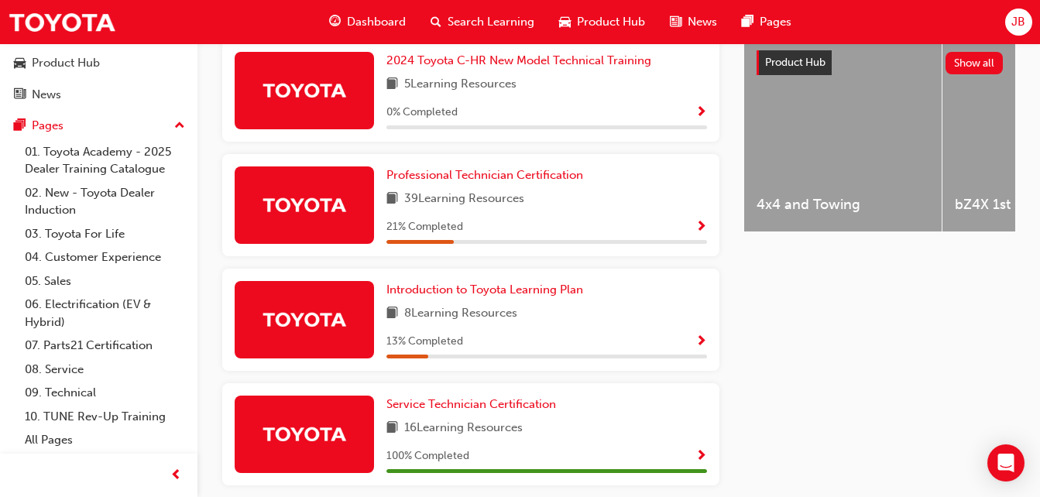
scroll to position [614, 0]
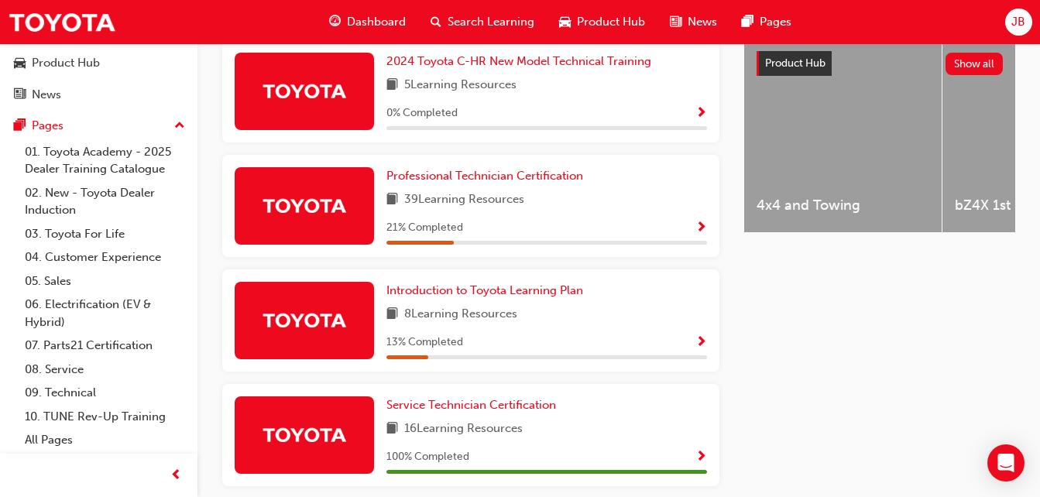
click at [703, 231] on span "Show Progress" at bounding box center [702, 229] width 12 height 14
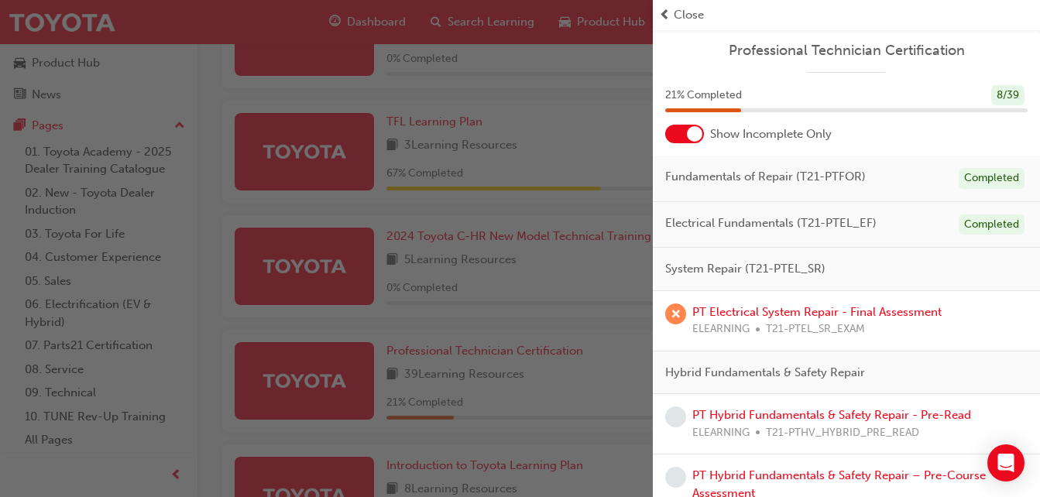
scroll to position [121, 0]
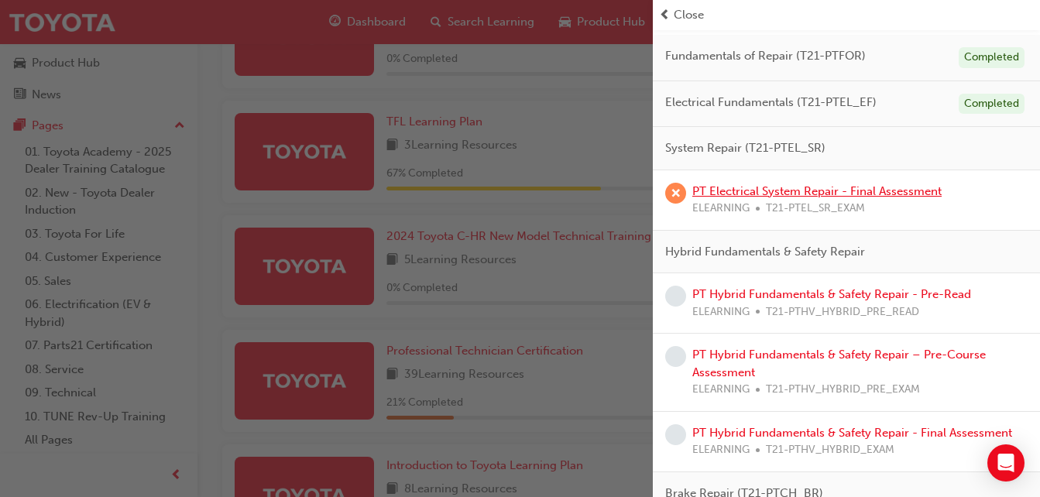
click at [866, 184] on link "PT Electrical System Repair - Final Assessment" at bounding box center [817, 191] width 249 height 14
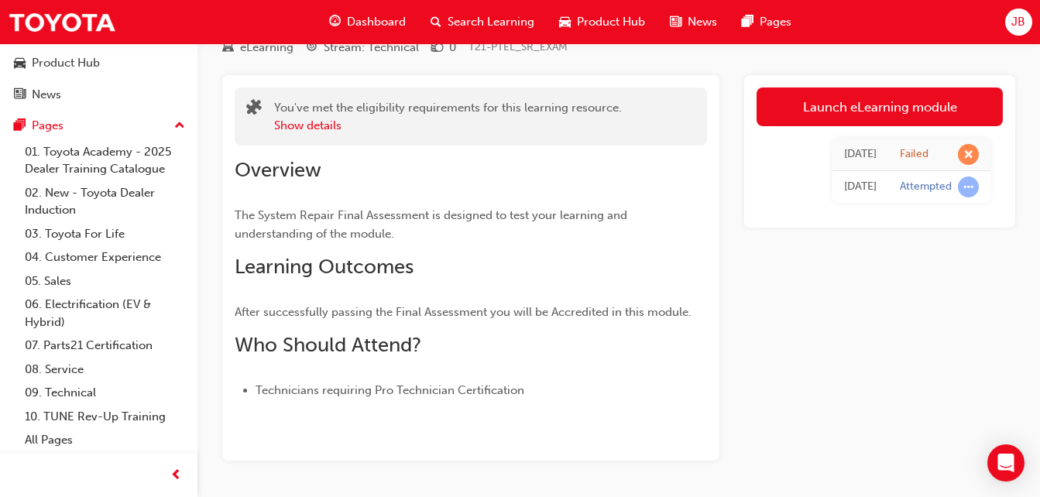
scroll to position [70, 0]
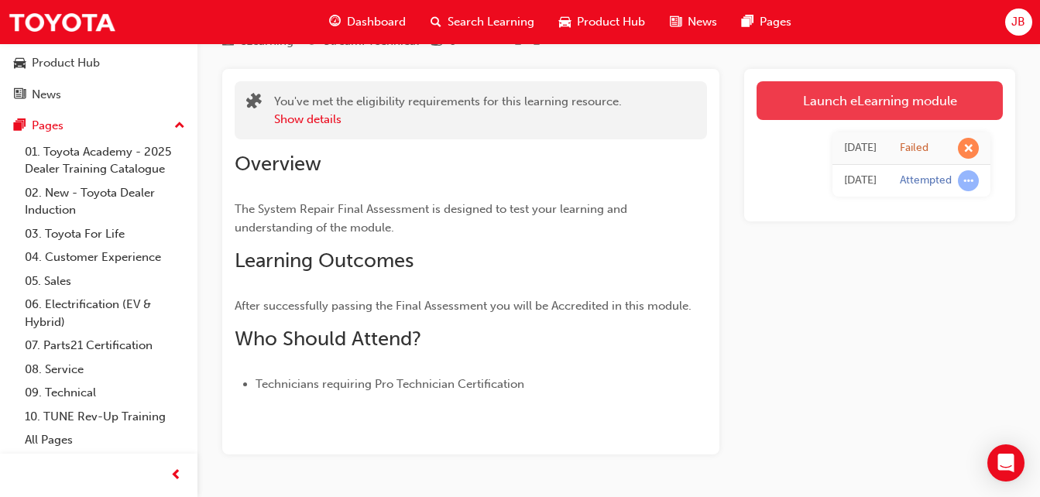
click at [882, 101] on link "Launch eLearning module" at bounding box center [880, 100] width 246 height 39
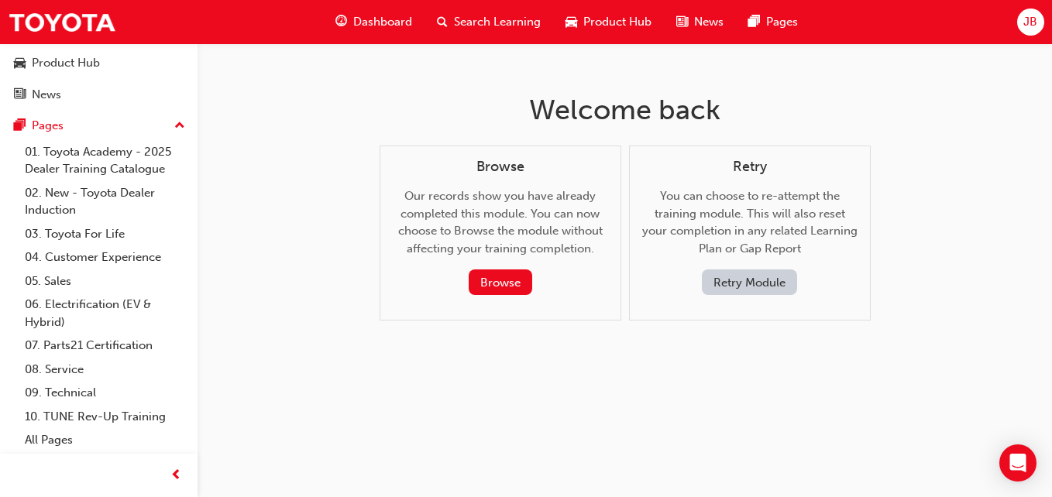
click at [765, 284] on button "Retry Module" at bounding box center [749, 283] width 95 height 26
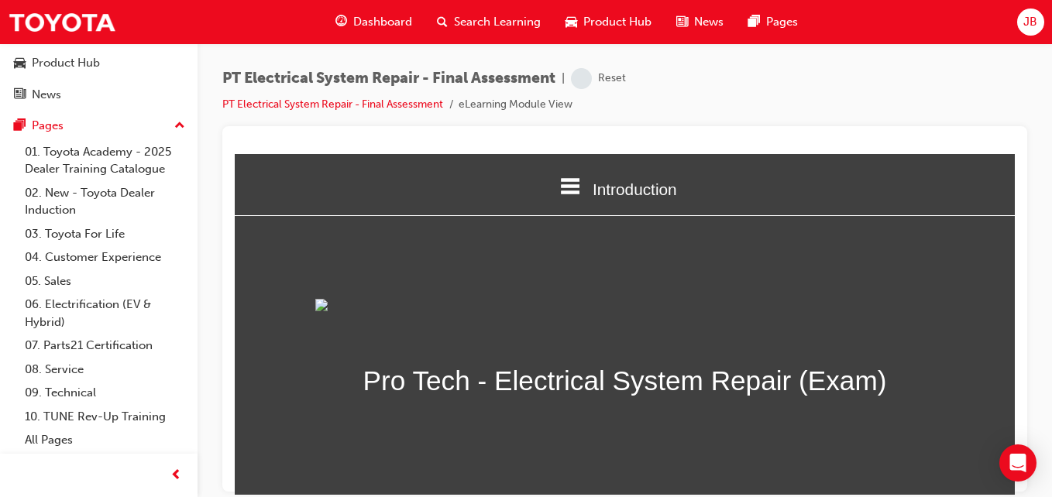
scroll to position [308, 0]
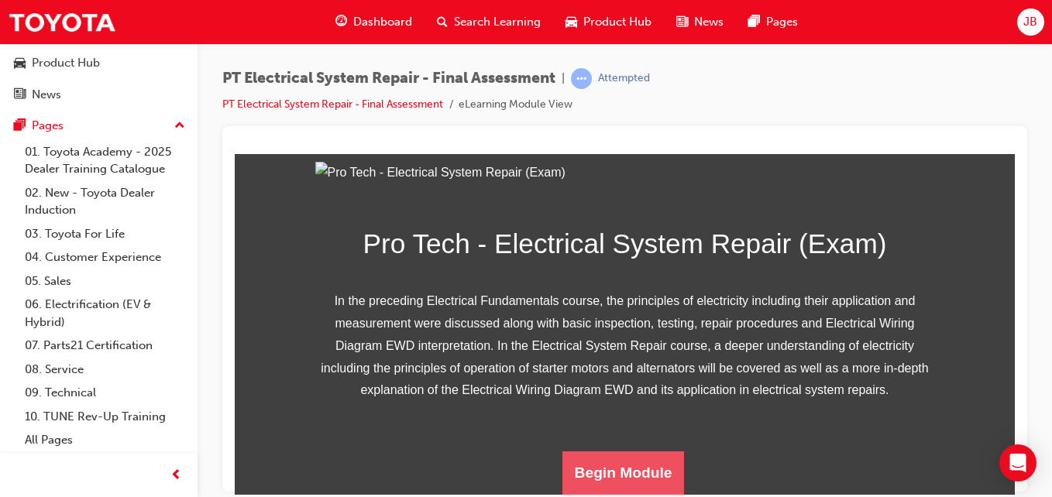
click at [648, 476] on button "Begin Module" at bounding box center [623, 472] width 122 height 43
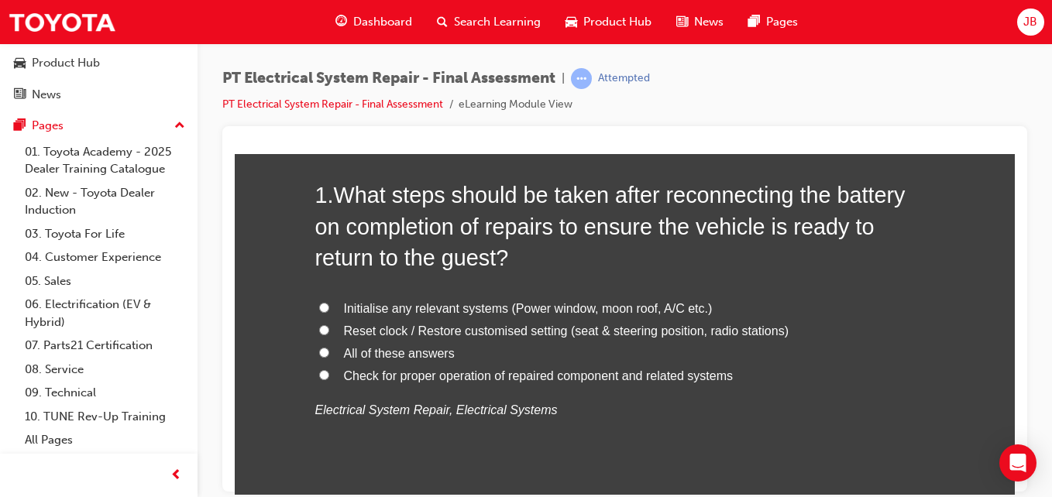
scroll to position [138, 0]
click at [324, 328] on label "Reset clock / Restore customised setting (seat & steering position, radio stati…" at bounding box center [625, 332] width 620 height 22
click at [324, 328] on input "Reset clock / Restore customised setting (seat & steering position, radio stati…" at bounding box center [324, 330] width 10 height 10
radio input "true"
click at [319, 351] on input "All of these answers" at bounding box center [324, 353] width 10 height 10
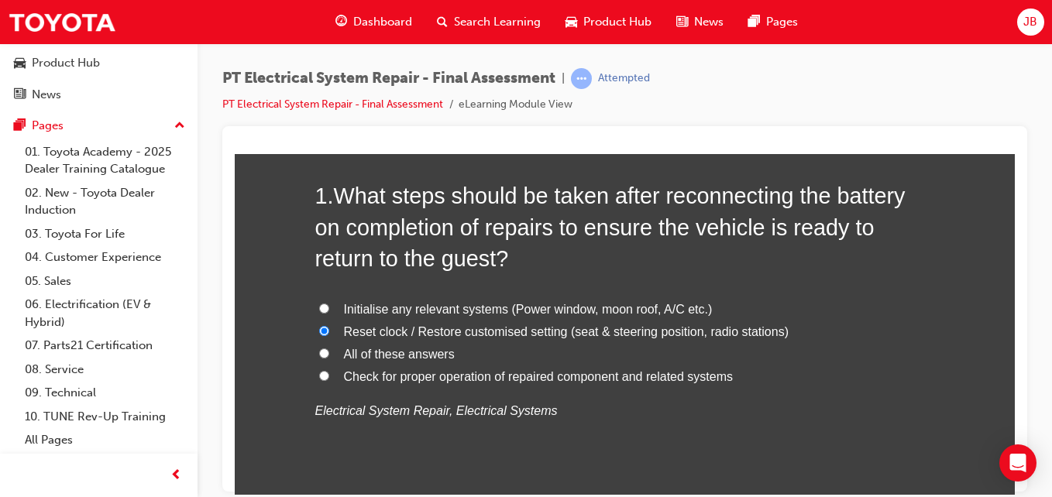
radio input "true"
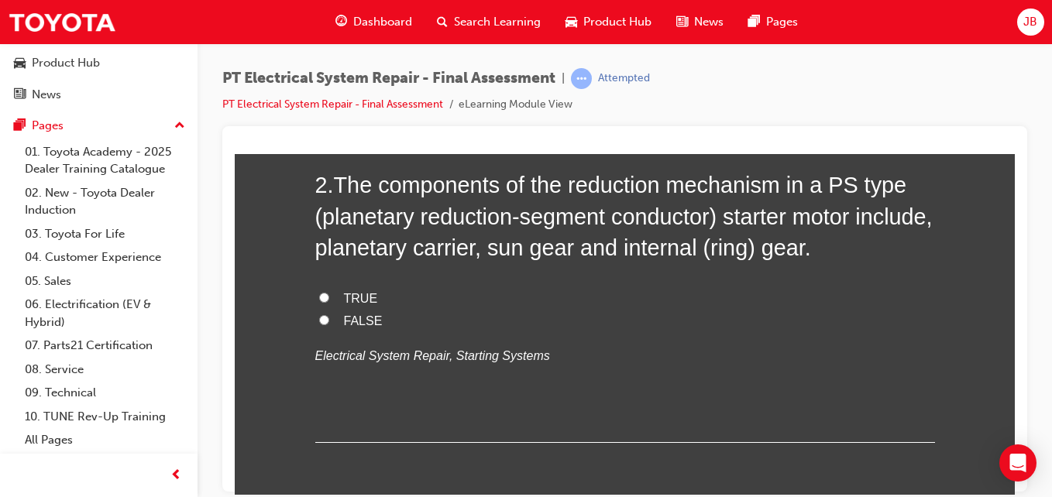
scroll to position [540, 0]
click at [319, 316] on input "FALSE" at bounding box center [324, 320] width 10 height 10
radio input "true"
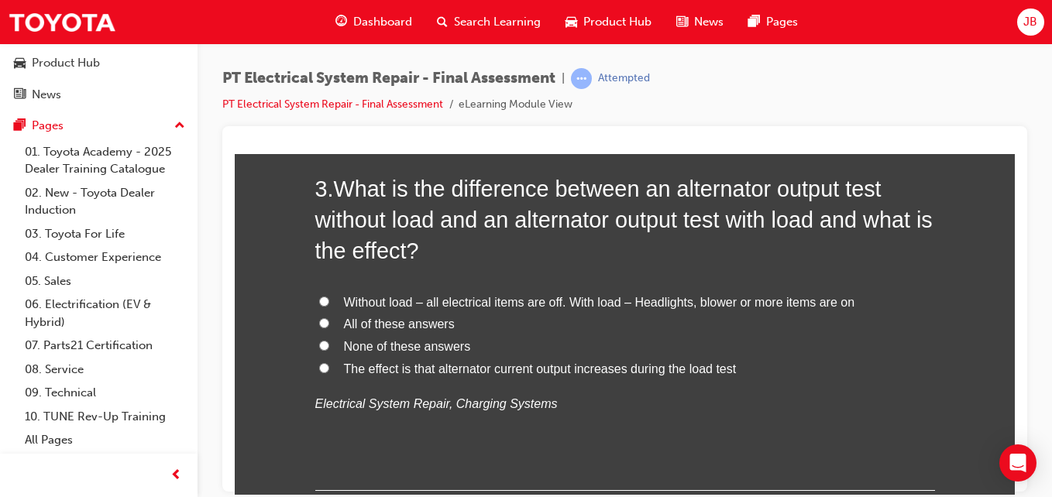
scroll to position [885, 0]
click at [319, 300] on input "Without load – all electrical items are off. With load – Headlights, blower or …" at bounding box center [324, 300] width 10 height 10
radio input "true"
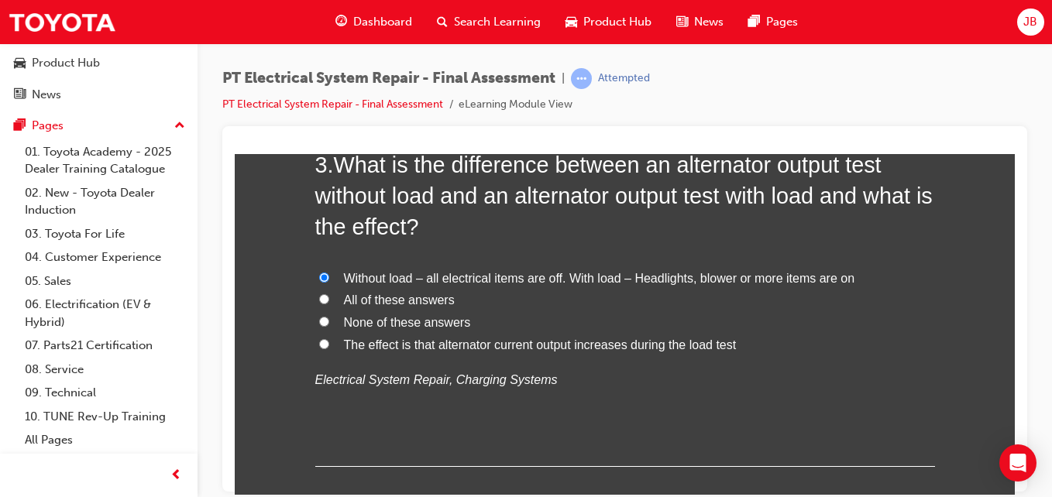
scroll to position [909, 0]
click at [319, 342] on input "The effect is that alternator current output increases during the load test" at bounding box center [324, 343] width 10 height 10
radio input "true"
click at [319, 300] on input "All of these answers" at bounding box center [324, 298] width 10 height 10
radio input "true"
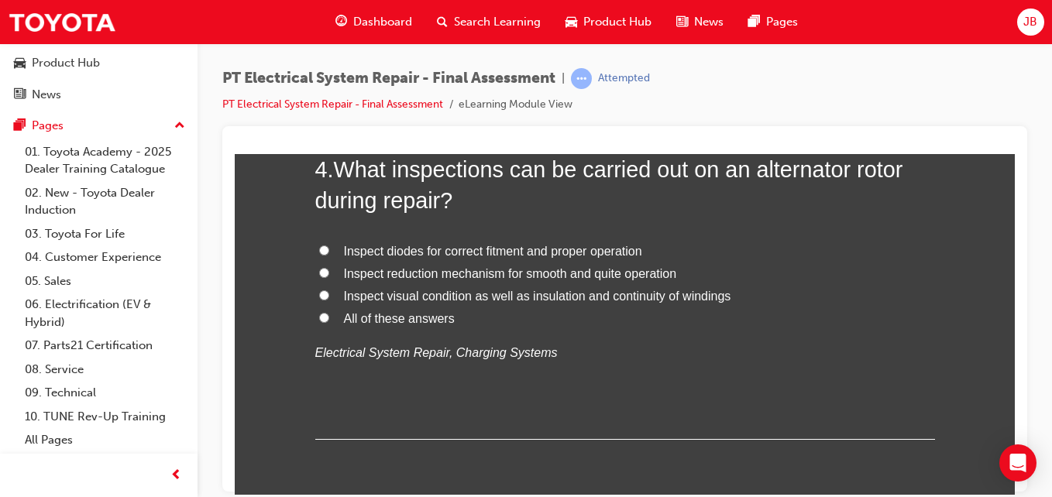
scroll to position [1297, 0]
click at [319, 316] on input "All of these answers" at bounding box center [324, 316] width 10 height 10
radio input "true"
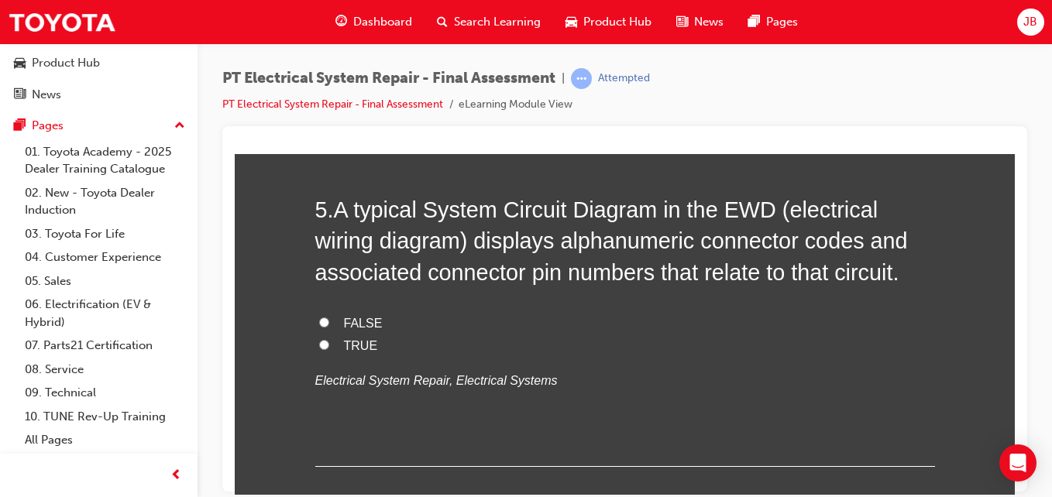
scroll to position [1615, 0]
click at [319, 320] on input "FALSE" at bounding box center [324, 323] width 10 height 10
radio input "true"
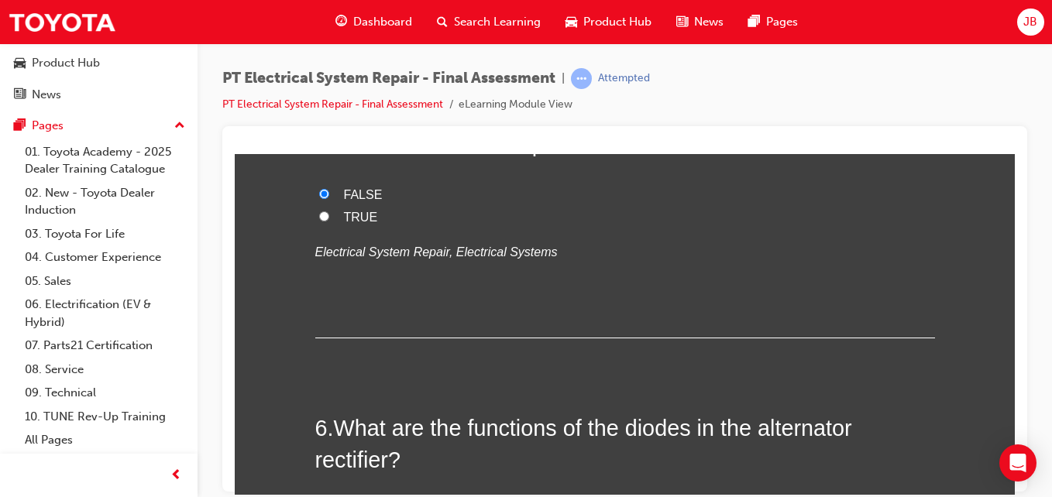
scroll to position [1745, 0]
click at [321, 215] on input "TRUE" at bounding box center [324, 215] width 10 height 10
radio input "true"
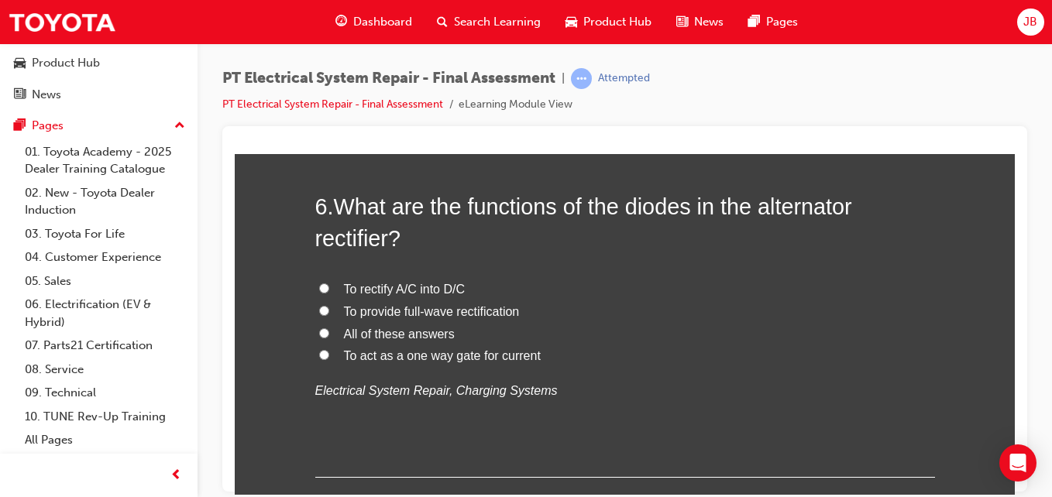
scroll to position [1967, 0]
click at [319, 333] on input "All of these answers" at bounding box center [324, 332] width 10 height 10
radio input "true"
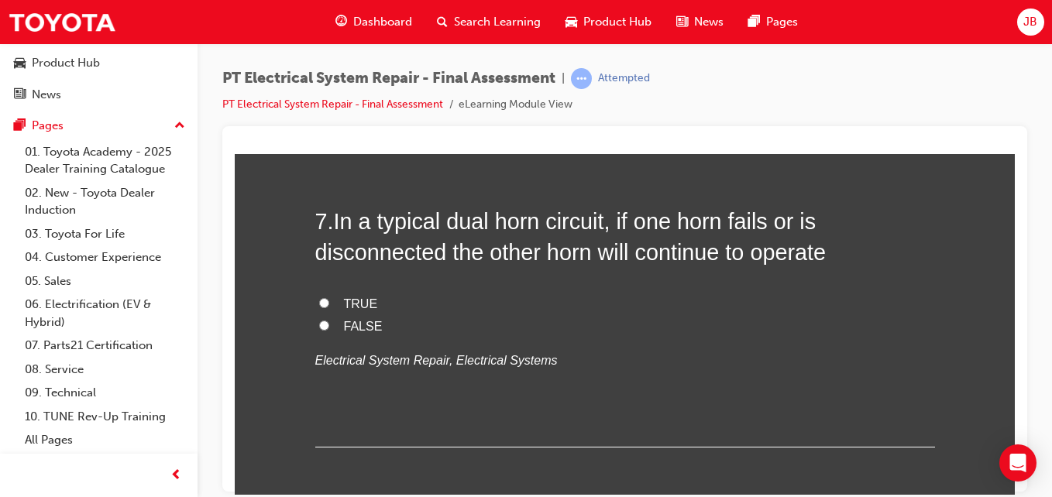
scroll to position [2313, 0]
click at [319, 300] on input "TRUE" at bounding box center [324, 302] width 10 height 10
radio input "true"
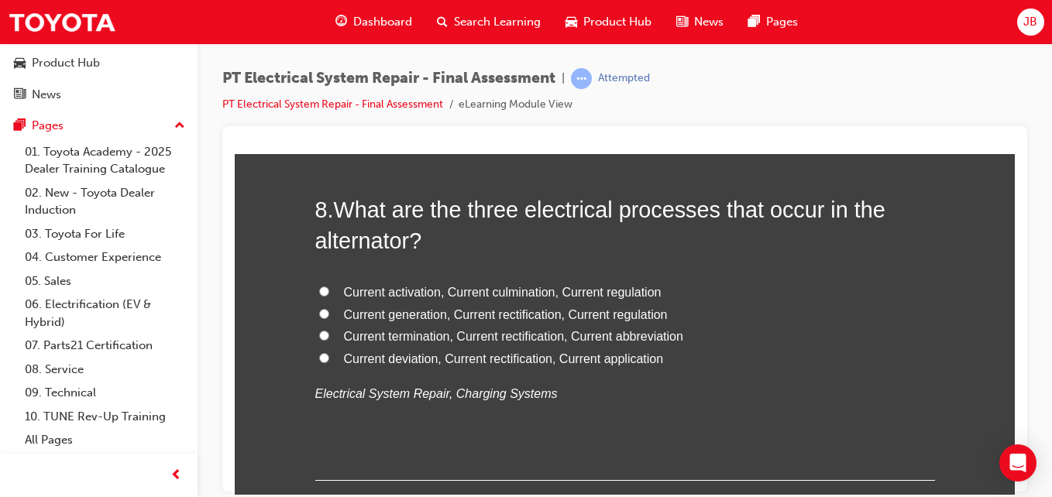
scroll to position [2642, 0]
click at [319, 315] on input "Current generation, Current rectification, Current regulation" at bounding box center [324, 312] width 10 height 10
radio input "true"
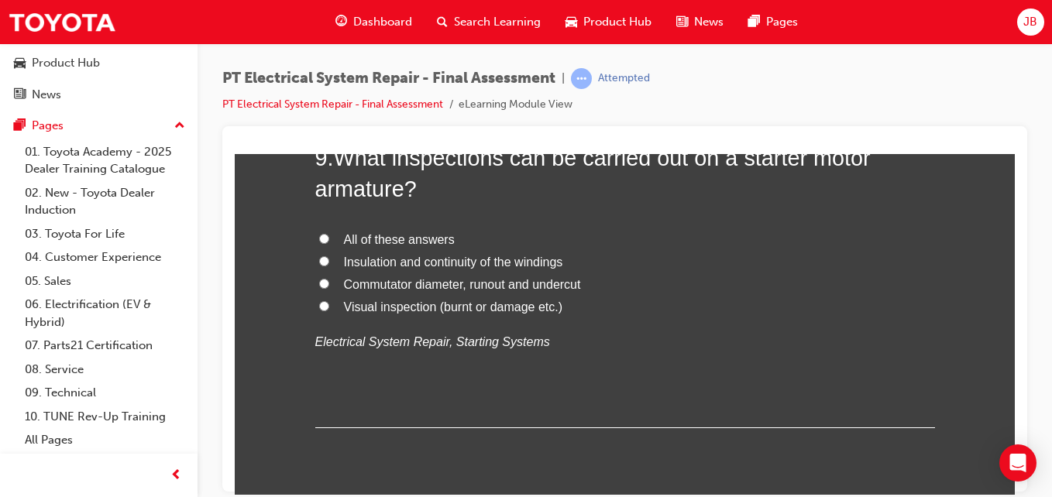
scroll to position [3054, 0]
click at [319, 233] on input "All of these answers" at bounding box center [324, 237] width 10 height 10
radio input "true"
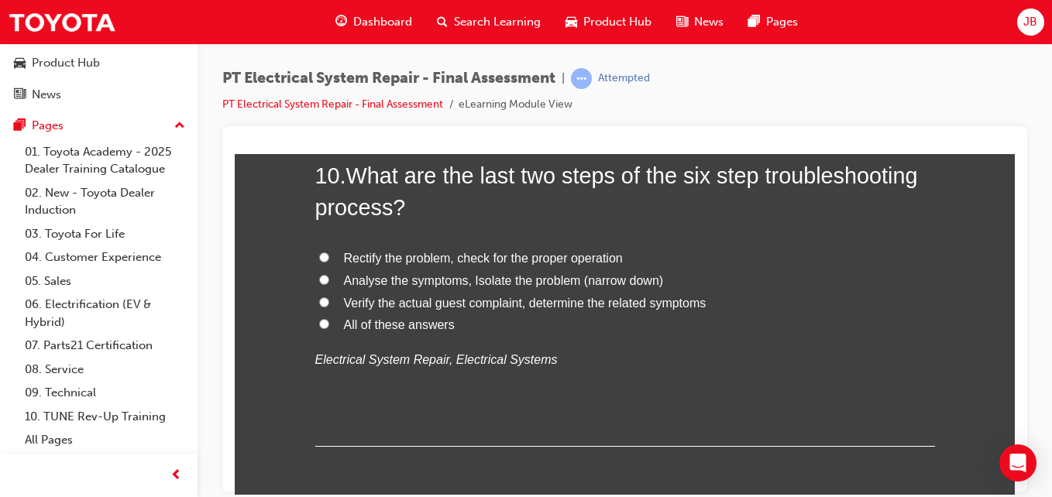
scroll to position [3395, 0]
click at [319, 255] on input "Rectify the problem, check for the proper operation" at bounding box center [324, 257] width 10 height 10
radio input "true"
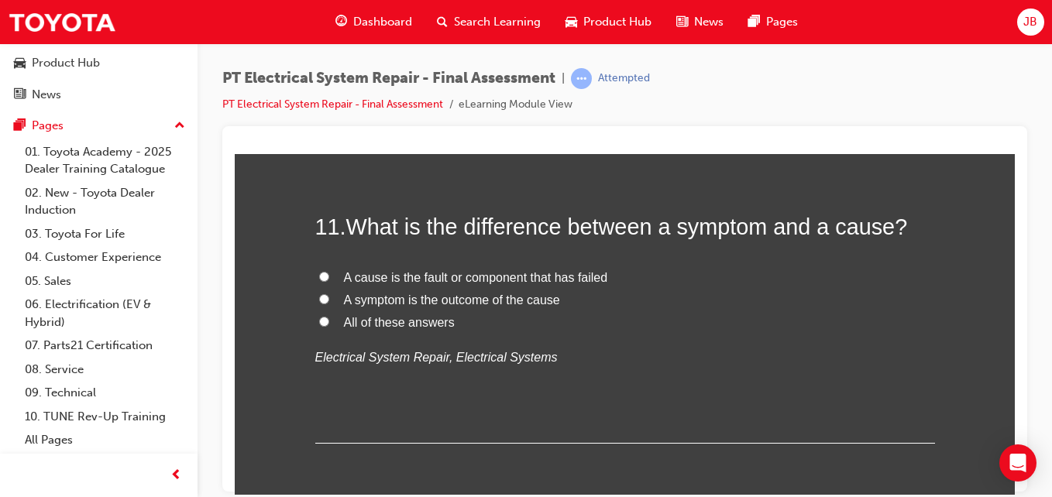
scroll to position [3708, 0]
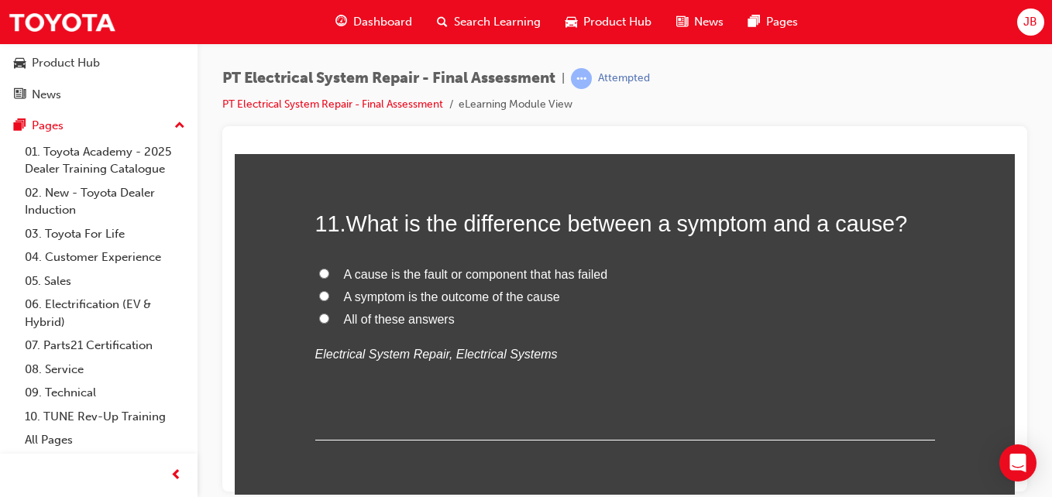
click at [319, 319] on input "All of these answers" at bounding box center [324, 318] width 10 height 10
radio input "true"
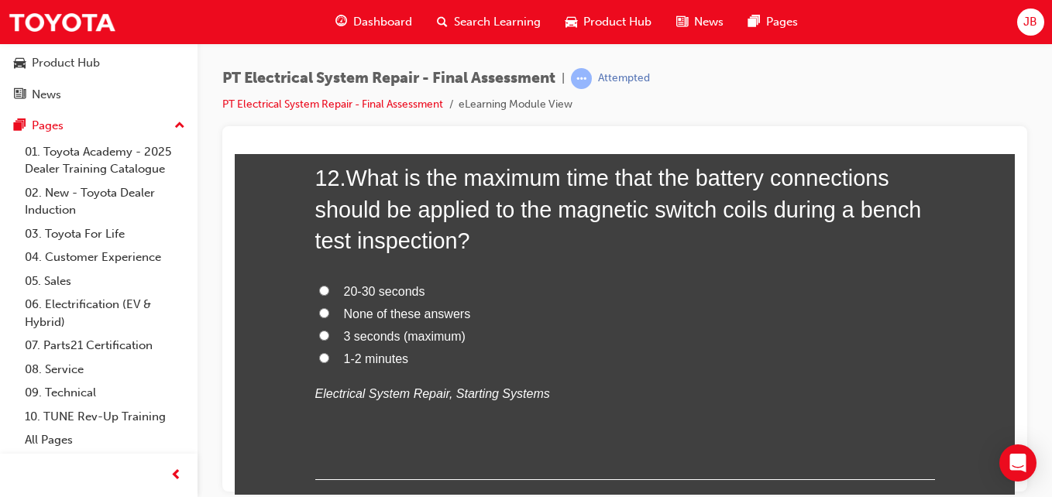
scroll to position [4060, 0]
click at [411, 314] on span "None of these answers" at bounding box center [407, 314] width 127 height 13
click at [329, 314] on input "None of these answers" at bounding box center [324, 313] width 10 height 10
radio input "true"
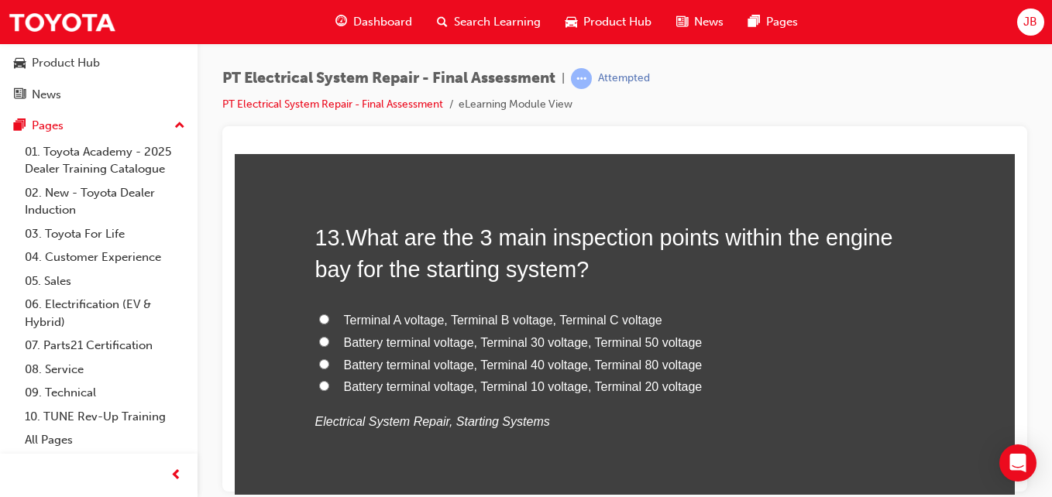
scroll to position [4394, 0]
click at [319, 336] on input "Battery terminal voltage, Terminal 30 voltage, Terminal 50 voltage" at bounding box center [324, 340] width 10 height 10
radio input "true"
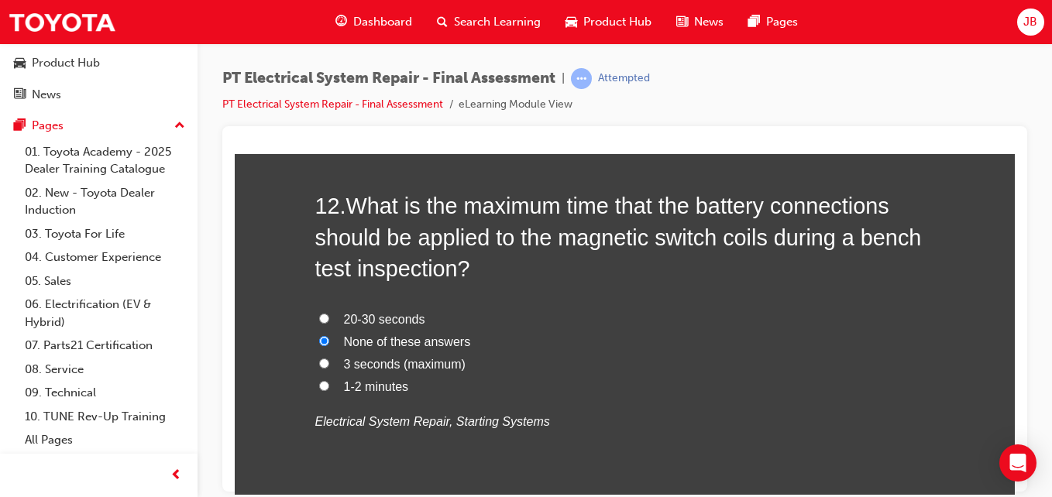
scroll to position [4032, 0]
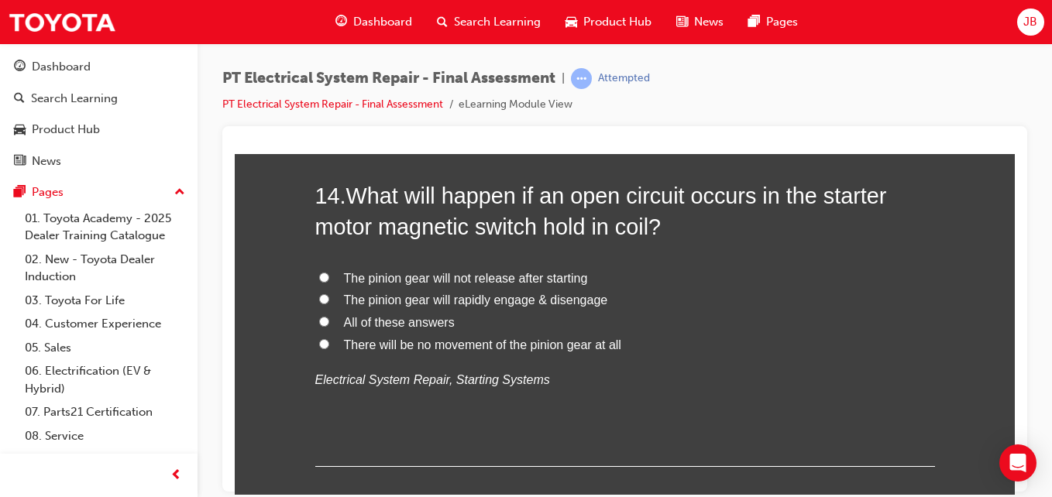
scroll to position [4795, 0]
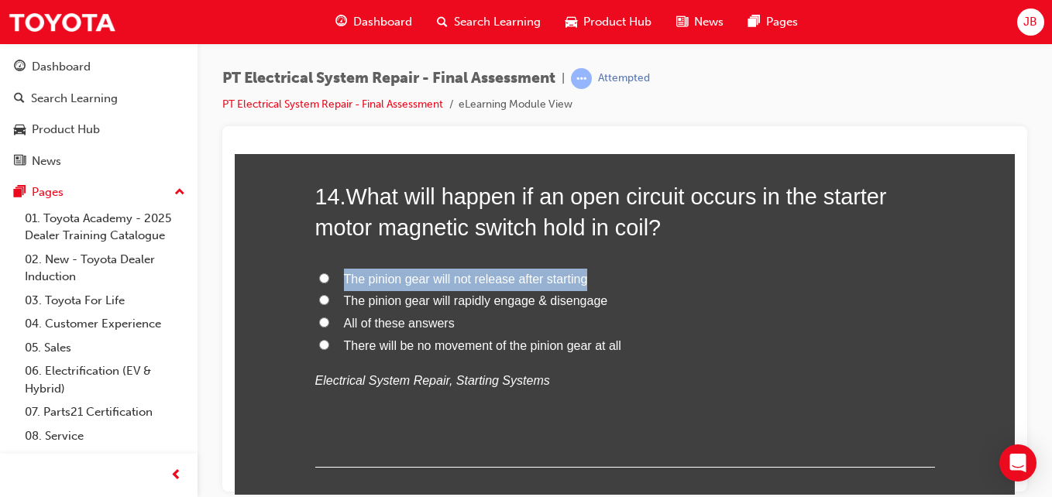
drag, startPoint x: 731, startPoint y: 273, endPoint x: 804, endPoint y: 226, distance: 86.8
click at [804, 226] on div "14 . What will happen if an open circuit occurs in the starter motor magnetic s…" at bounding box center [625, 324] width 620 height 287
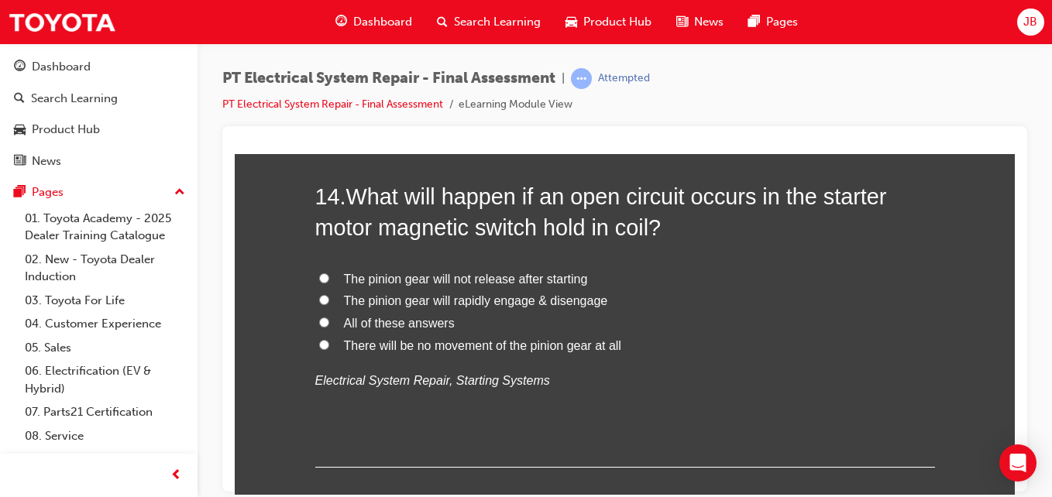
click at [579, 205] on span "What will happen if an open circuit occurs in the starter motor magnetic switch…" at bounding box center [601, 212] width 572 height 56
click at [319, 298] on input "The pinion gear will rapidly engage & disengage" at bounding box center [324, 299] width 10 height 10
radio input "true"
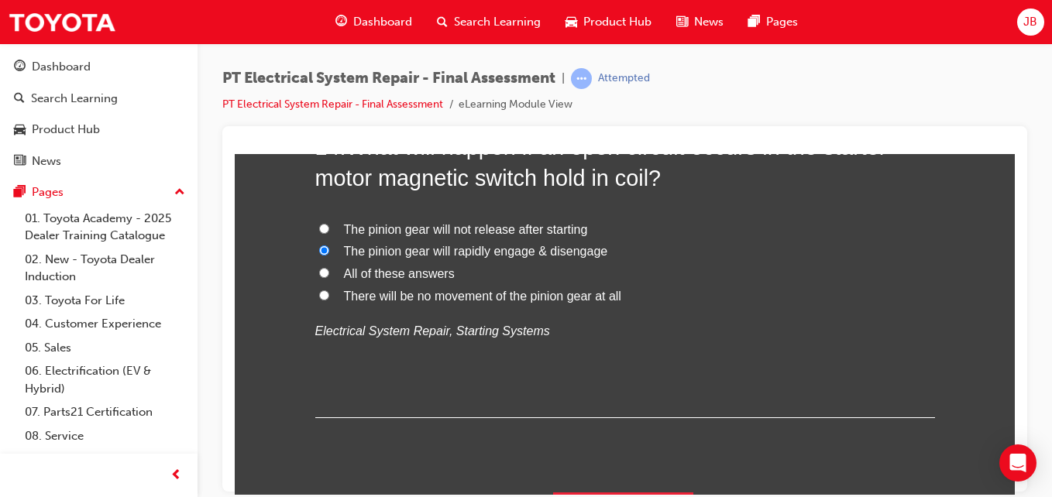
scroll to position [4846, 0]
click at [511, 291] on span "There will be no movement of the pinion gear at all" at bounding box center [482, 294] width 277 height 13
click at [329, 291] on input "There will be no movement of the pinion gear at all" at bounding box center [324, 294] width 10 height 10
radio input "true"
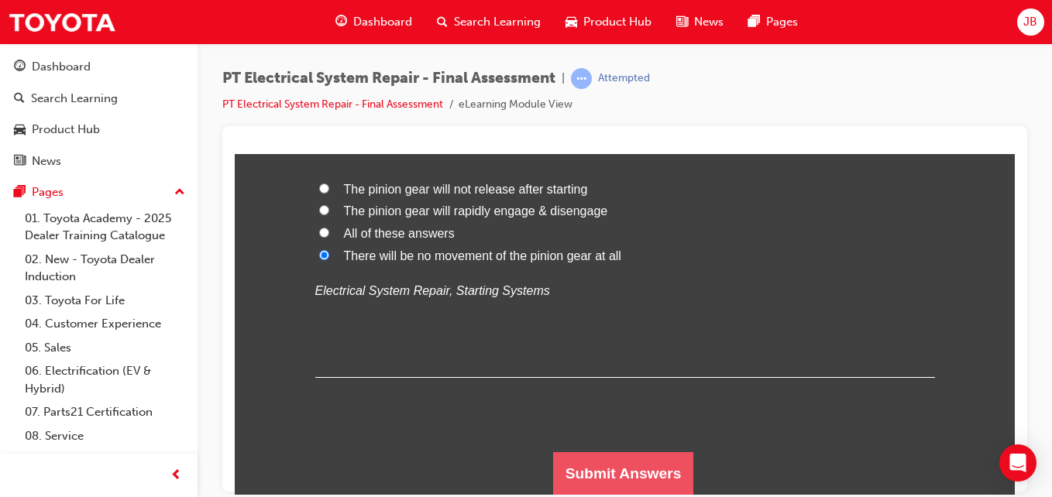
click at [610, 461] on button "Submit Answers" at bounding box center [623, 473] width 141 height 43
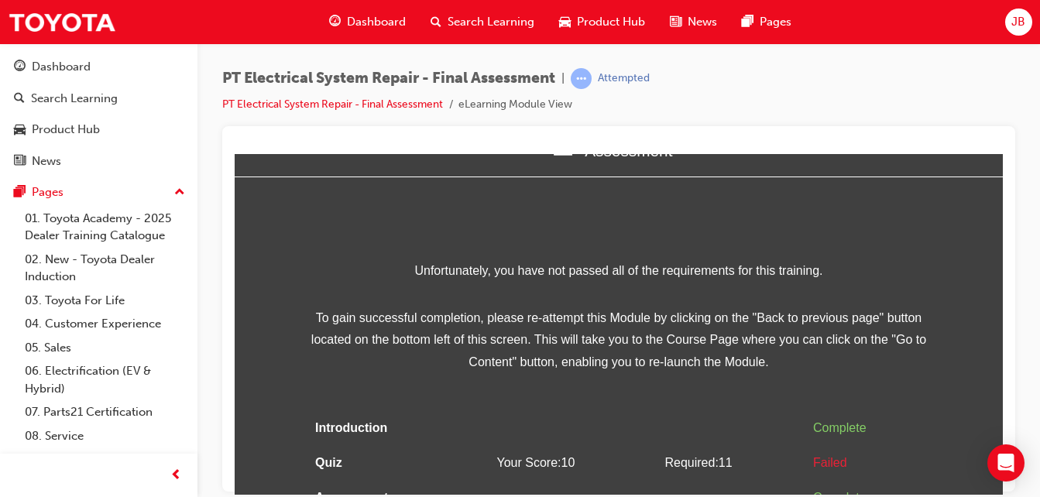
scroll to position [84, 0]
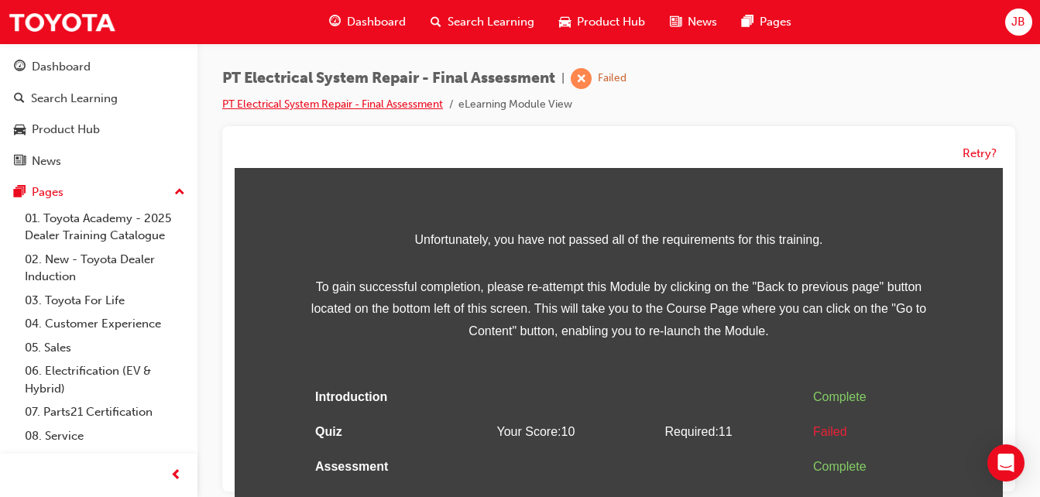
click at [432, 98] on link "PT Electrical System Repair - Final Assessment" at bounding box center [332, 104] width 221 height 13
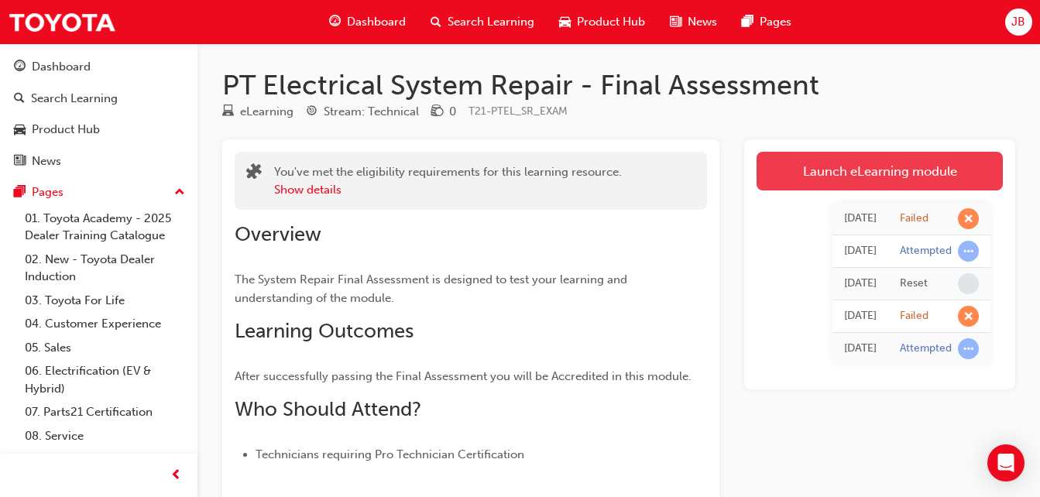
click at [870, 165] on link "Launch eLearning module" at bounding box center [880, 171] width 246 height 39
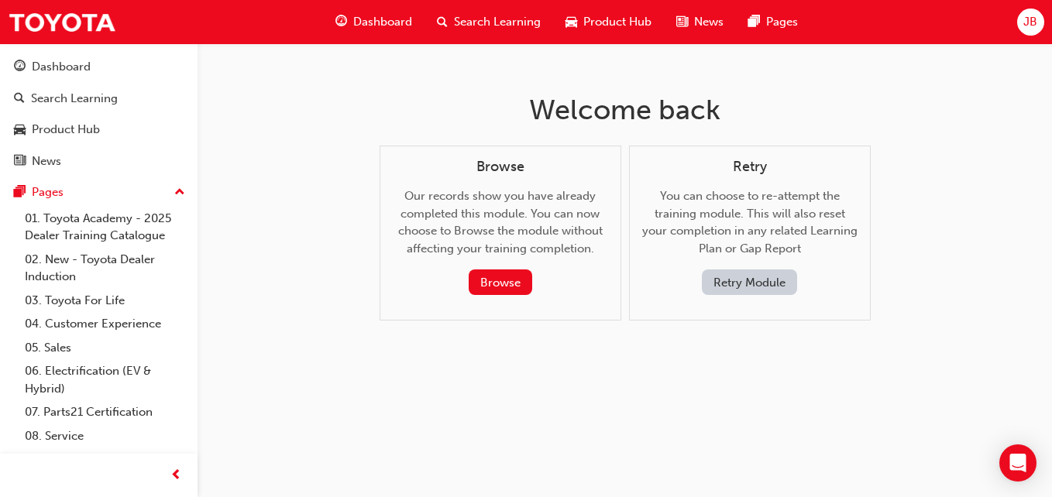
click at [760, 280] on button "Retry Module" at bounding box center [749, 283] width 95 height 26
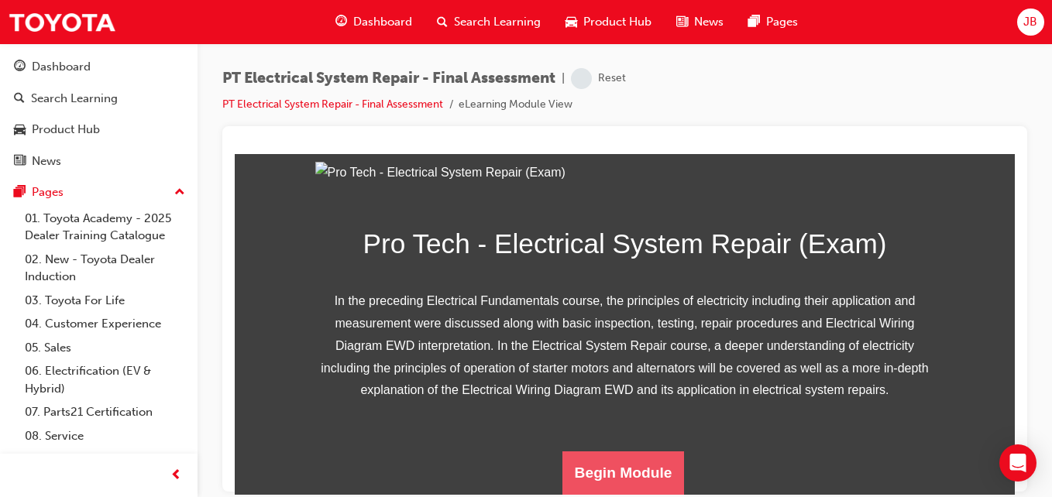
click at [615, 473] on button "Begin Module" at bounding box center [623, 472] width 122 height 43
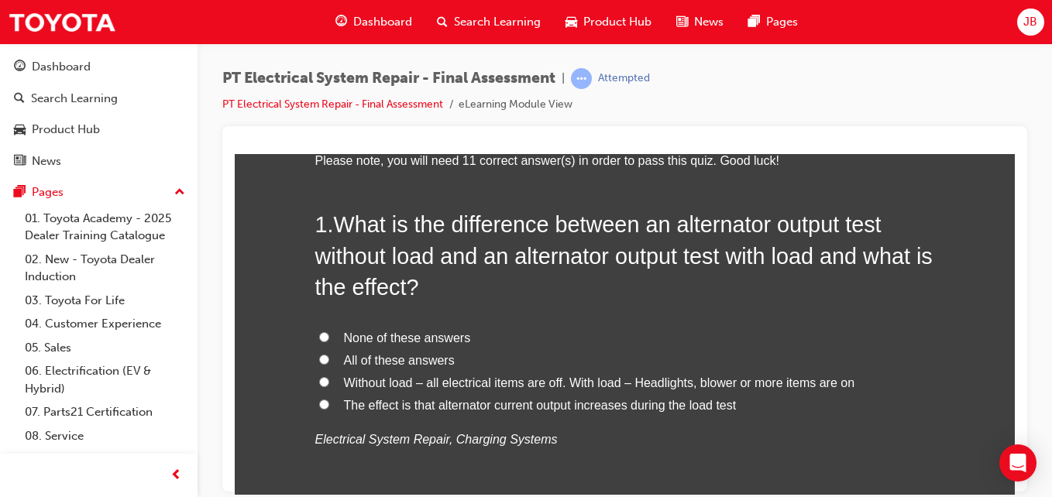
scroll to position [111, 0]
click at [319, 356] on input "All of these answers" at bounding box center [324, 357] width 10 height 10
radio input "true"
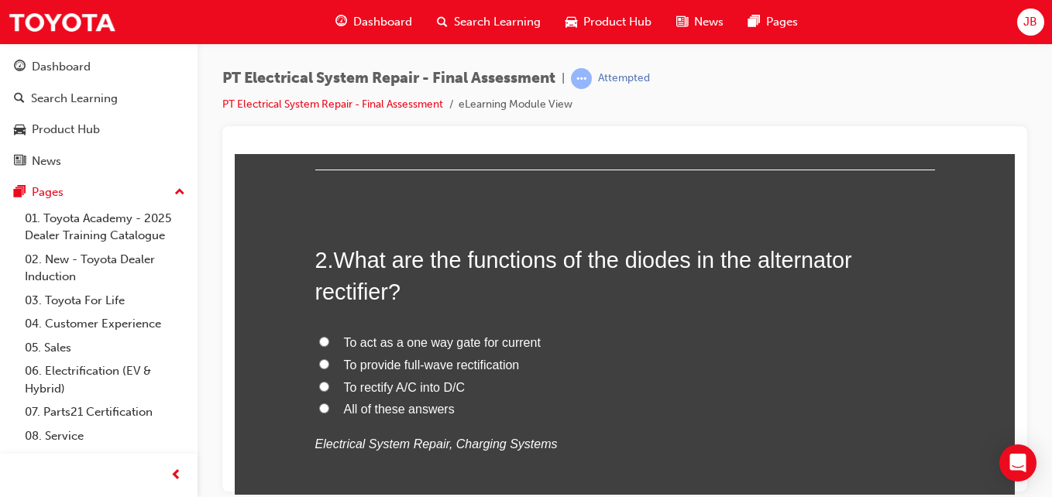
scroll to position [500, 0]
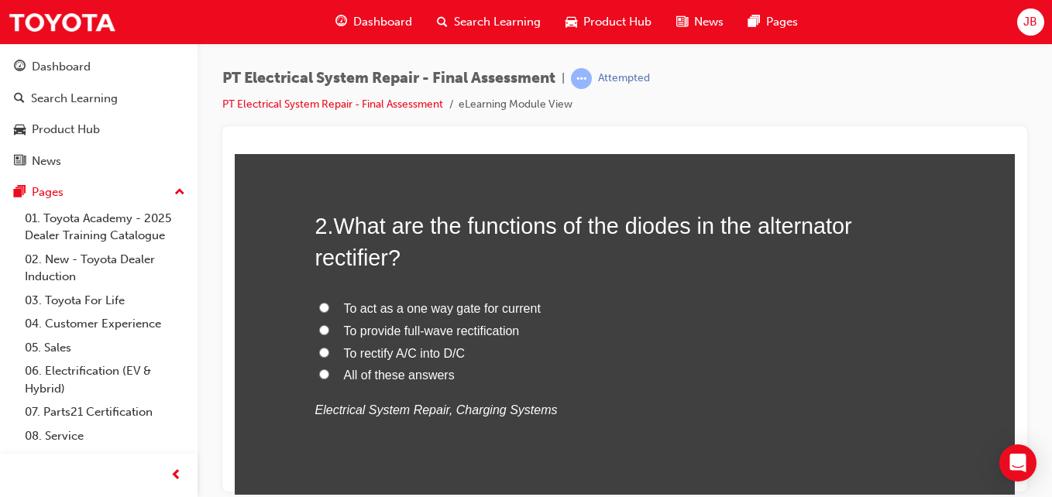
click at [319, 373] on input "All of these answers" at bounding box center [324, 374] width 10 height 10
radio input "true"
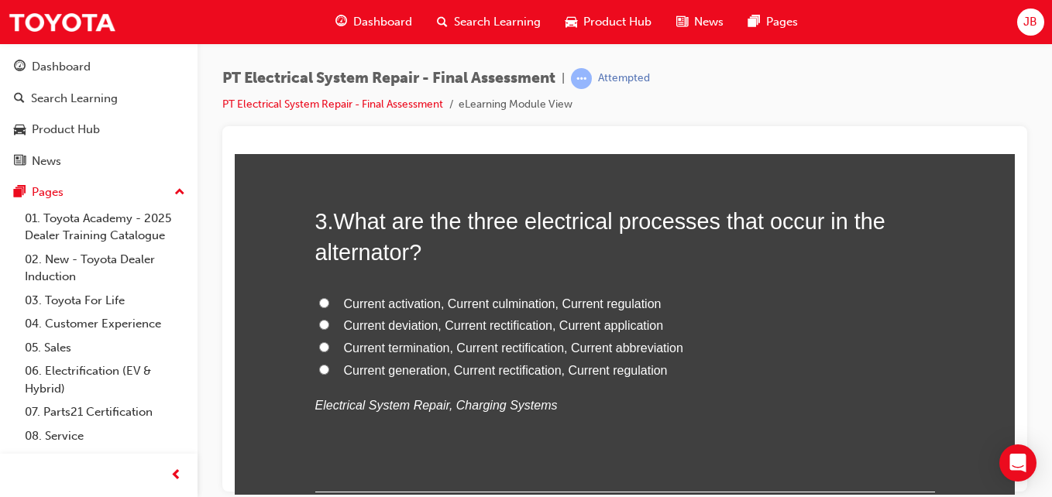
scroll to position [866, 0]
click at [321, 366] on input "Current generation, Current rectification, Current regulation" at bounding box center [324, 368] width 10 height 10
radio input "true"
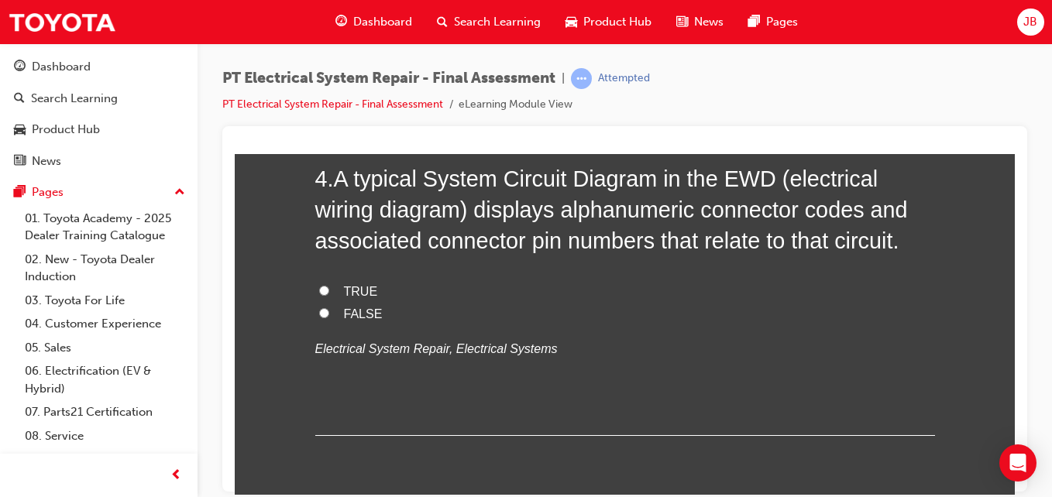
scroll to position [1266, 0]
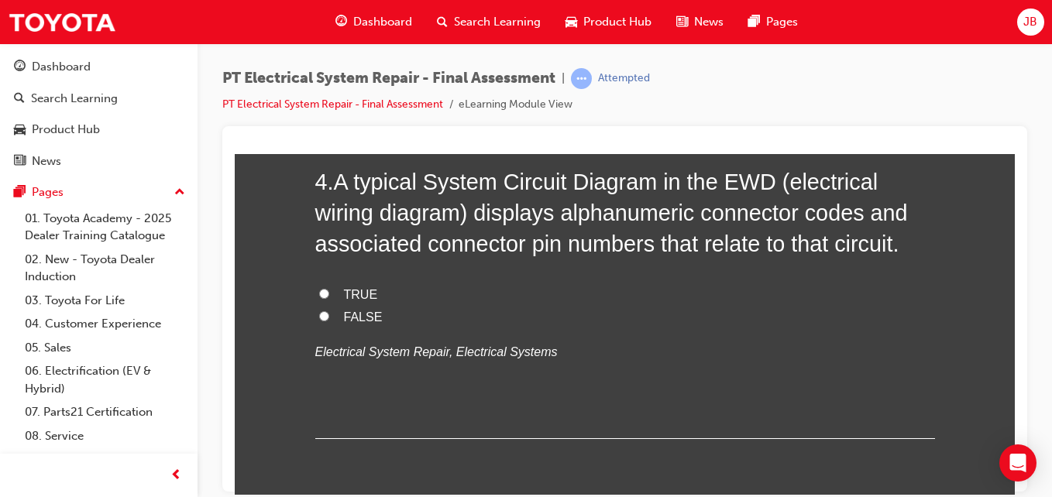
click at [319, 291] on input "TRUE" at bounding box center [324, 293] width 10 height 10
radio input "true"
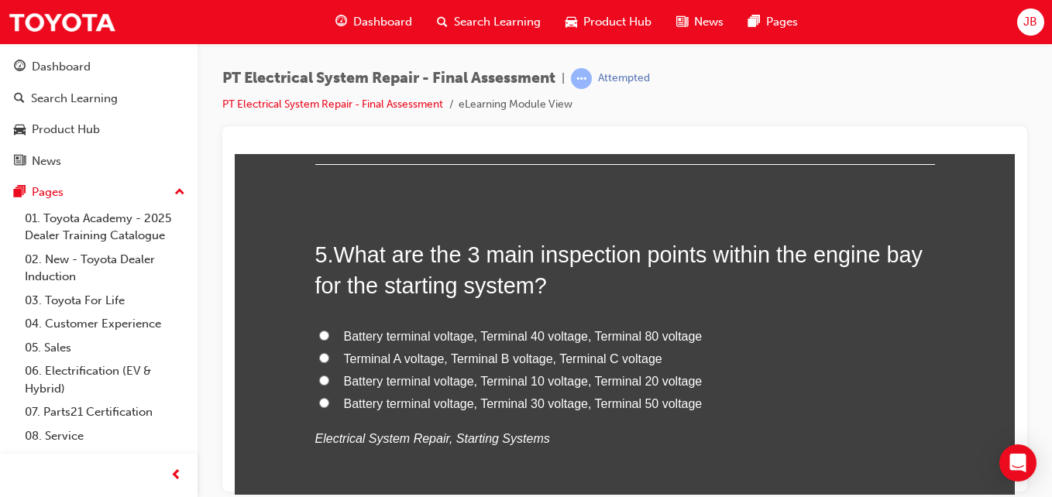
scroll to position [1557, 0]
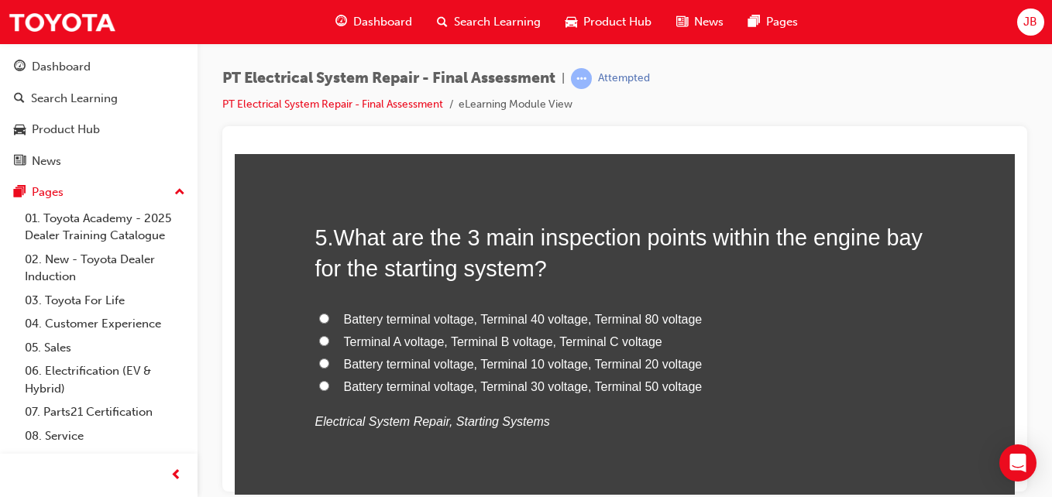
click at [319, 385] on input "Battery terminal voltage, Terminal 30 voltage, Terminal 50 voltage" at bounding box center [324, 385] width 10 height 10
radio input "true"
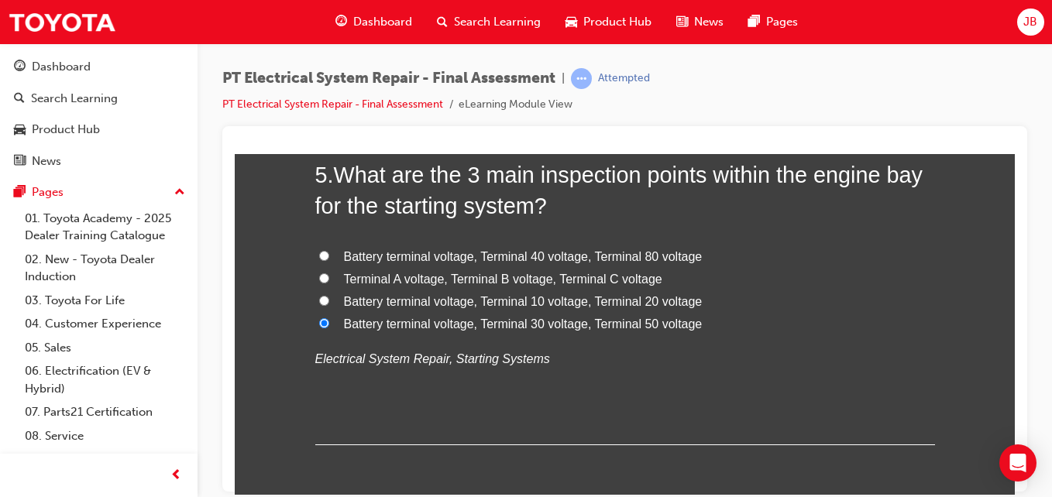
scroll to position [1982, 0]
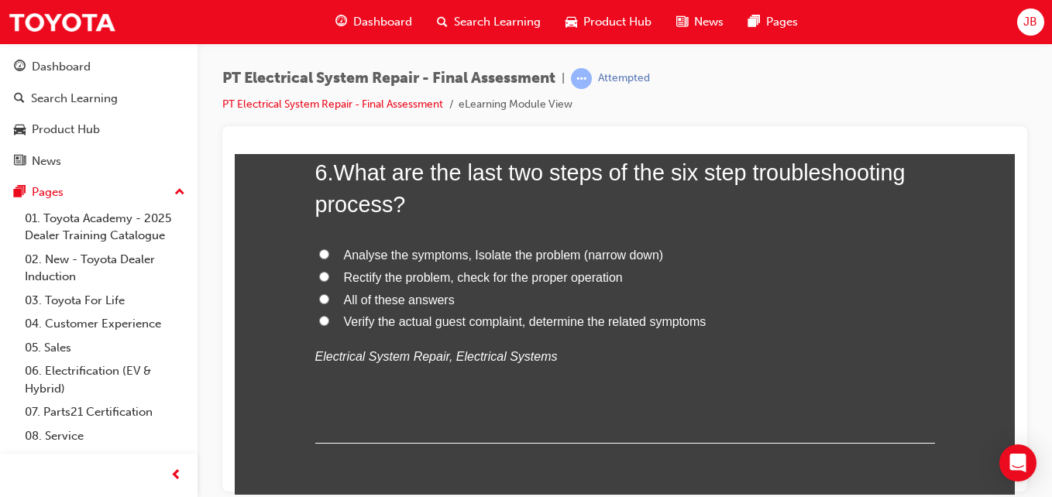
click at [319, 274] on input "Rectify the problem, check for the proper operation" at bounding box center [324, 276] width 10 height 10
radio input "true"
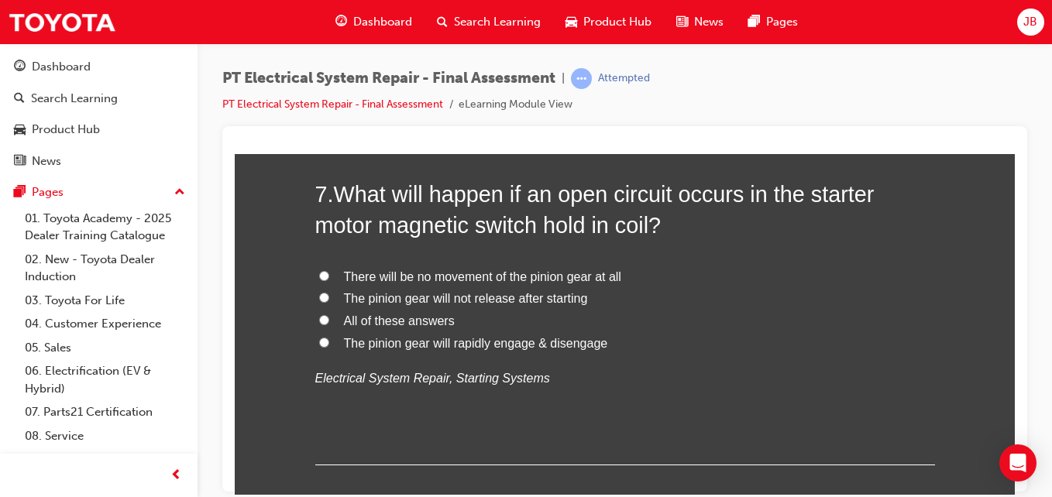
scroll to position [2323, 0]
click at [319, 336] on input "The pinion gear will rapidly engage & disengage" at bounding box center [324, 341] width 10 height 10
radio input "true"
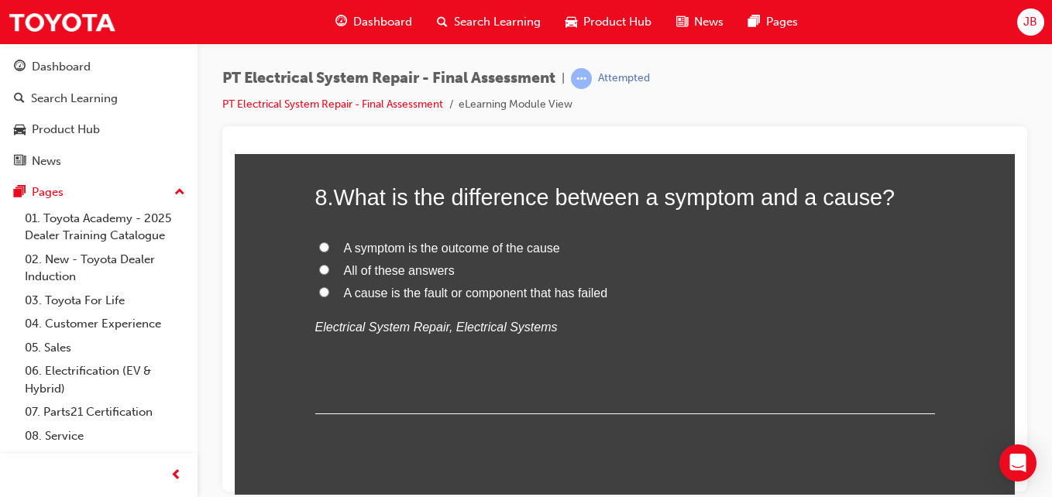
scroll to position [2681, 0]
click at [315, 276] on label "All of these answers" at bounding box center [625, 269] width 620 height 22
click at [319, 273] on input "All of these answers" at bounding box center [324, 268] width 10 height 10
radio input "true"
click at [319, 269] on input "All of these answers" at bounding box center [324, 268] width 10 height 10
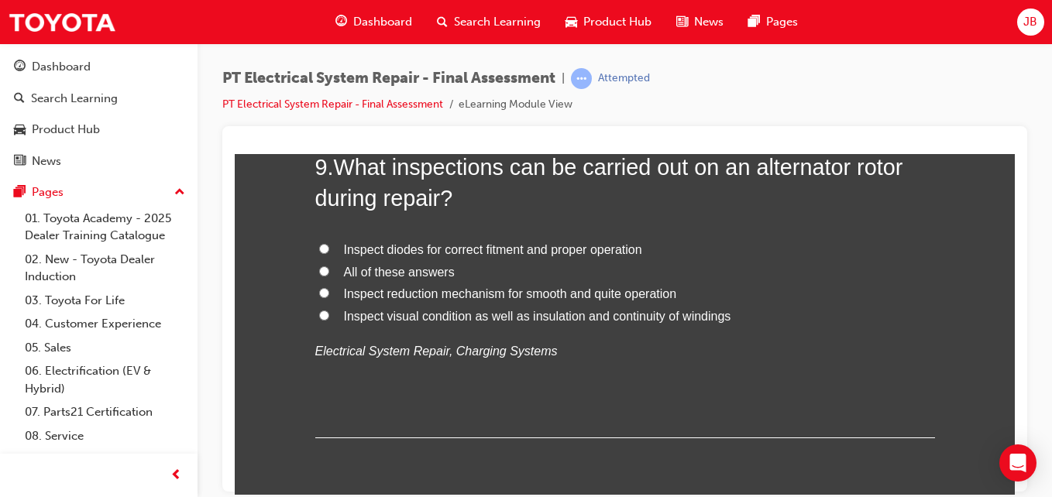
scroll to position [3017, 0]
click at [319, 266] on input "All of these answers" at bounding box center [324, 270] width 10 height 10
radio input "true"
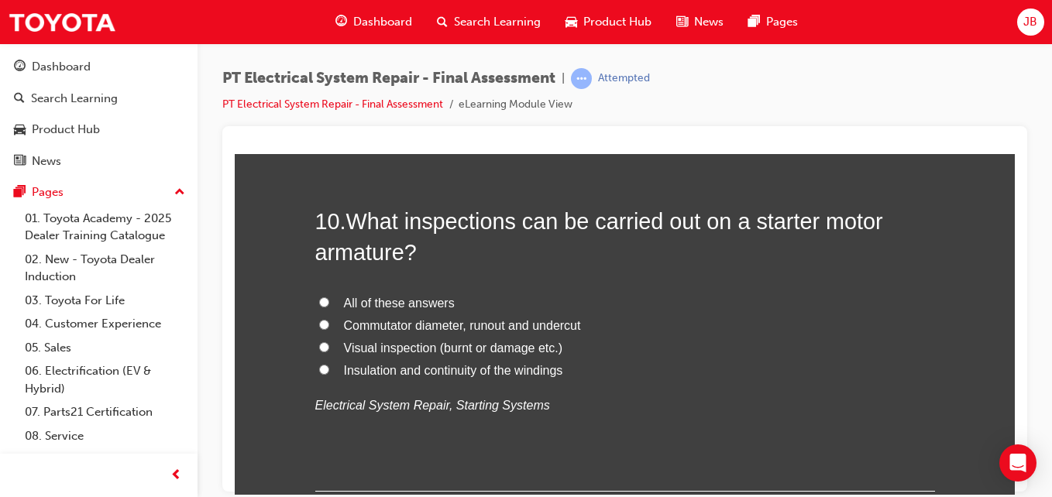
scroll to position [3327, 0]
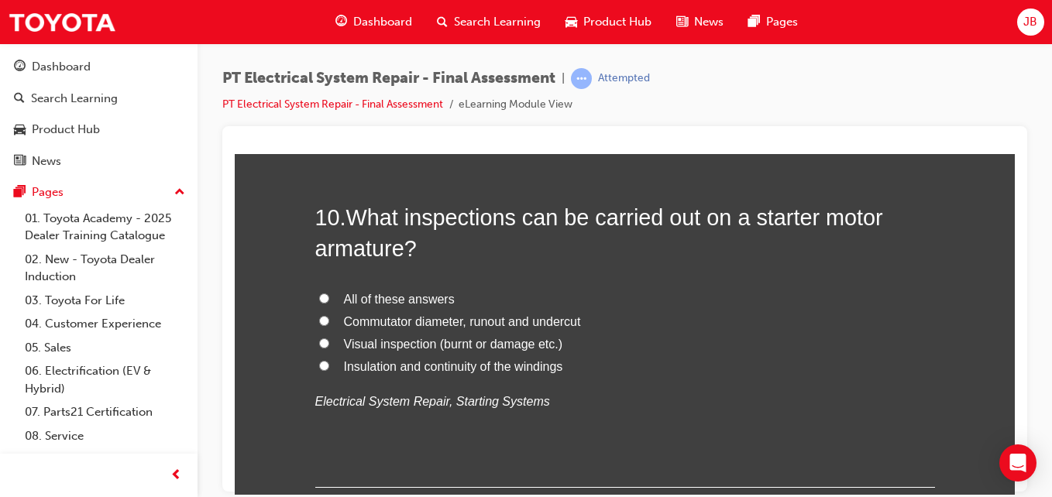
click at [320, 294] on input "All of these answers" at bounding box center [324, 298] width 10 height 10
radio input "true"
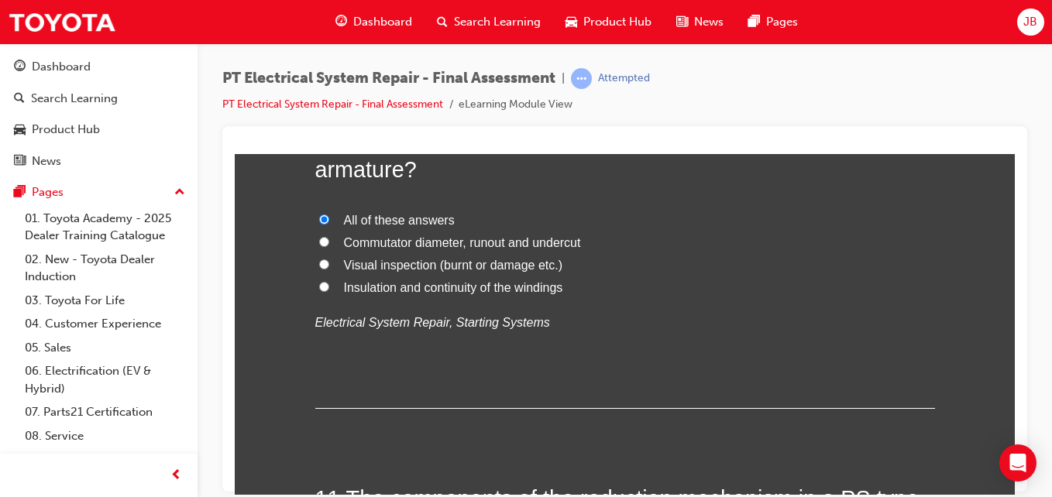
scroll to position [3407, 0]
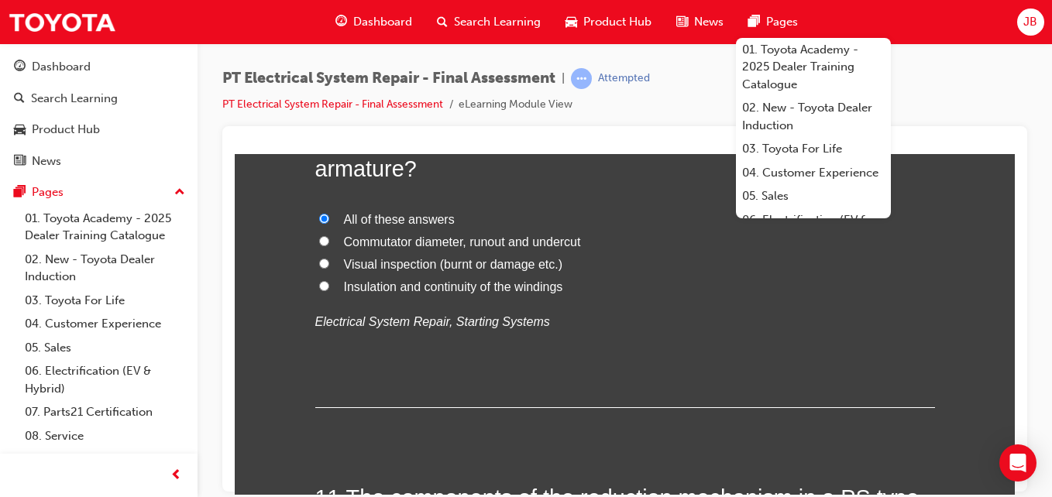
click at [652, 321] on p "Electrical System Repair, Starting Systems" at bounding box center [625, 322] width 620 height 22
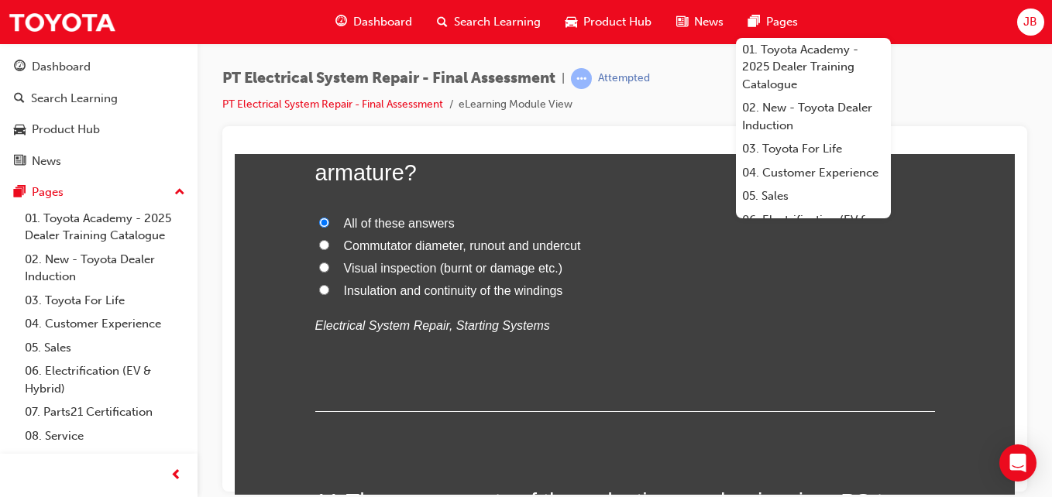
scroll to position [3411, 0]
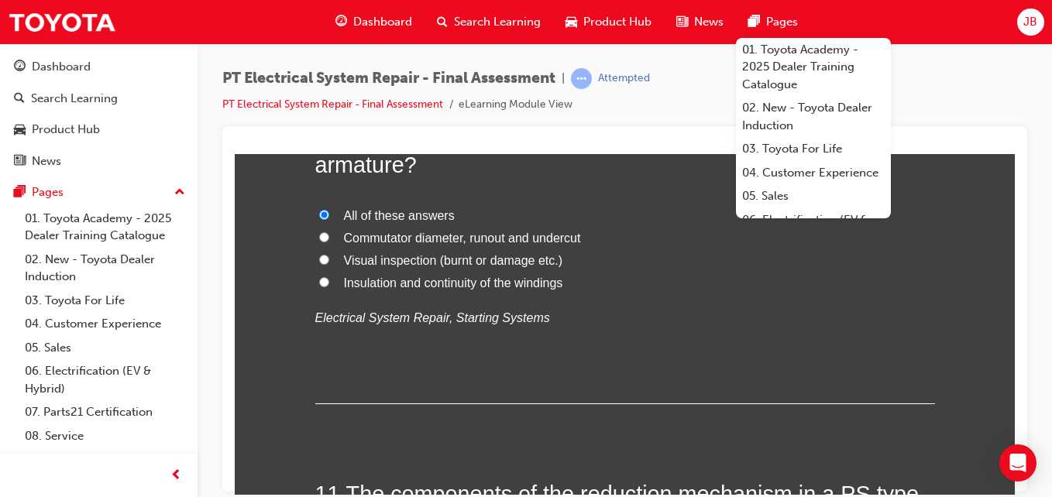
click at [448, 350] on div "10 . What inspections can be carried out on a starter motor armature? All of th…" at bounding box center [625, 261] width 620 height 287
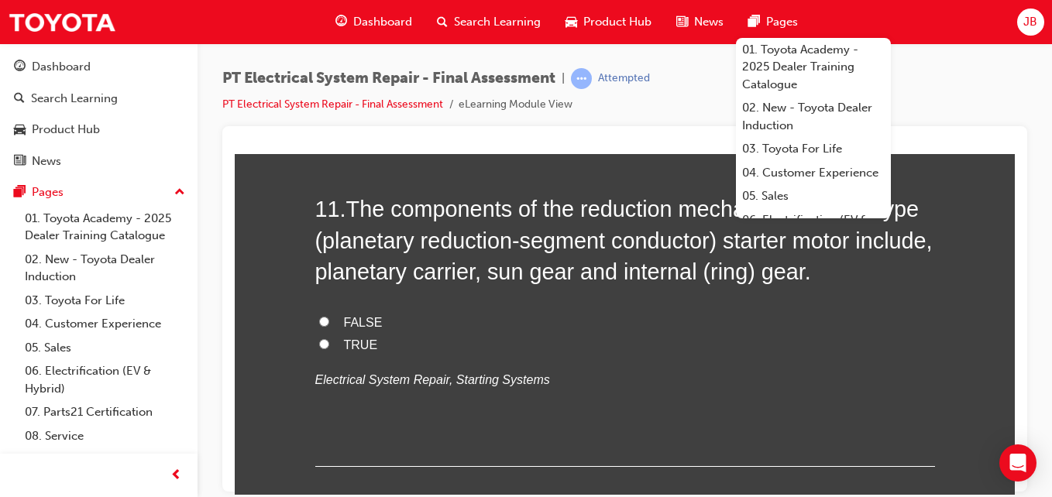
scroll to position [3695, 0]
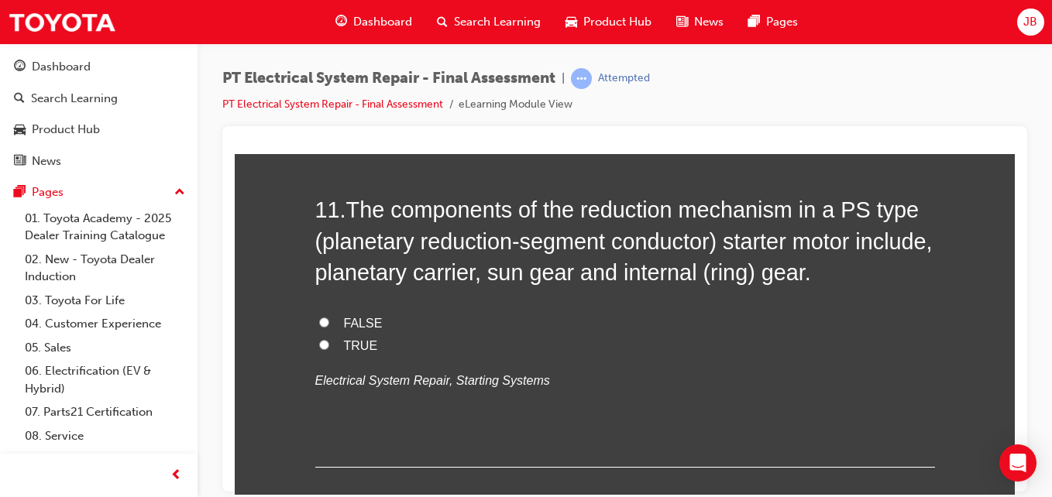
click at [319, 321] on input "FALSE" at bounding box center [324, 322] width 10 height 10
radio input "true"
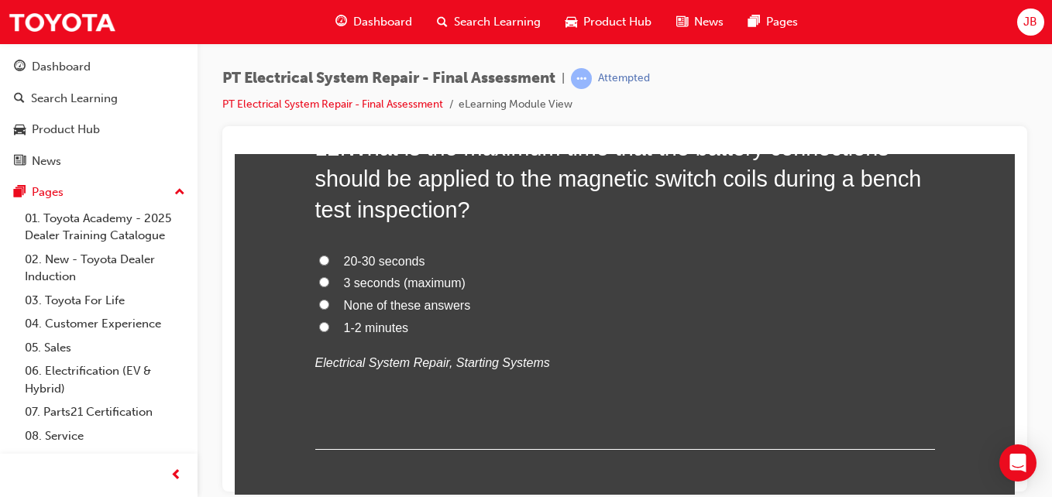
scroll to position [4104, 0]
click at [319, 303] on input "None of these answers" at bounding box center [324, 306] width 10 height 10
radio input "true"
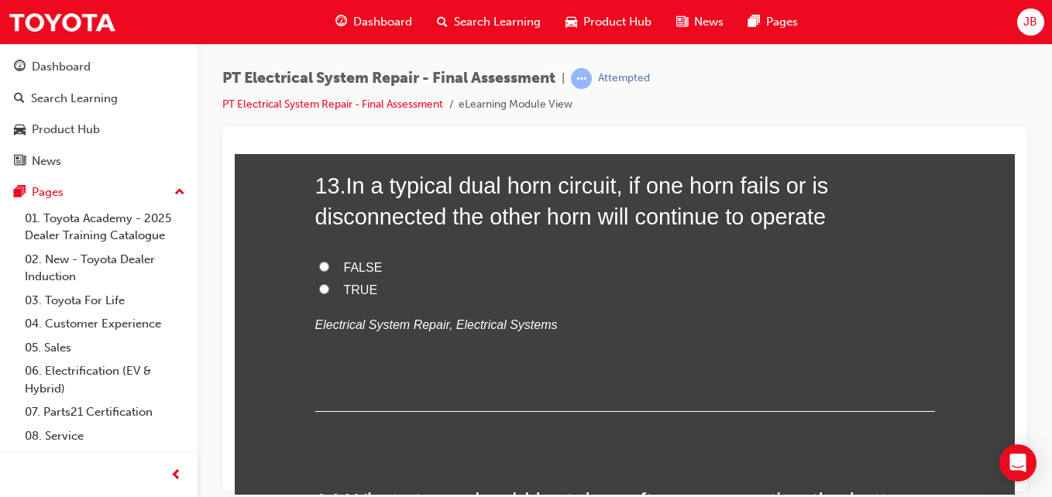
scroll to position [4463, 0]
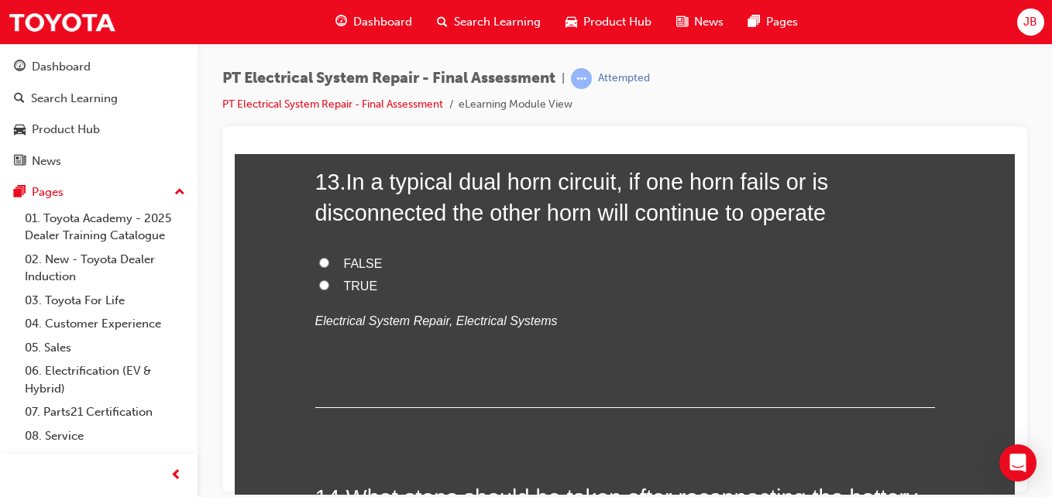
click at [319, 284] on input "TRUE" at bounding box center [324, 285] width 10 height 10
radio input "true"
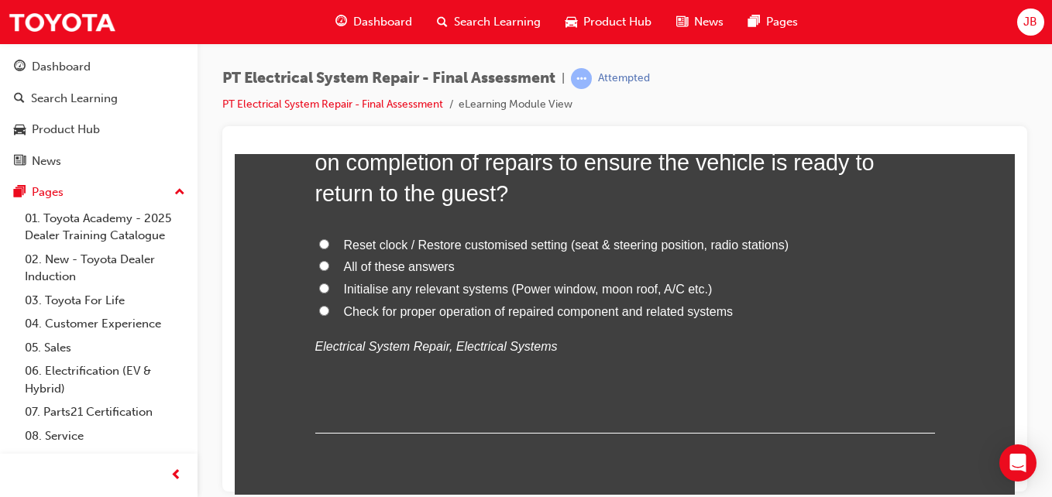
scroll to position [4833, 0]
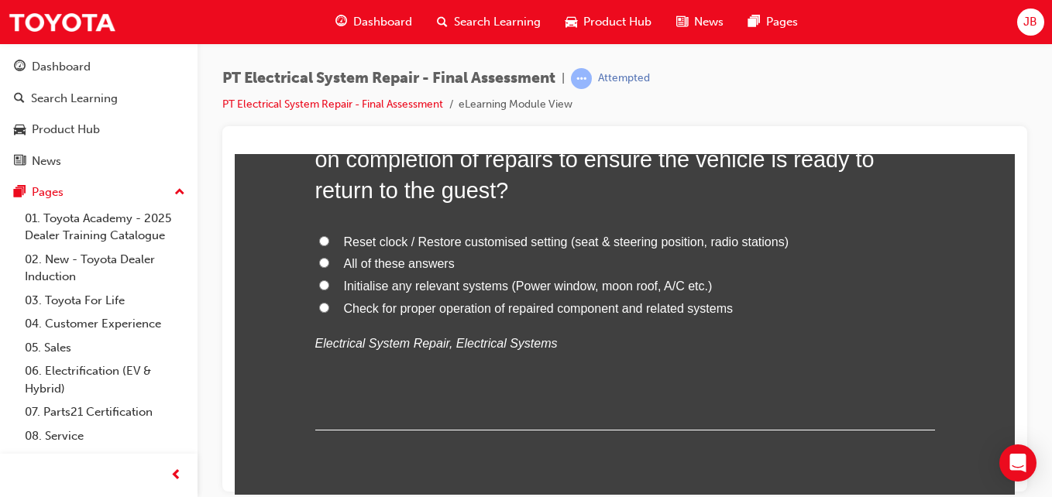
click at [319, 260] on input "All of these answers" at bounding box center [324, 262] width 10 height 10
radio input "true"
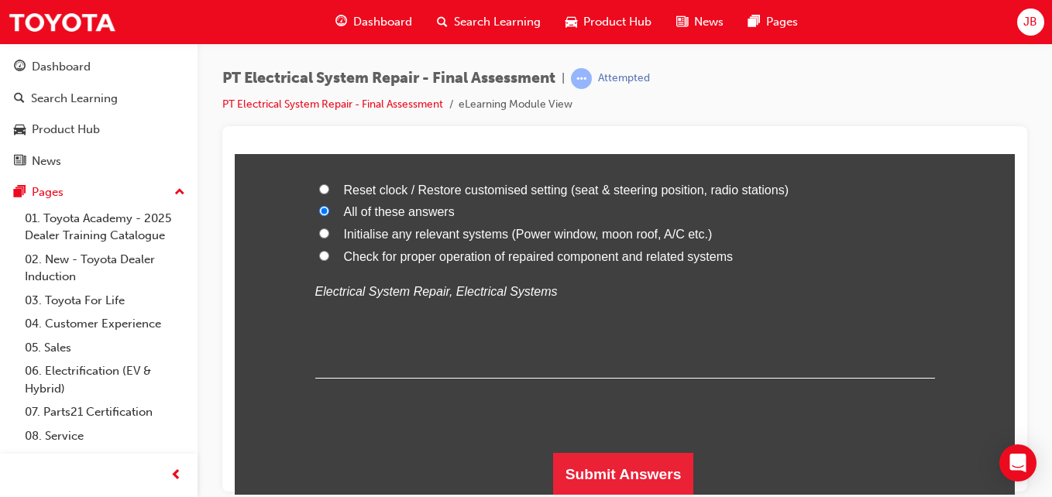
scroll to position [4885, 0]
click at [588, 459] on button "Submit Answers" at bounding box center [623, 473] width 141 height 43
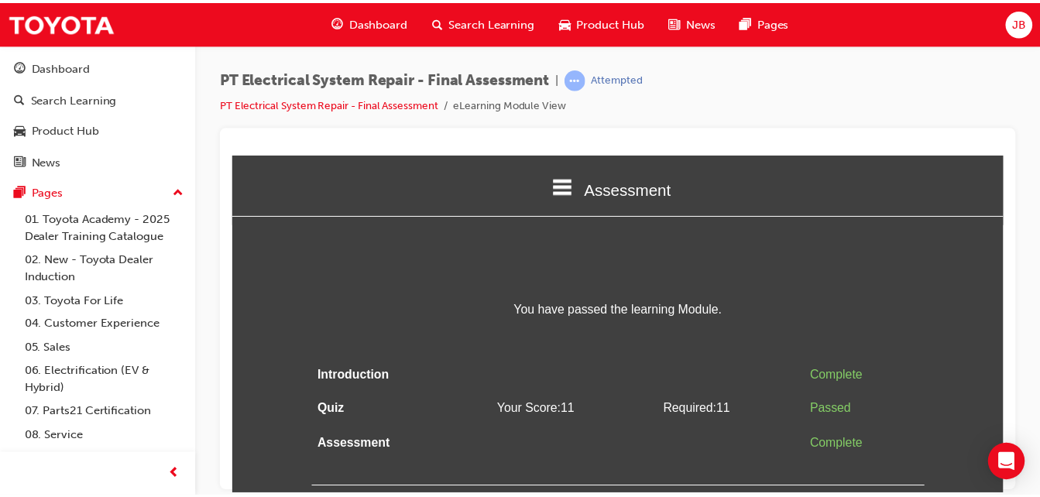
scroll to position [0, 0]
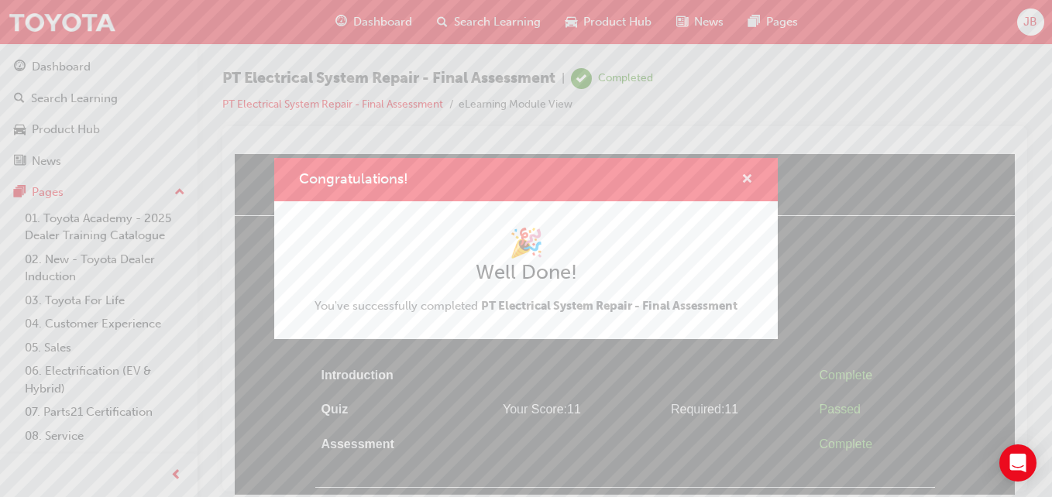
click at [748, 179] on span "cross-icon" at bounding box center [747, 181] width 12 height 14
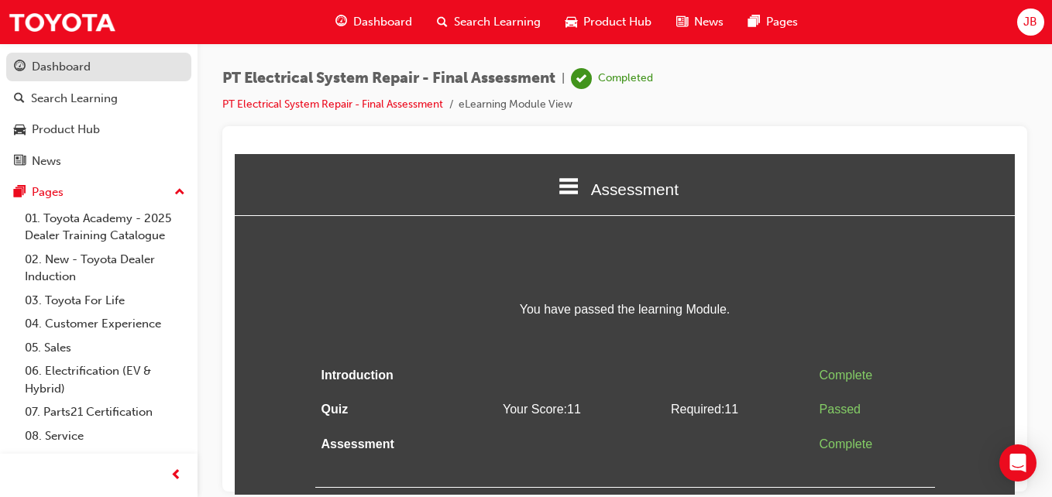
click at [98, 63] on div "Dashboard" at bounding box center [99, 66] width 170 height 19
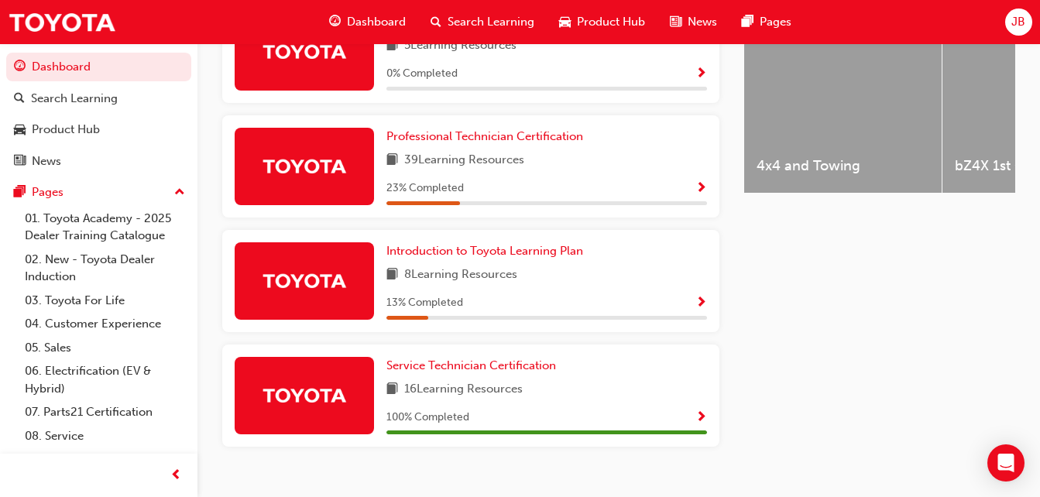
scroll to position [652, 0]
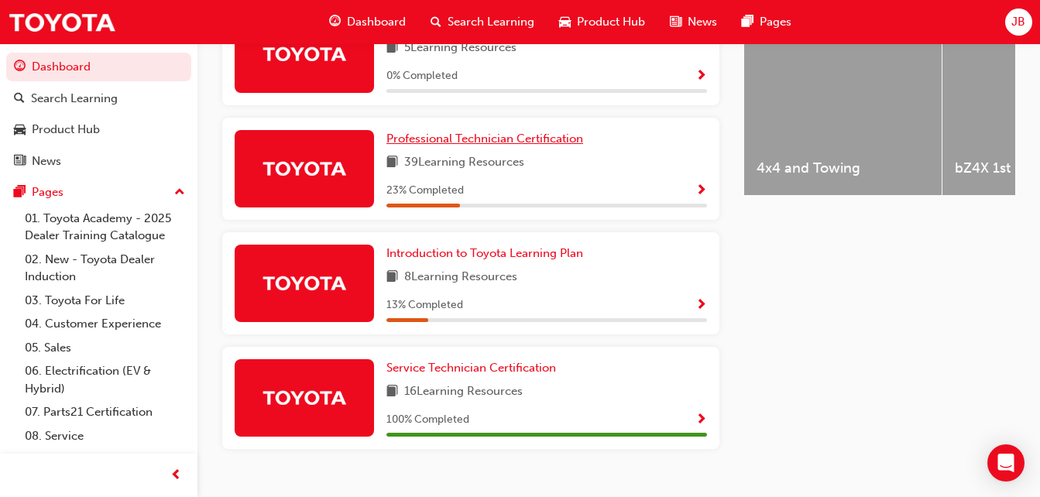
click at [502, 144] on span "Professional Technician Certification" at bounding box center [485, 139] width 197 height 14
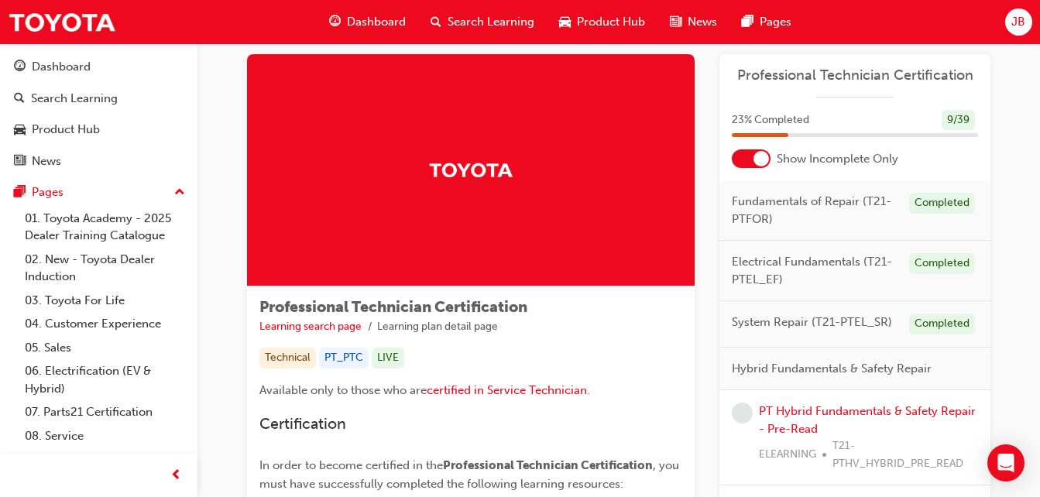
scroll to position [19, 0]
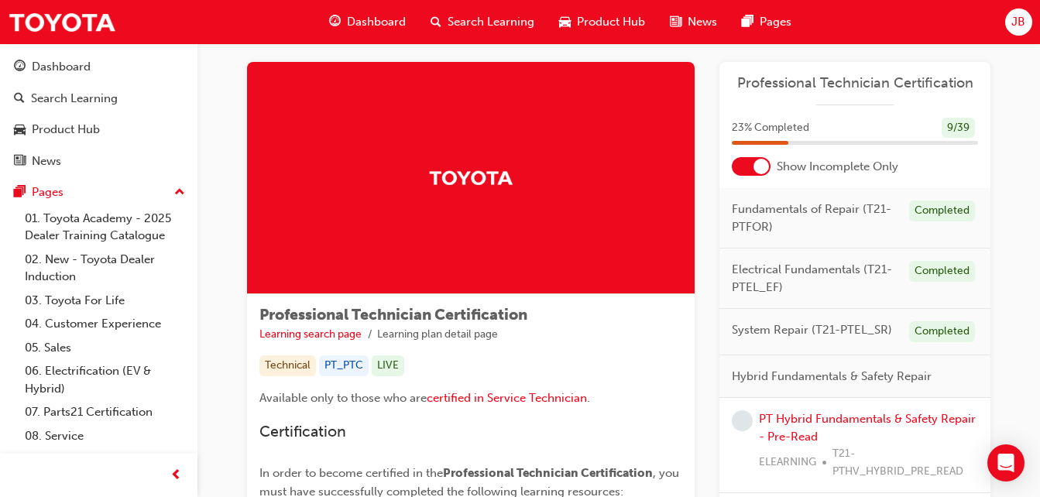
click at [756, 158] on div at bounding box center [751, 166] width 39 height 19
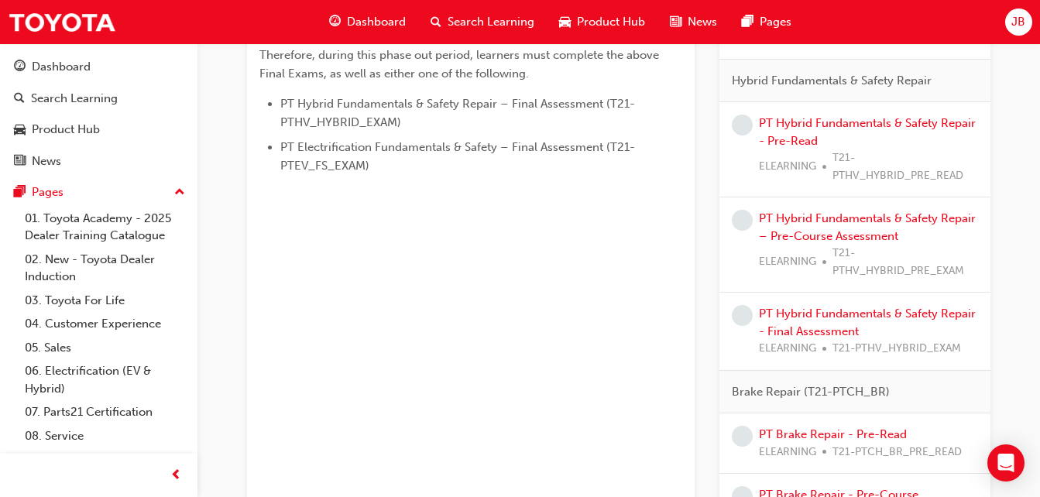
scroll to position [964, 0]
click at [914, 122] on link "PT Hybrid Fundamentals & Safety Repair - Pre-Read" at bounding box center [867, 131] width 217 height 32
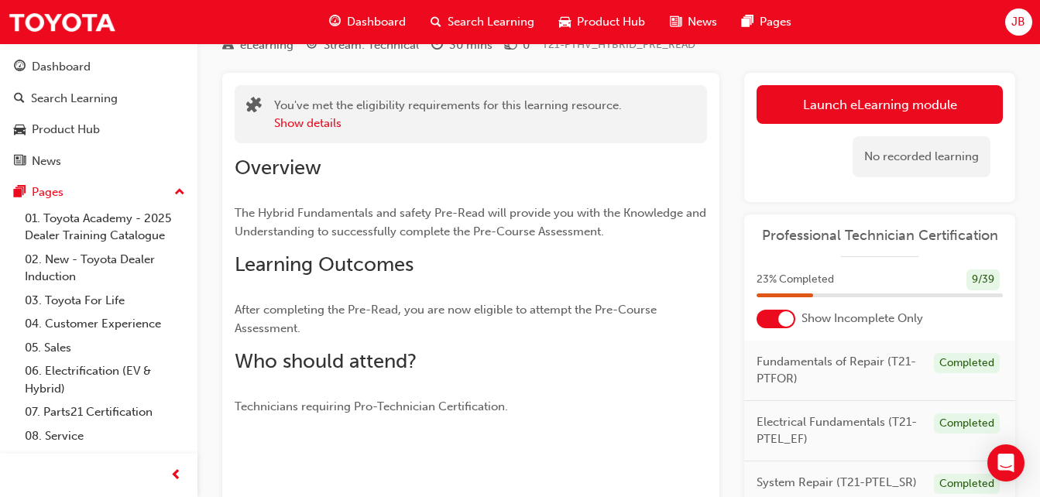
scroll to position [66, 0]
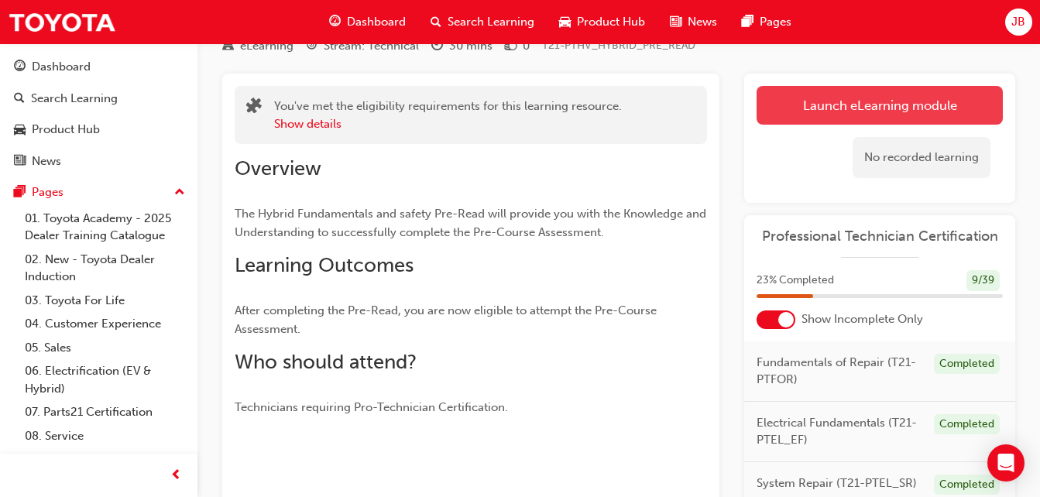
click at [915, 95] on link "Launch eLearning module" at bounding box center [880, 105] width 246 height 39
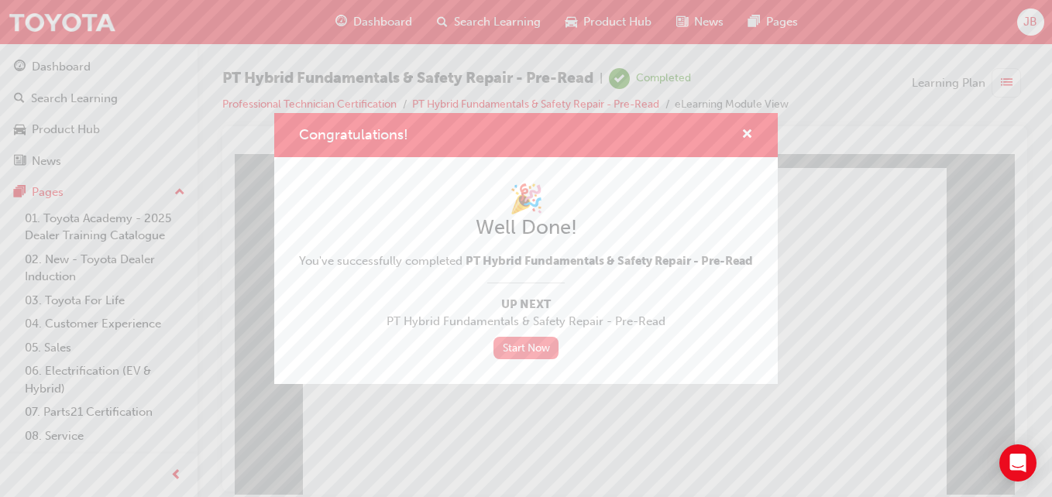
click at [523, 359] on link "Start Now" at bounding box center [525, 348] width 65 height 22
click at [540, 359] on link "Start Now" at bounding box center [525, 348] width 65 height 22
click at [523, 358] on link "Start Now" at bounding box center [525, 348] width 65 height 22
click at [751, 129] on span "cross-icon" at bounding box center [747, 136] width 12 height 14
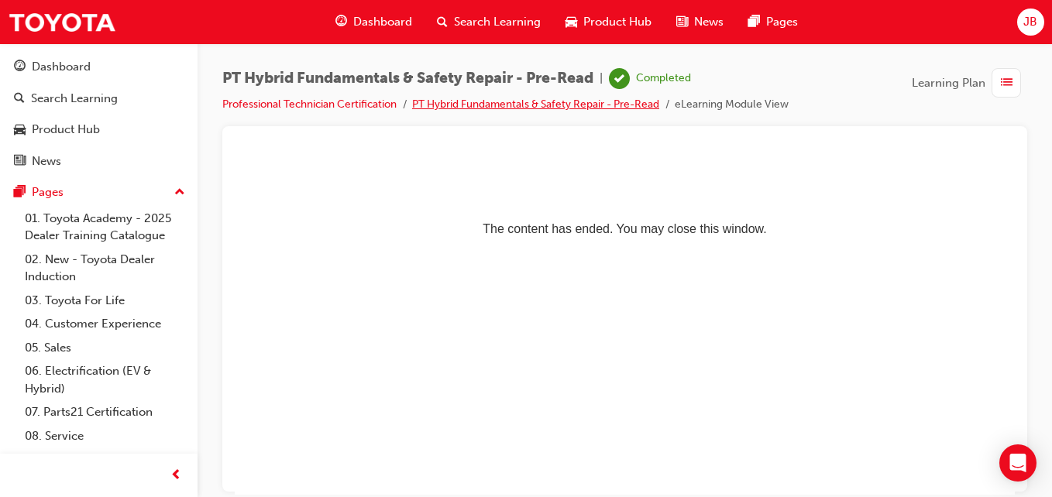
click at [493, 105] on link "PT Hybrid Fundamentals & Safety Repair - Pre-Read" at bounding box center [535, 104] width 247 height 13
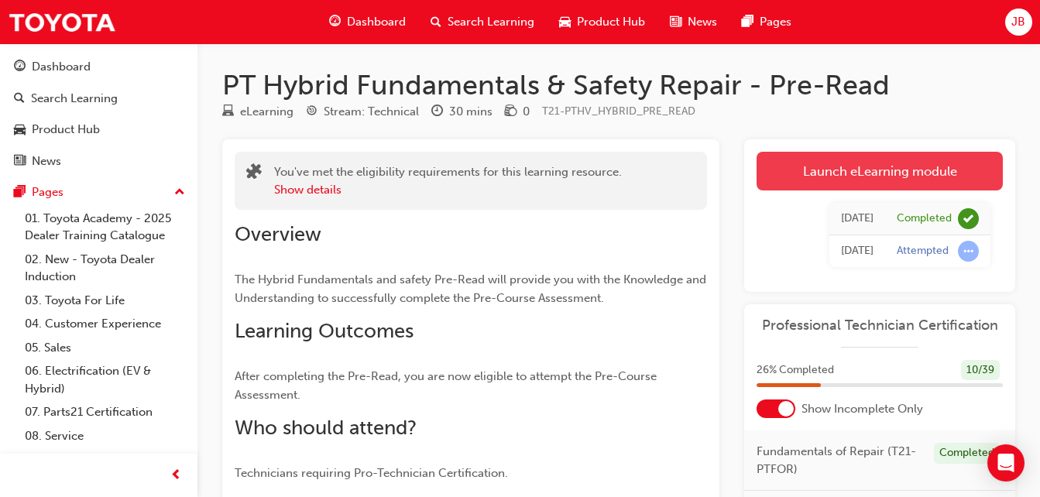
click at [902, 160] on link "Launch eLearning module" at bounding box center [880, 171] width 246 height 39
click at [902, 160] on div "PT Hybrid Fundamentals & Safety Repair - Pre-Read eLearning Stream: Technical 3…" at bounding box center [520, 414] width 1040 height 829
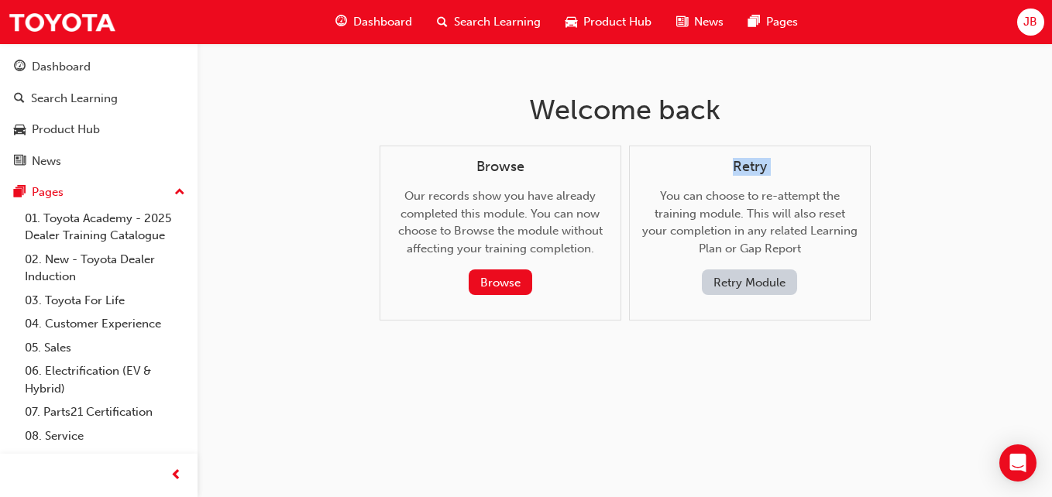
click at [902, 160] on div "Welcome back Browse Our records show you have already completed this module. Yo…" at bounding box center [526, 248] width 1052 height 497
click at [515, 285] on button "Browse" at bounding box center [501, 283] width 64 height 26
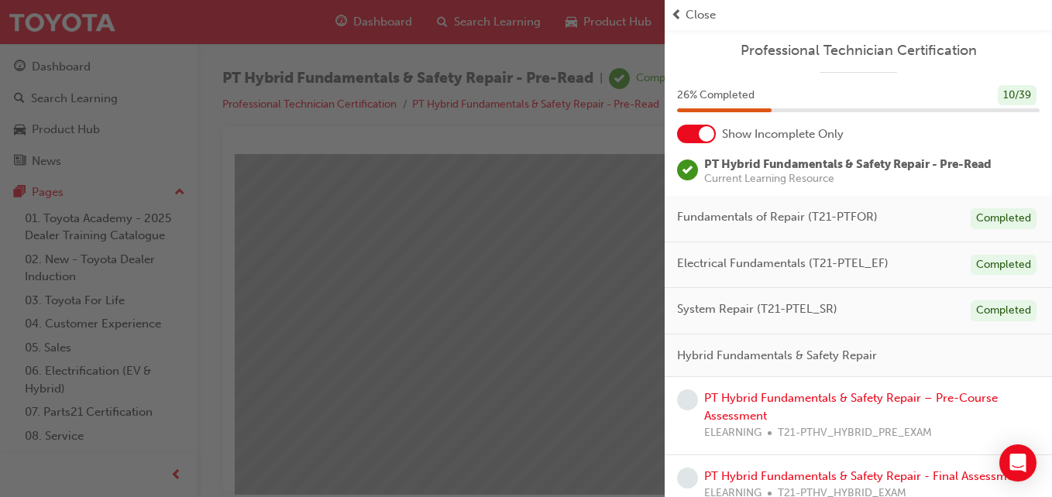
click at [693, 5] on div "Close" at bounding box center [858, 15] width 387 height 30
click at [680, 12] on span "prev-icon" at bounding box center [677, 15] width 12 height 18
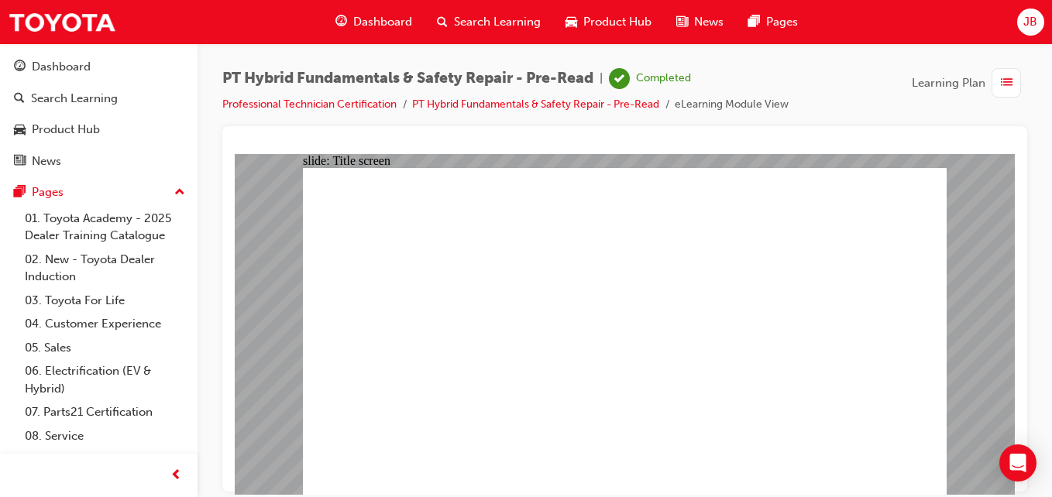
click at [1019, 263] on div at bounding box center [624, 309] width 805 height 366
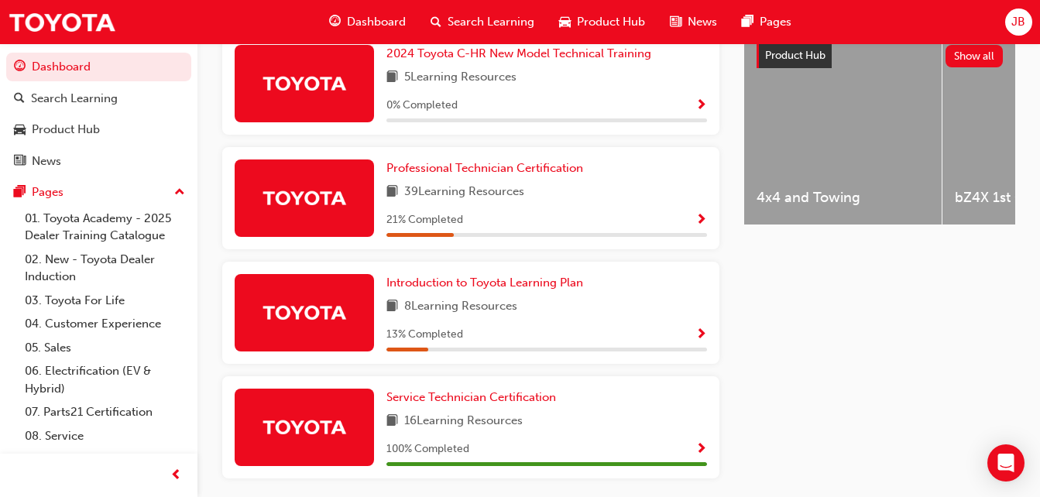
scroll to position [686, 0]
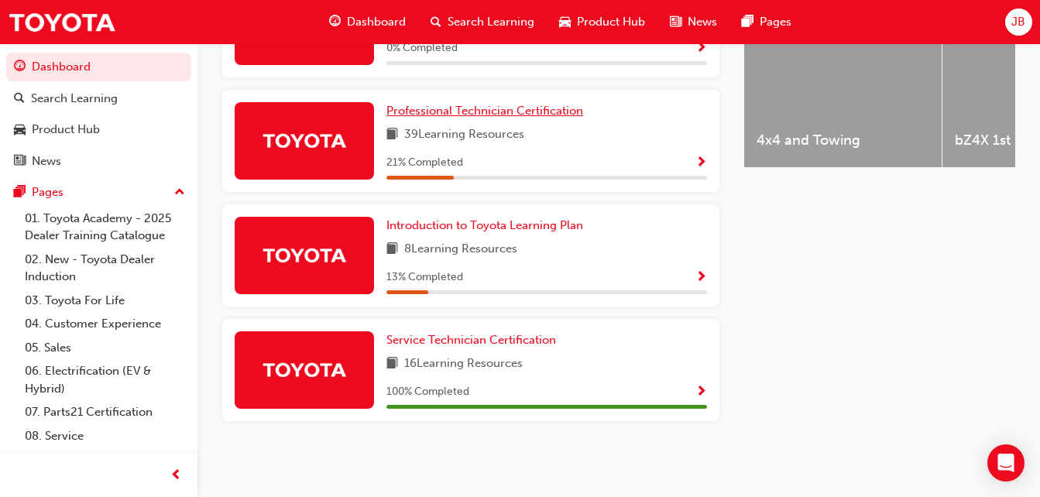
click at [474, 108] on span "Professional Technician Certification" at bounding box center [485, 111] width 197 height 14
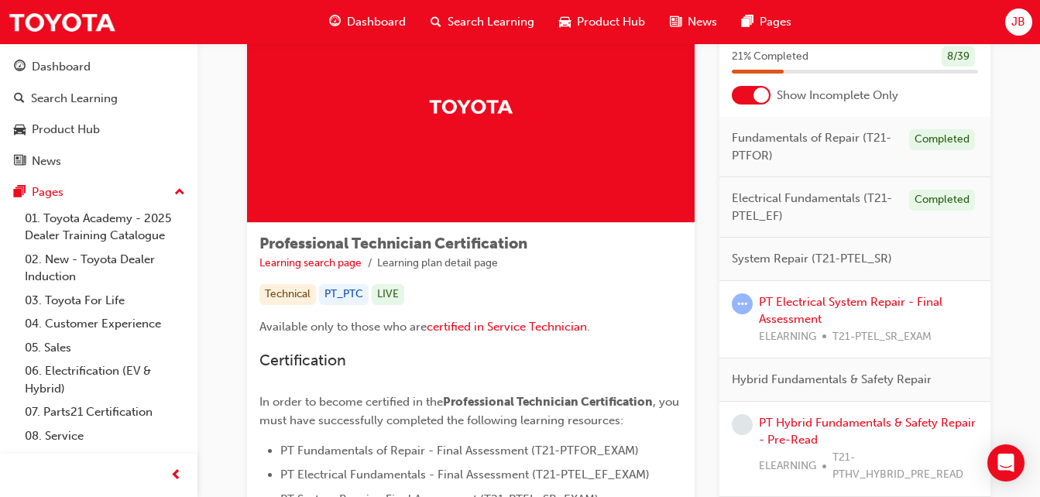
scroll to position [91, 0]
click at [746, 92] on div at bounding box center [751, 94] width 39 height 19
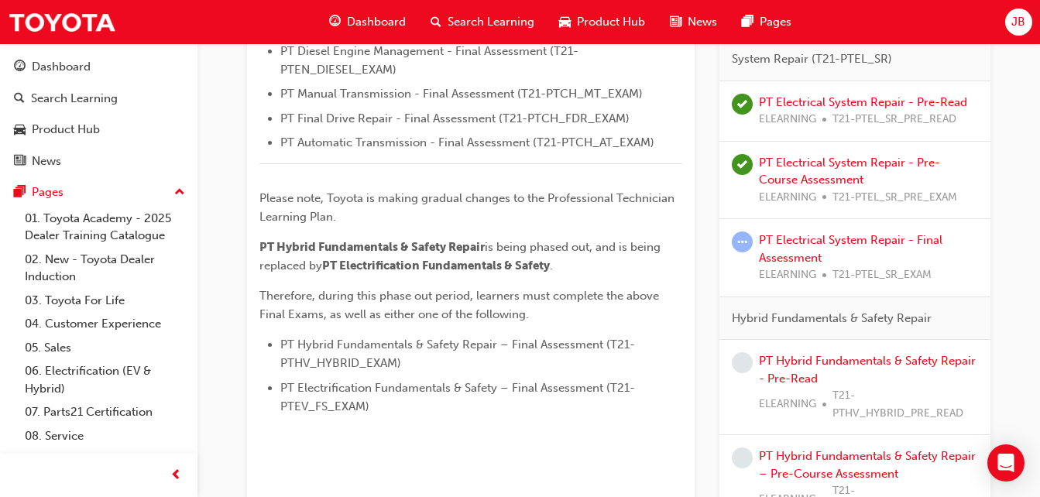
scroll to position [756, 0]
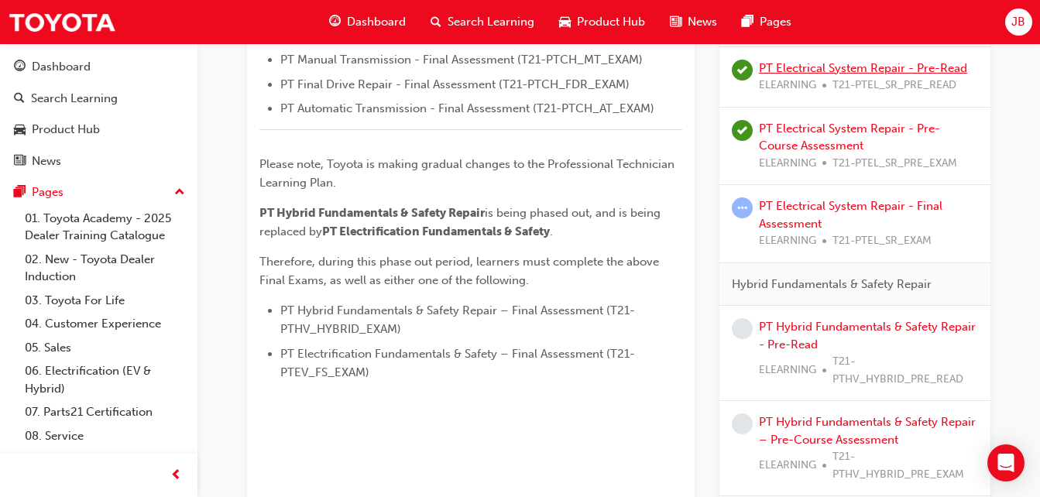
click at [841, 65] on link "PT Electrical System Repair - Pre-Read" at bounding box center [863, 68] width 208 height 14
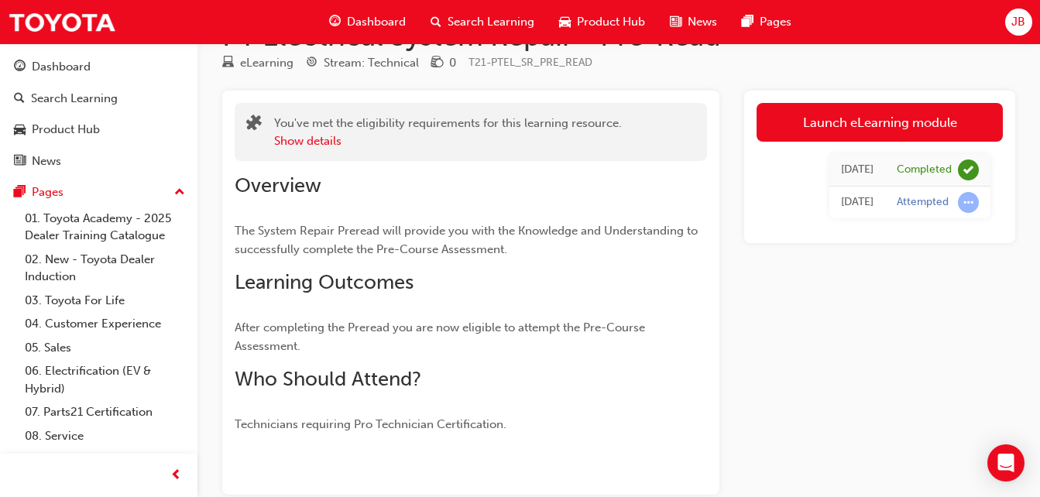
scroll to position [50, 0]
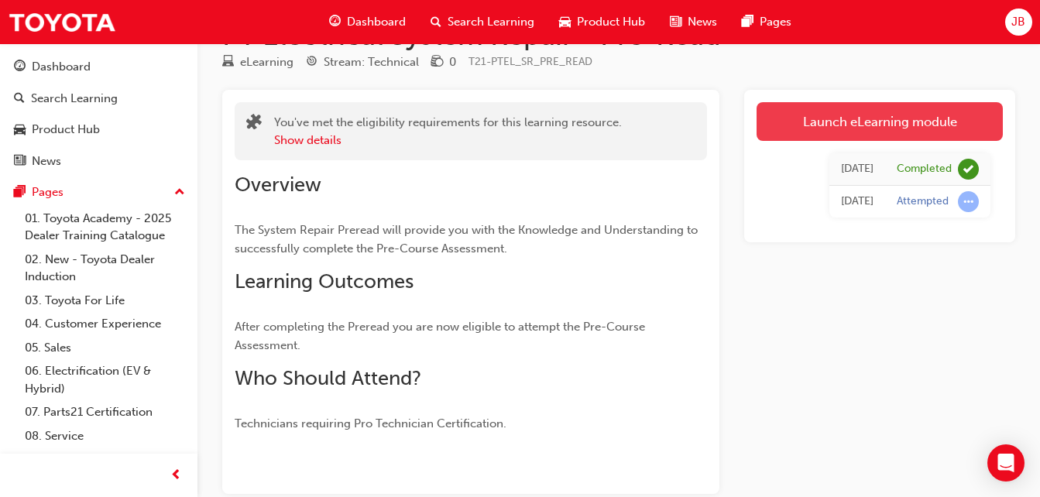
click at [880, 113] on link "Launch eLearning module" at bounding box center [880, 121] width 246 height 39
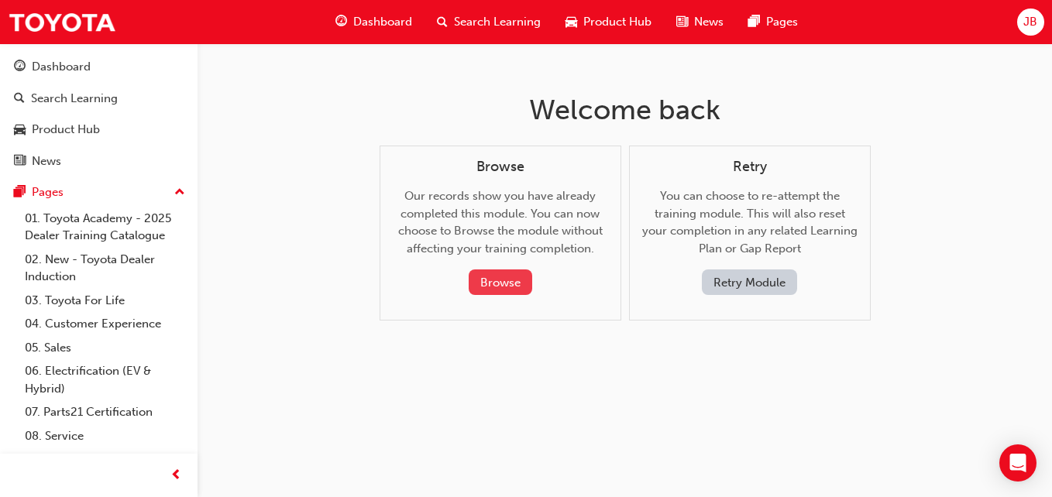
click at [499, 274] on button "Browse" at bounding box center [501, 283] width 64 height 26
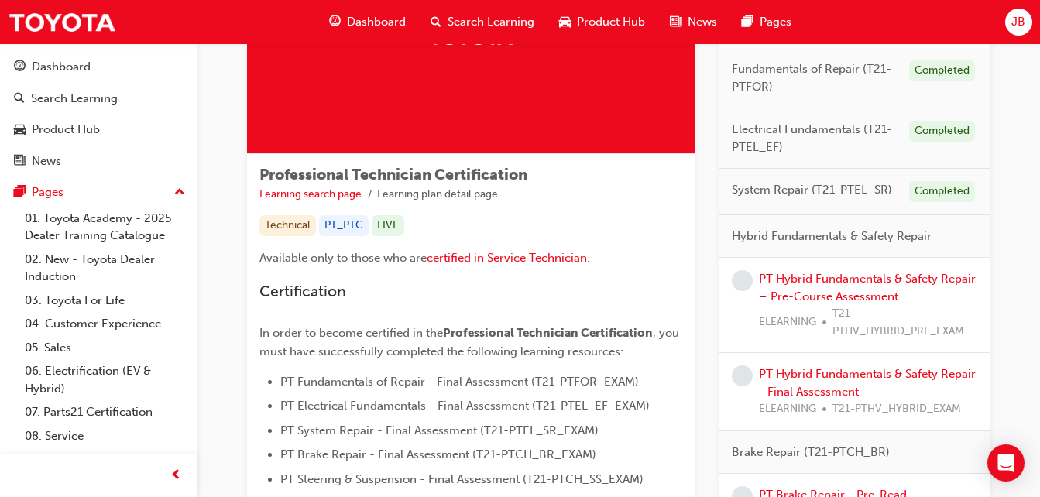
scroll to position [171, 0]
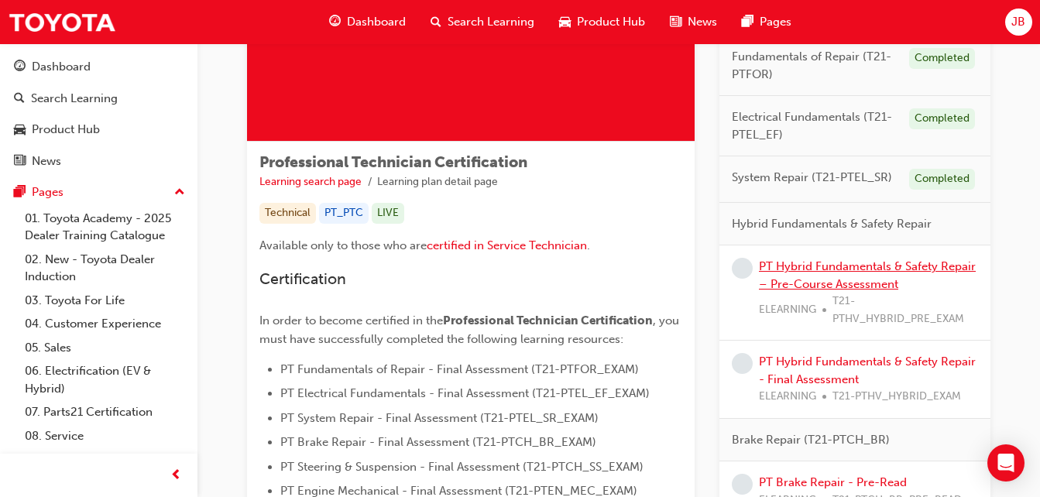
click at [869, 266] on link "PT Hybrid Fundamentals & Safety Repair – Pre-Course Assessment" at bounding box center [867, 276] width 217 height 32
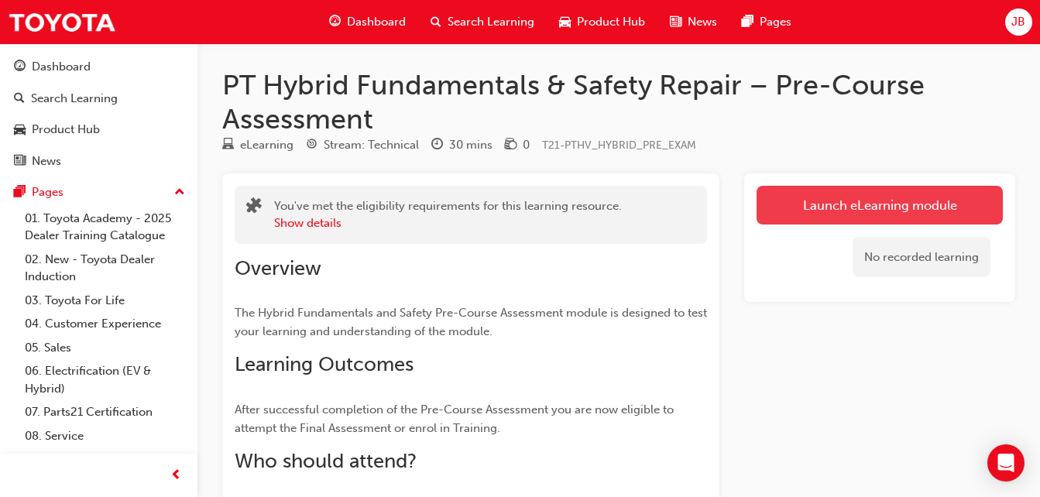
click at [869, 208] on link "Launch eLearning module" at bounding box center [880, 205] width 246 height 39
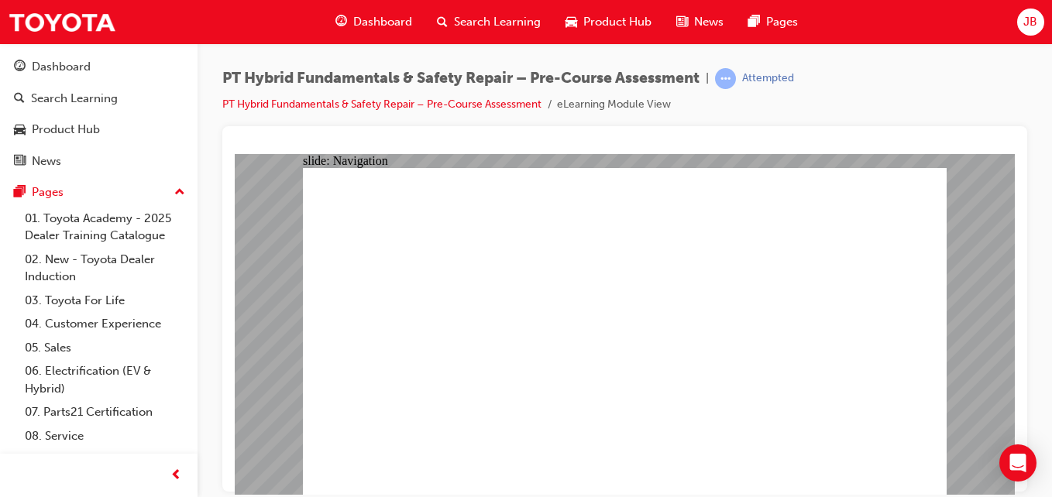
radio input "true"
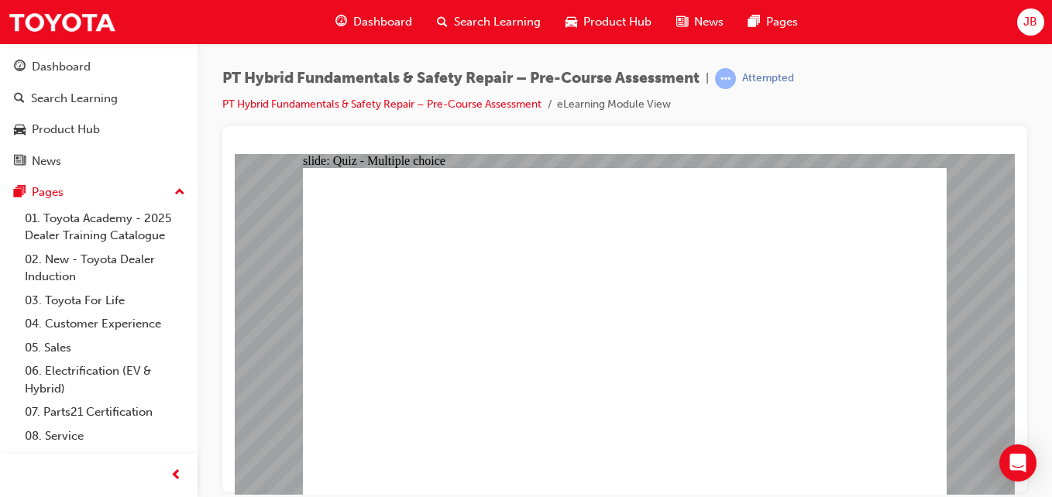
radio input "true"
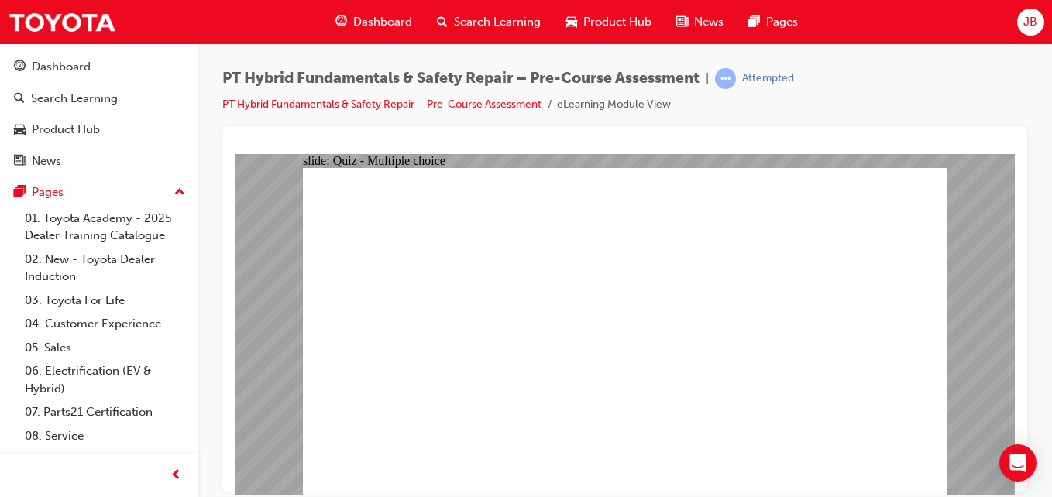
radio input "true"
drag, startPoint x: 476, startPoint y: 443, endPoint x: 467, endPoint y: 463, distance: 21.9
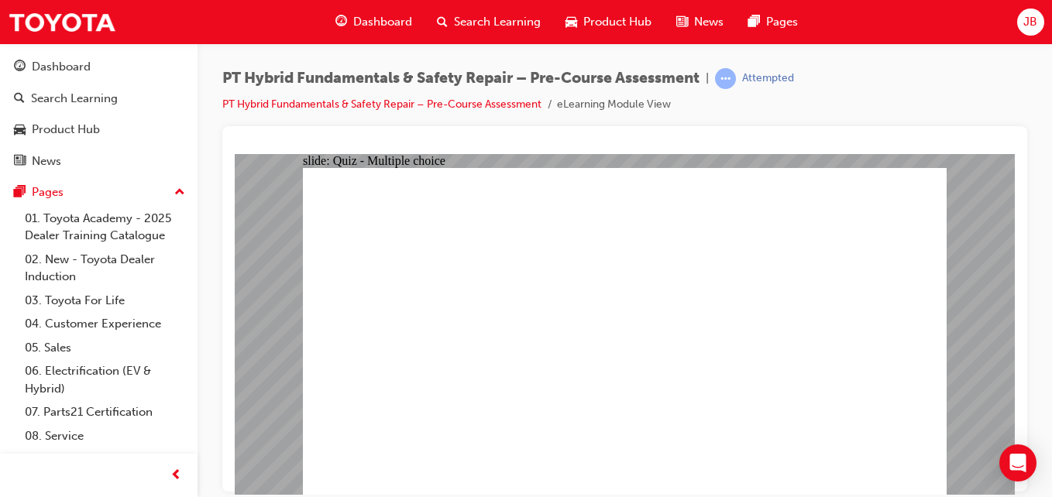
checkbox input "true"
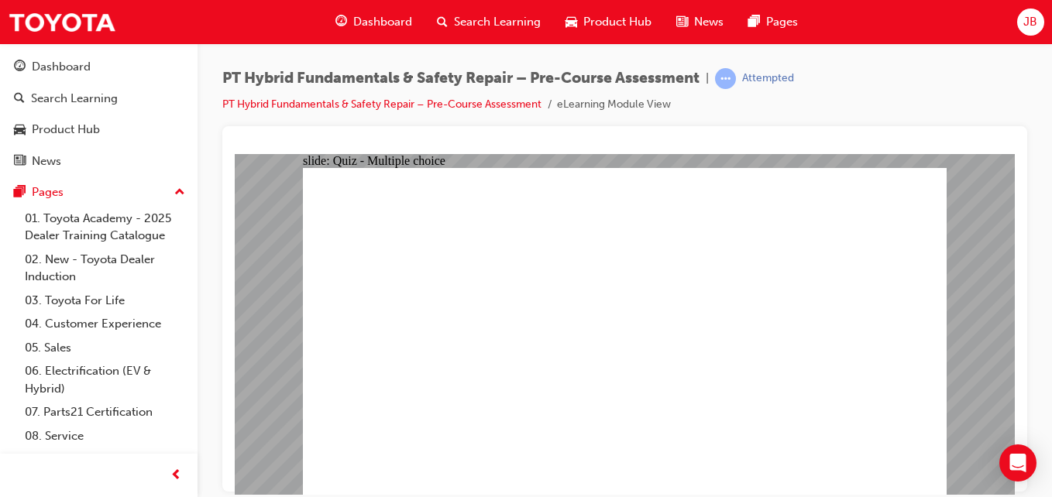
radio input "true"
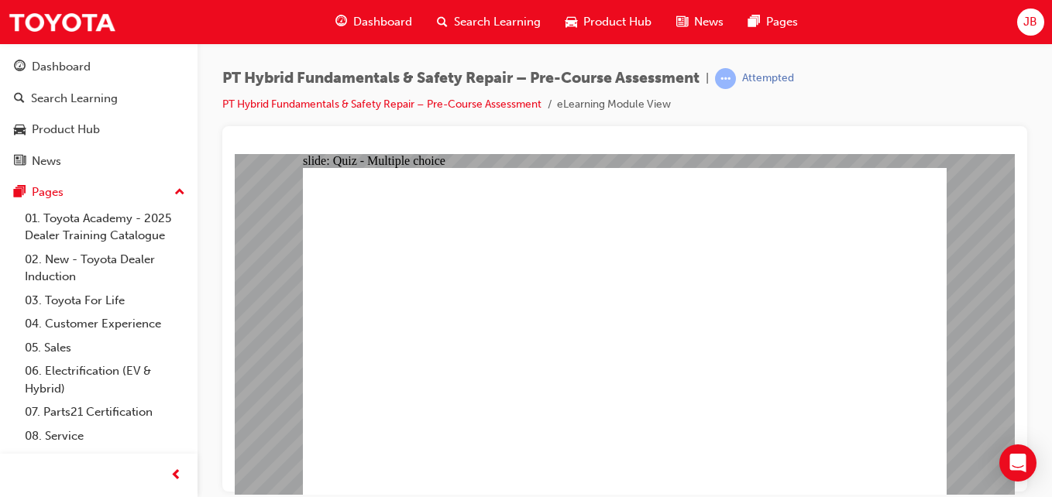
radio input "false"
radio input "true"
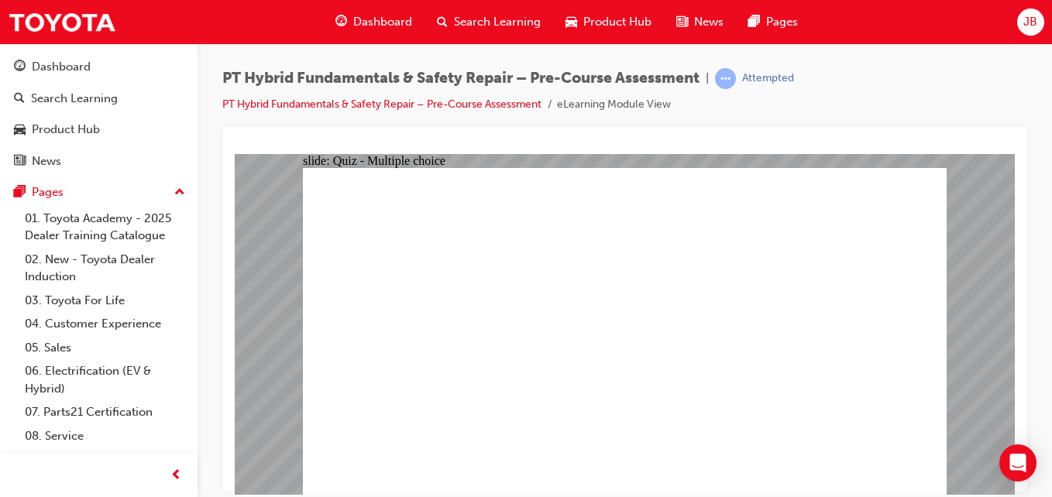
radio input "true"
drag, startPoint x: 896, startPoint y: 454, endPoint x: 792, endPoint y: 396, distance: 119.0
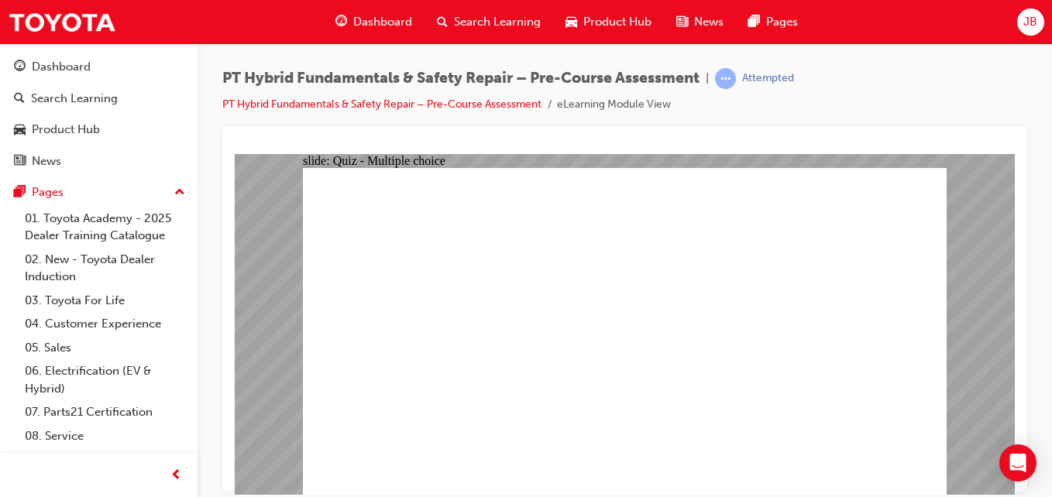
drag, startPoint x: 881, startPoint y: 449, endPoint x: 878, endPoint y: 223, distance: 226.2
radio input "false"
radio input "true"
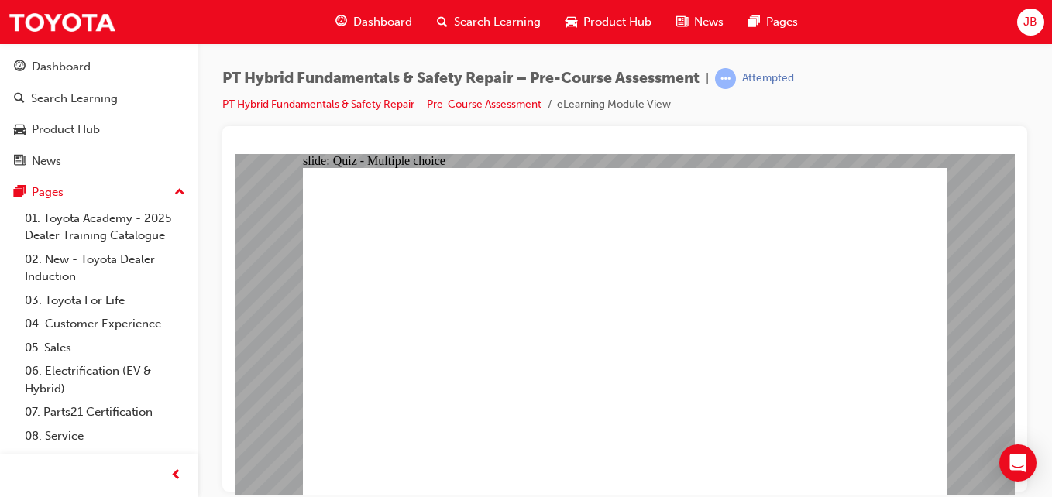
radio input "true"
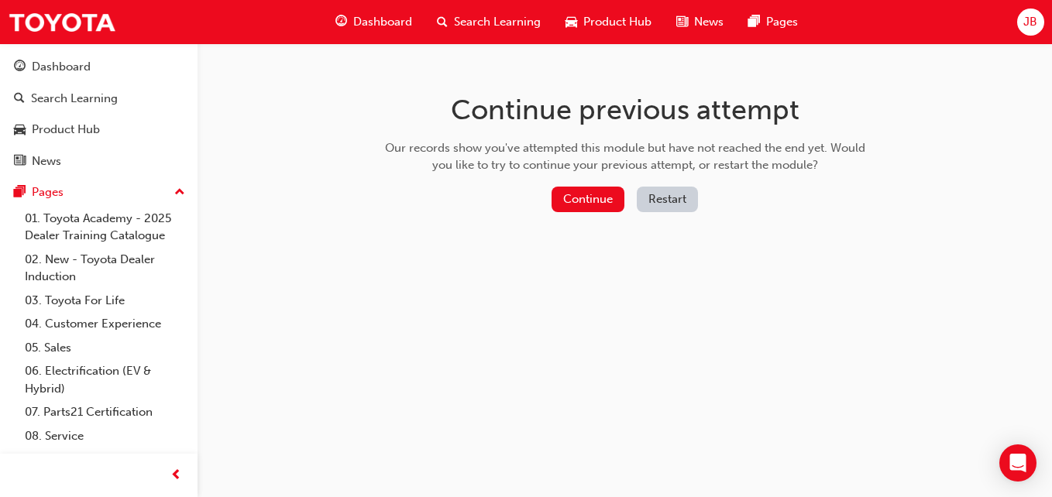
click at [687, 195] on button "Restart" at bounding box center [667, 200] width 61 height 26
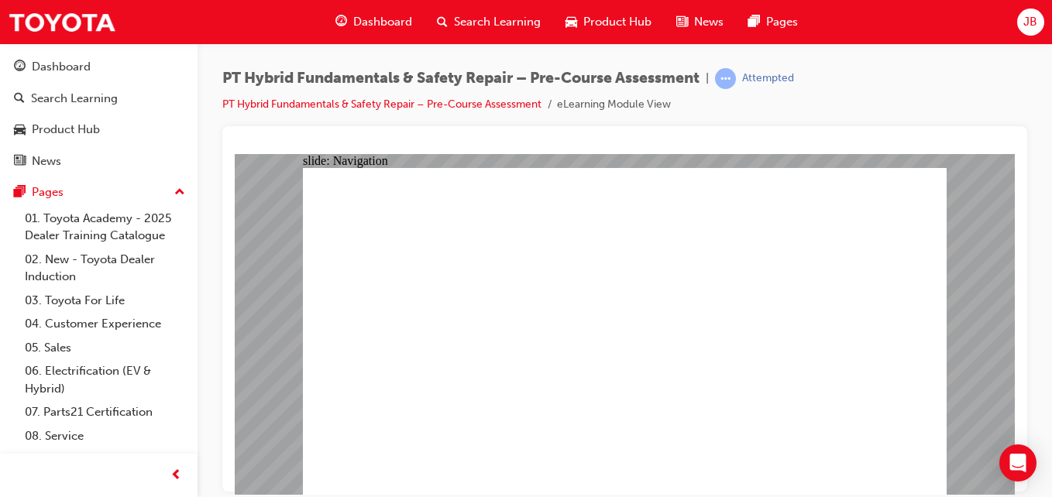
drag, startPoint x: 579, startPoint y: 397, endPoint x: 650, endPoint y: 416, distance: 72.9
radio input "true"
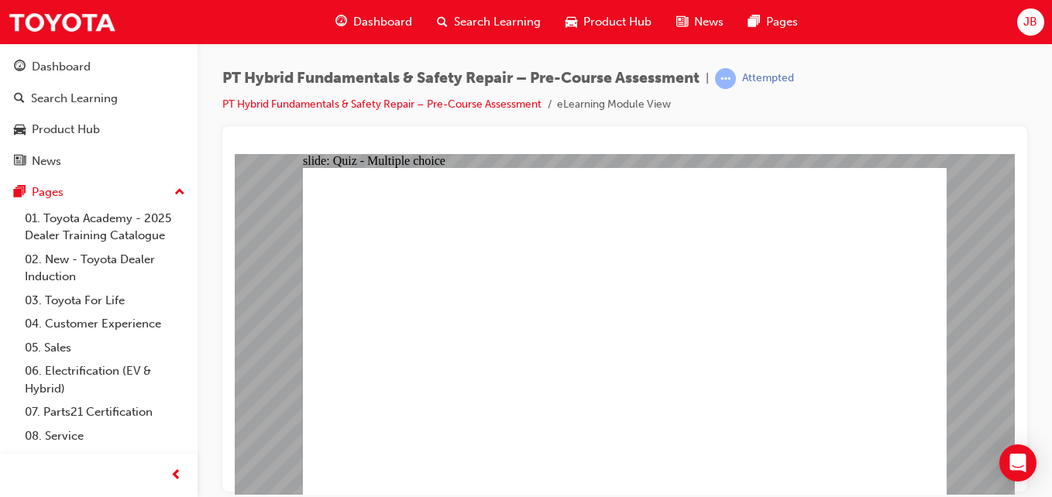
radio input "true"
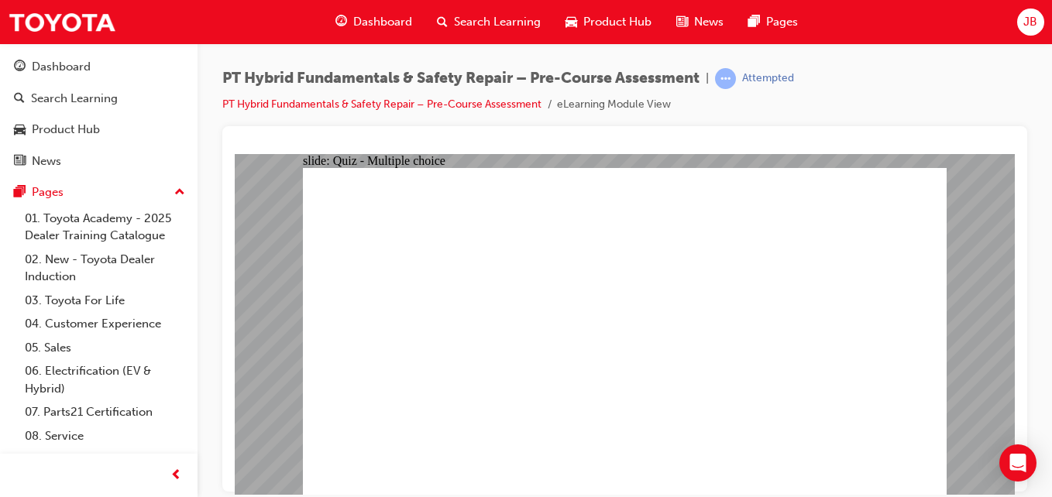
radio input "true"
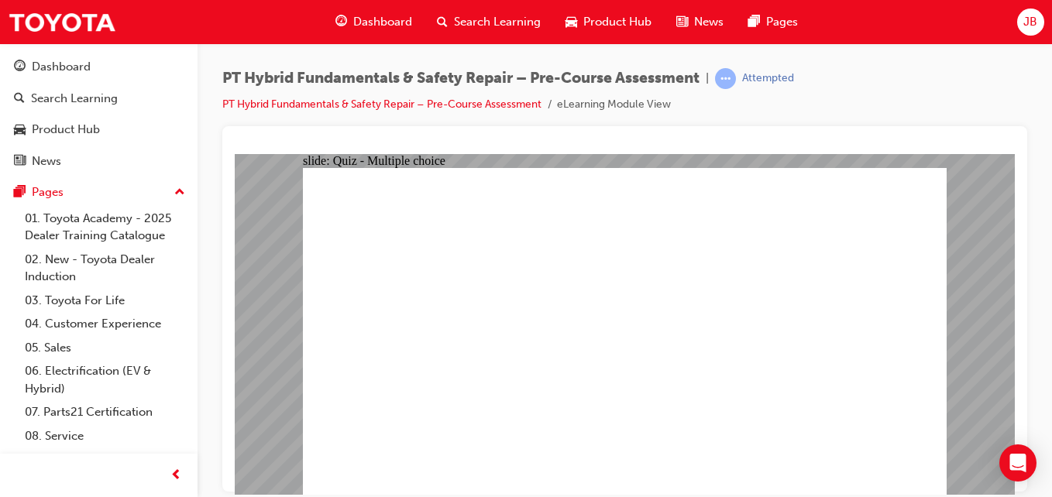
radio input "true"
checkbox input "true"
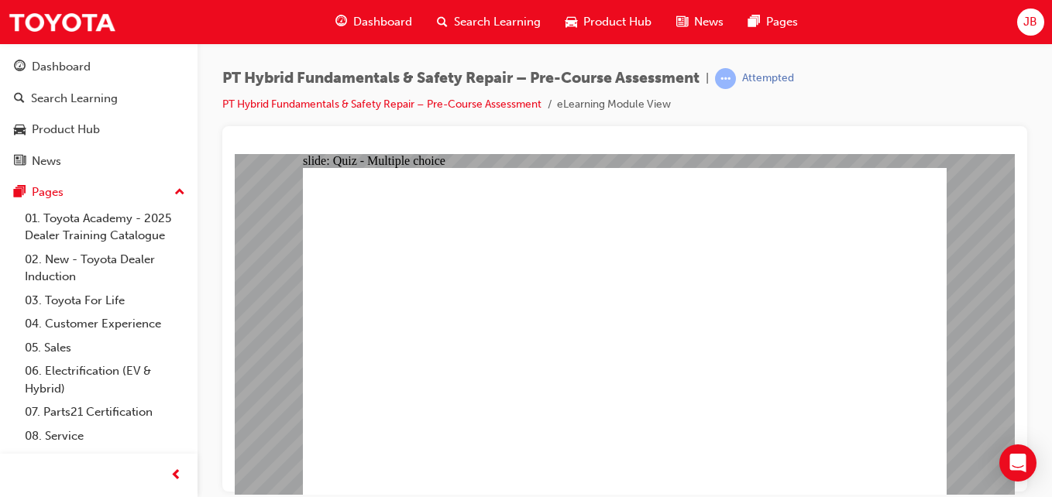
checkbox input "true"
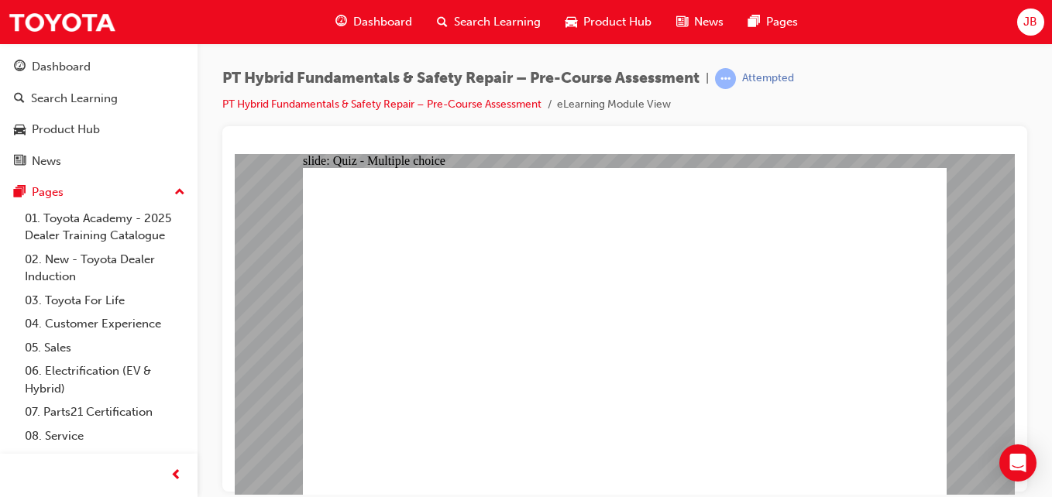
radio input "true"
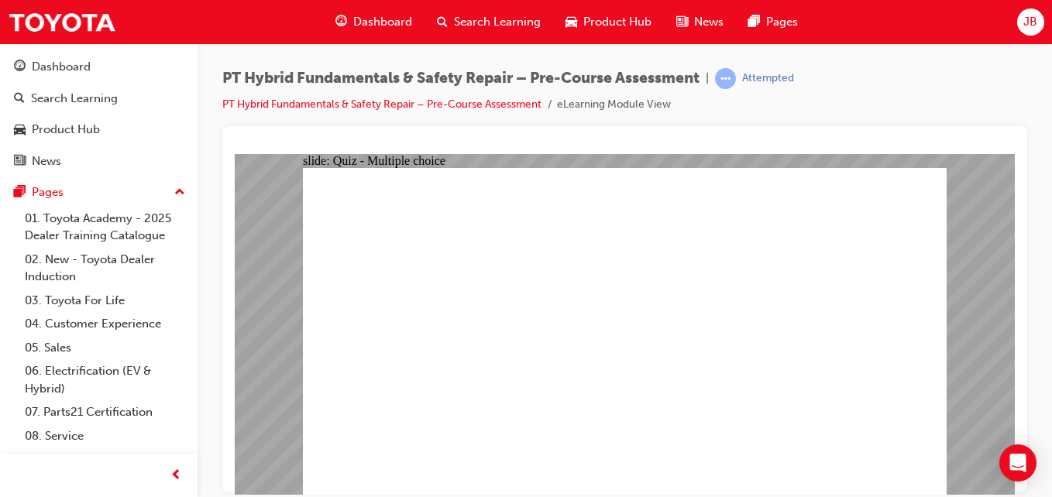
radio input "false"
radio input "true"
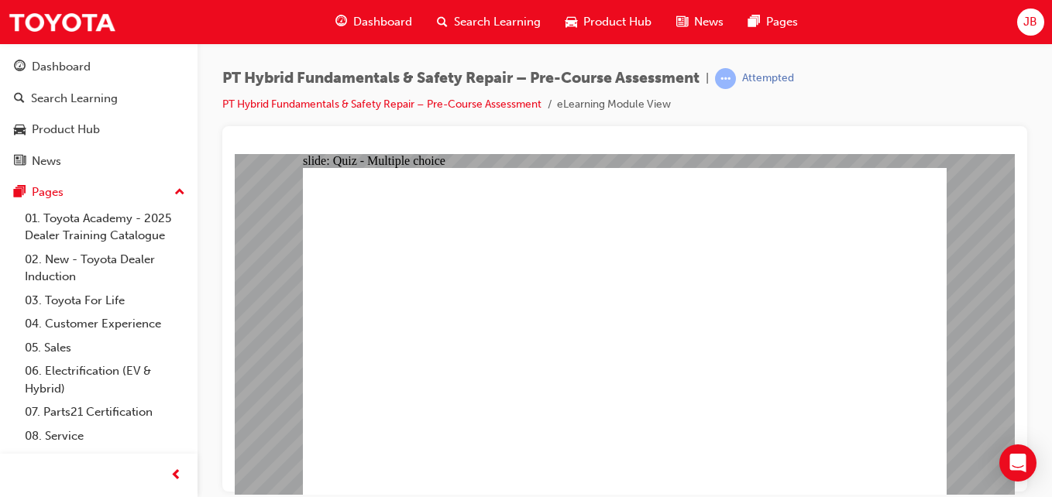
radio input "false"
radio input "true"
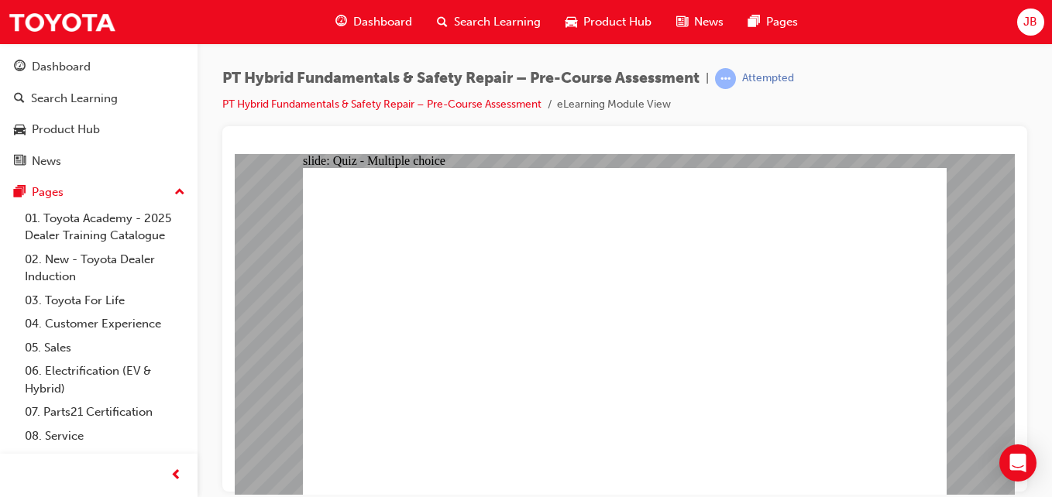
radio input "true"
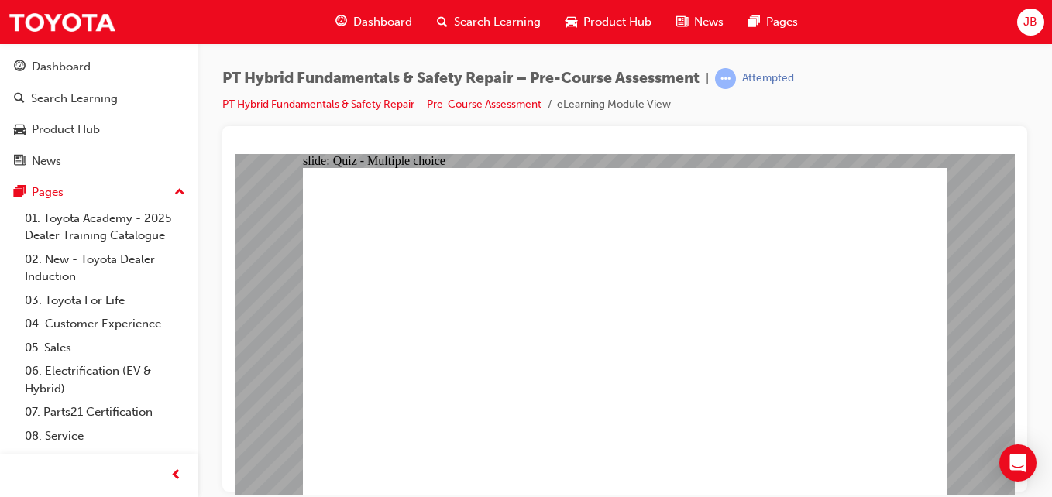
radio input "true"
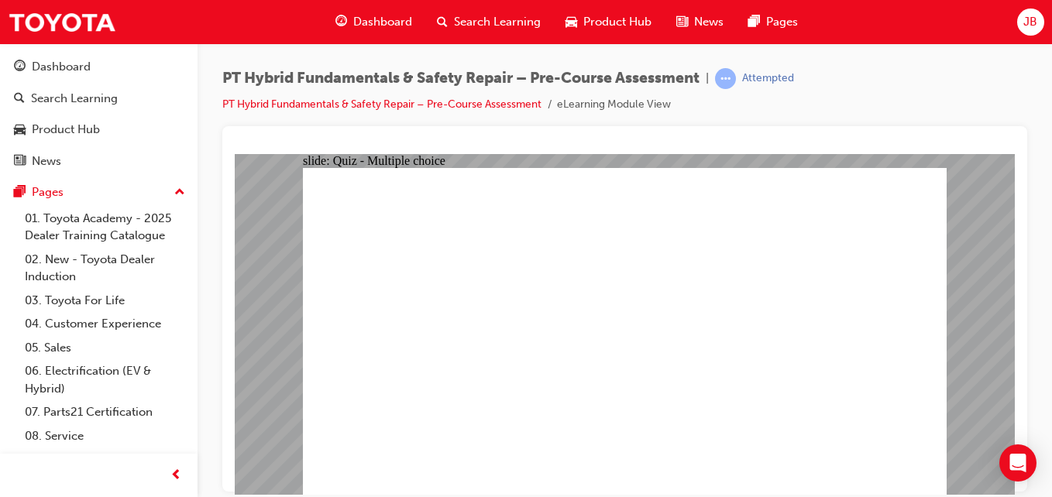
radio input "false"
radio input "true"
click at [466, 107] on link "PT Hybrid Fundamentals & Safety Repair – Pre-Course Assessment" at bounding box center [381, 104] width 319 height 13
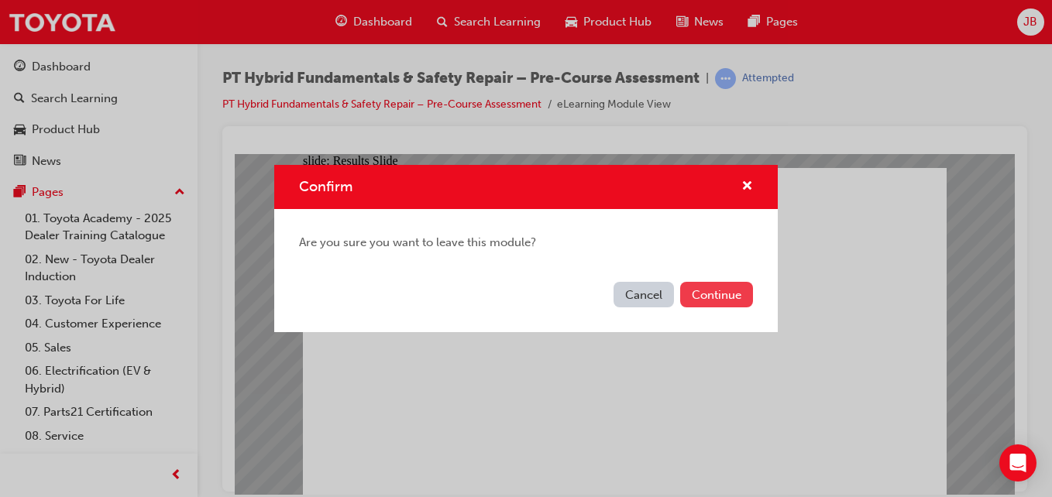
click at [707, 282] on button "Continue" at bounding box center [716, 295] width 73 height 26
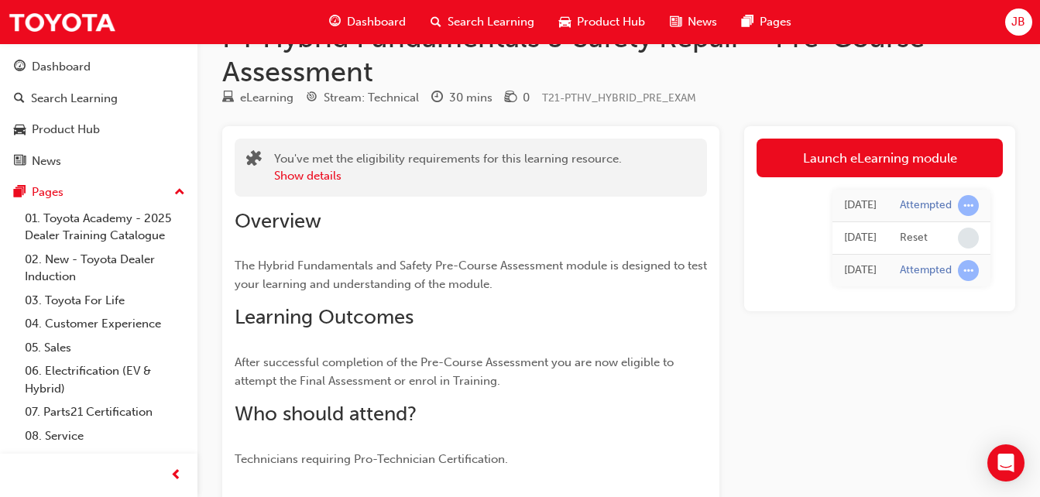
scroll to position [46, 0]
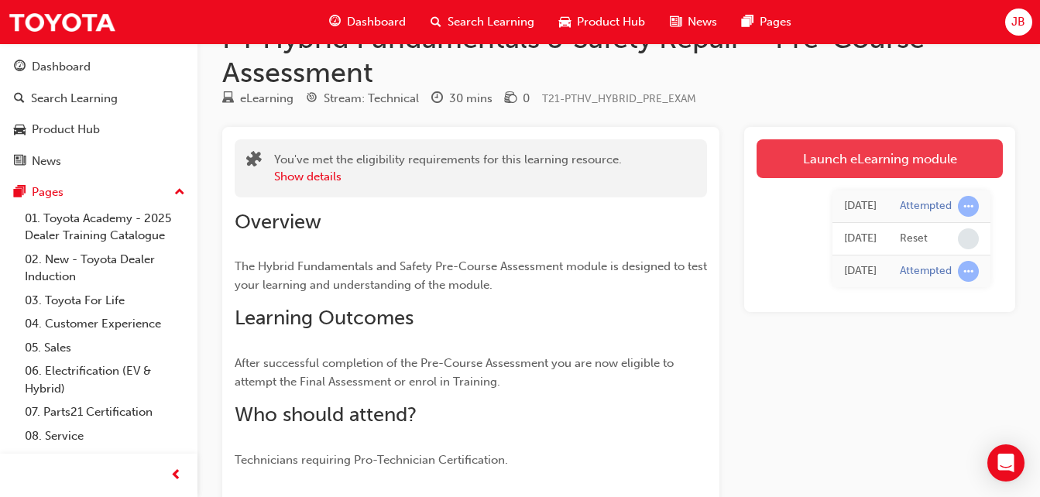
click at [857, 165] on link "Launch eLearning module" at bounding box center [880, 158] width 246 height 39
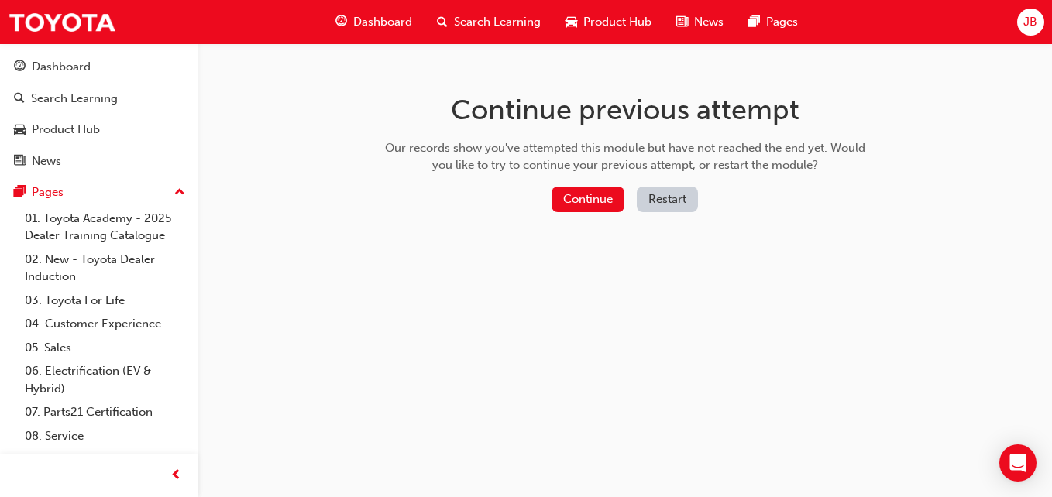
click at [669, 198] on button "Restart" at bounding box center [667, 200] width 61 height 26
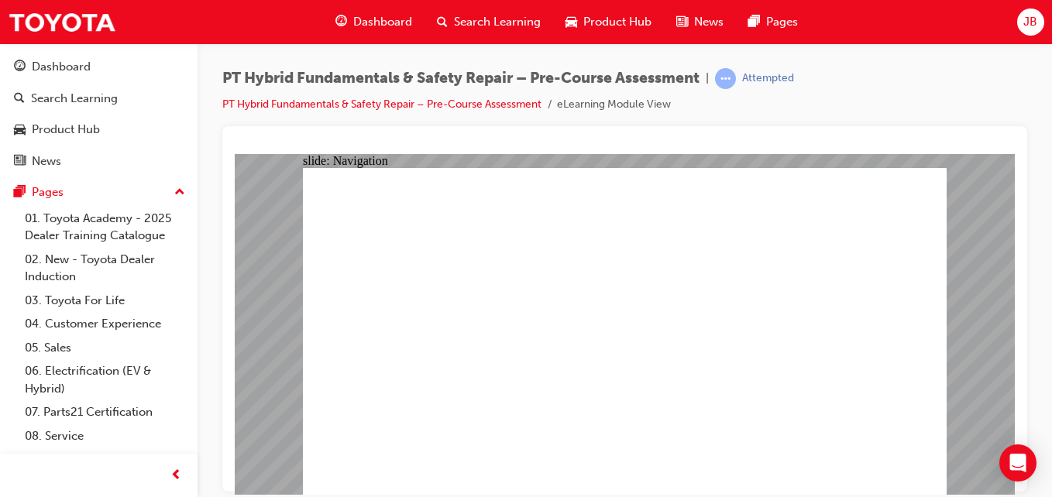
radio input "true"
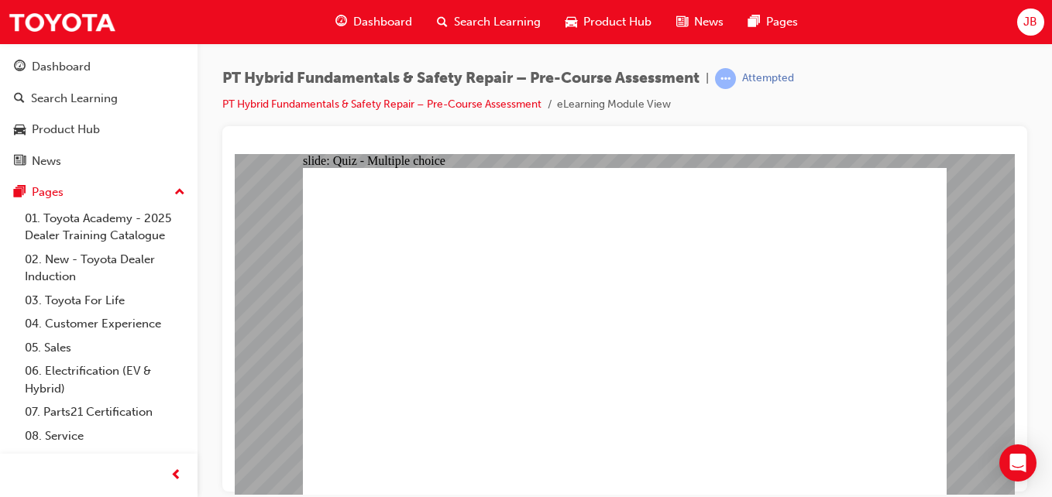
radio input "true"
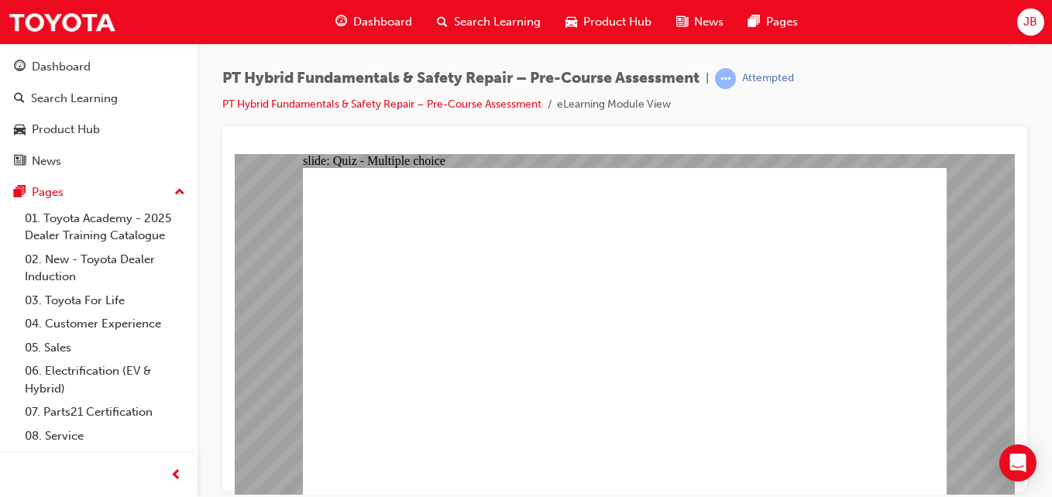
drag, startPoint x: 420, startPoint y: 418, endPoint x: 451, endPoint y: 422, distance: 31.3
radio input "true"
drag, startPoint x: 908, startPoint y: 449, endPoint x: 896, endPoint y: 462, distance: 18.1
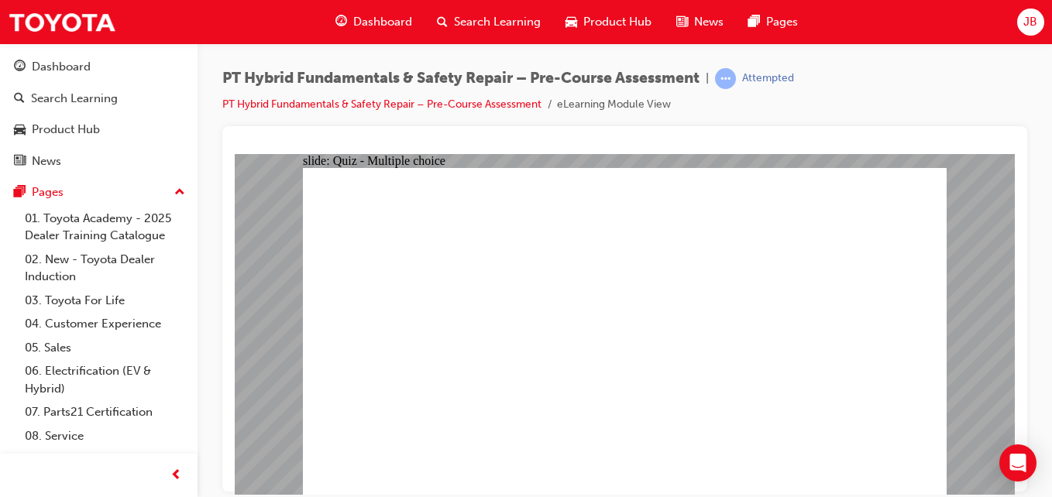
checkbox input "true"
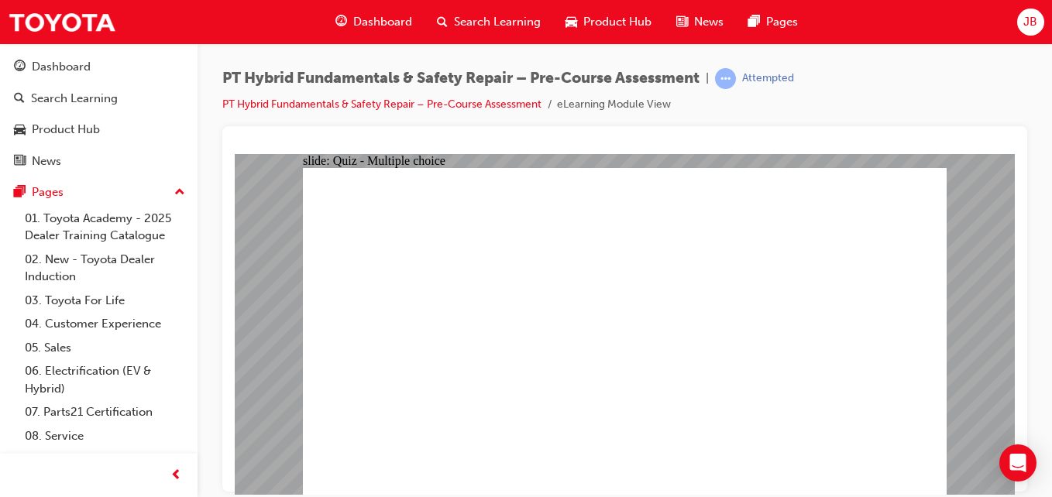
checkbox input "true"
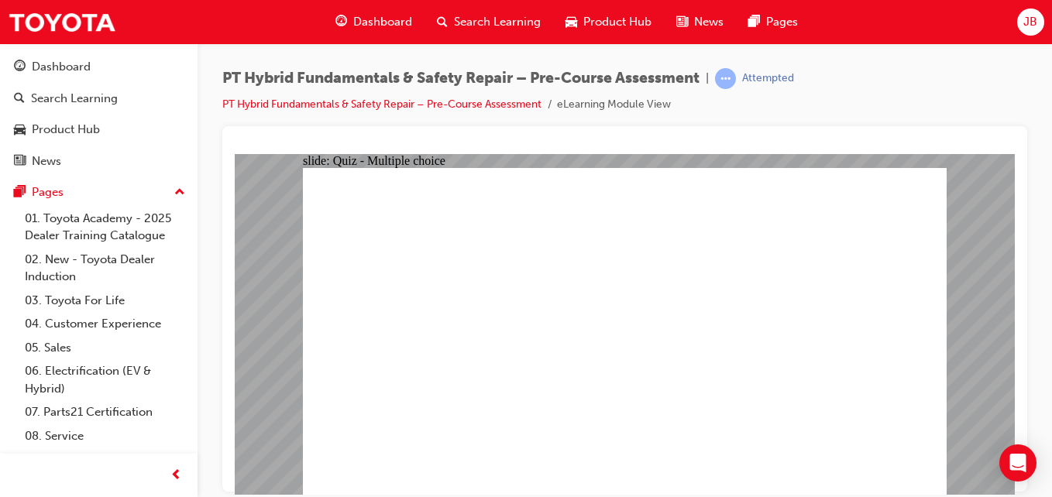
radio input "false"
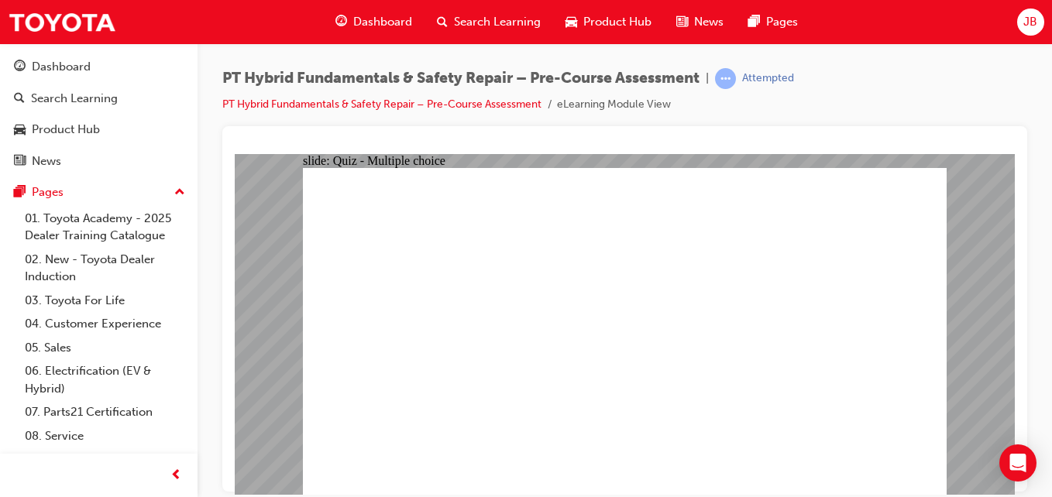
radio input "true"
radio input "false"
radio input "true"
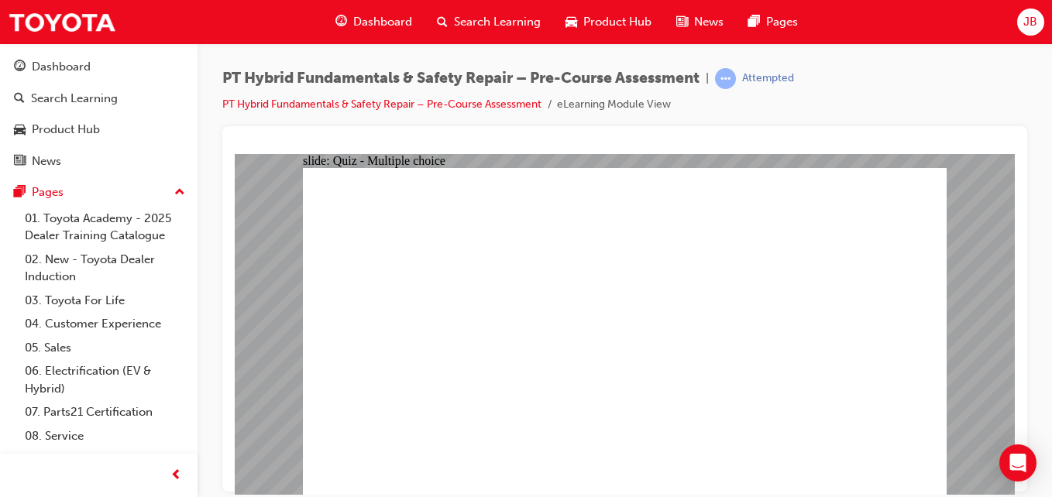
radio input "true"
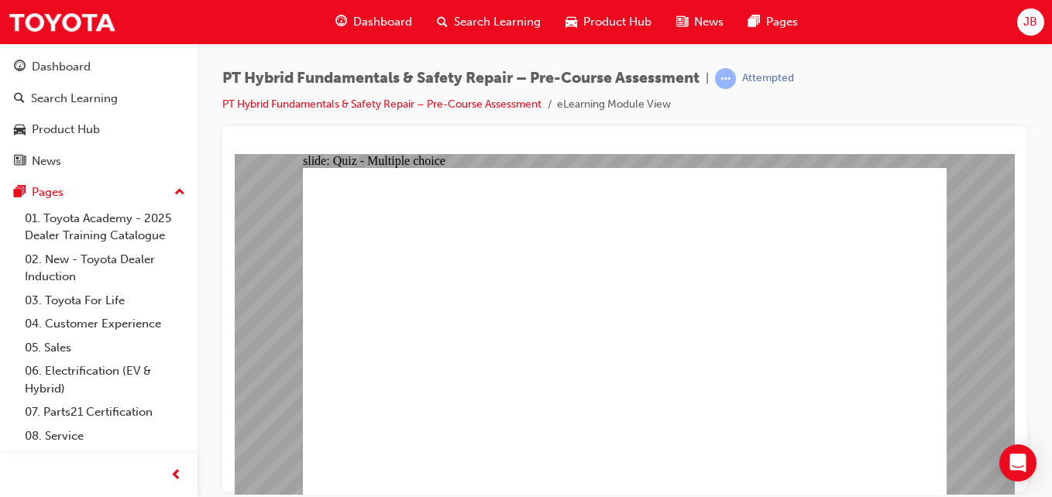
radio input "true"
radio input "false"
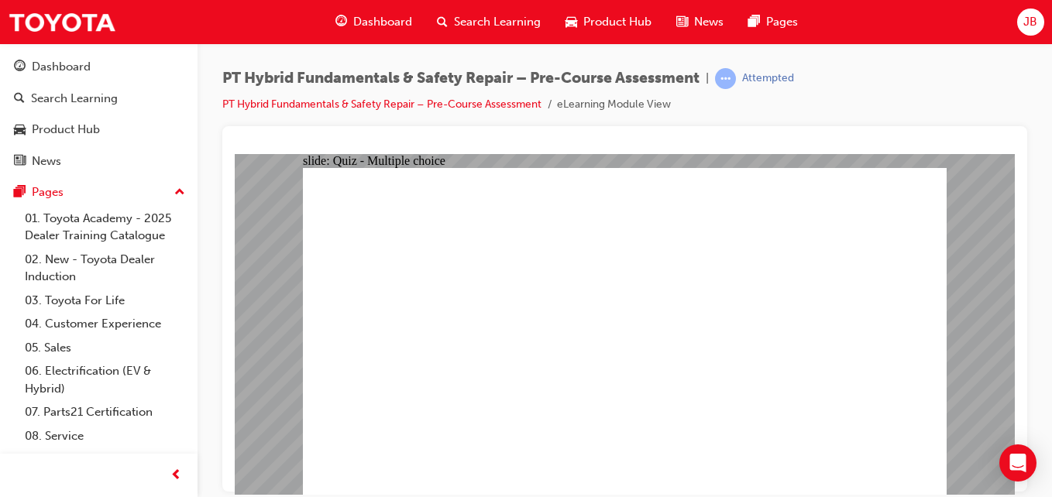
radio input "true"
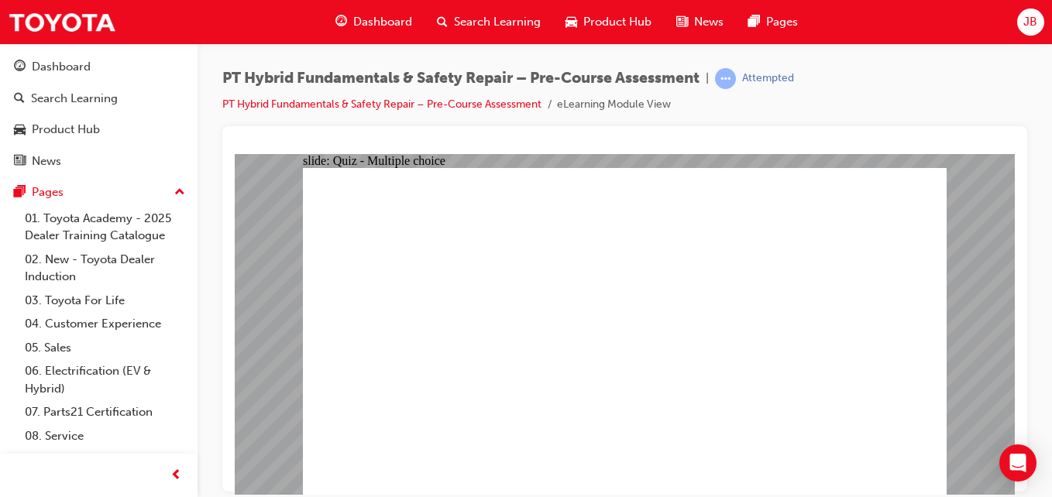
drag, startPoint x: 544, startPoint y: 316, endPoint x: 555, endPoint y: 312, distance: 11.5
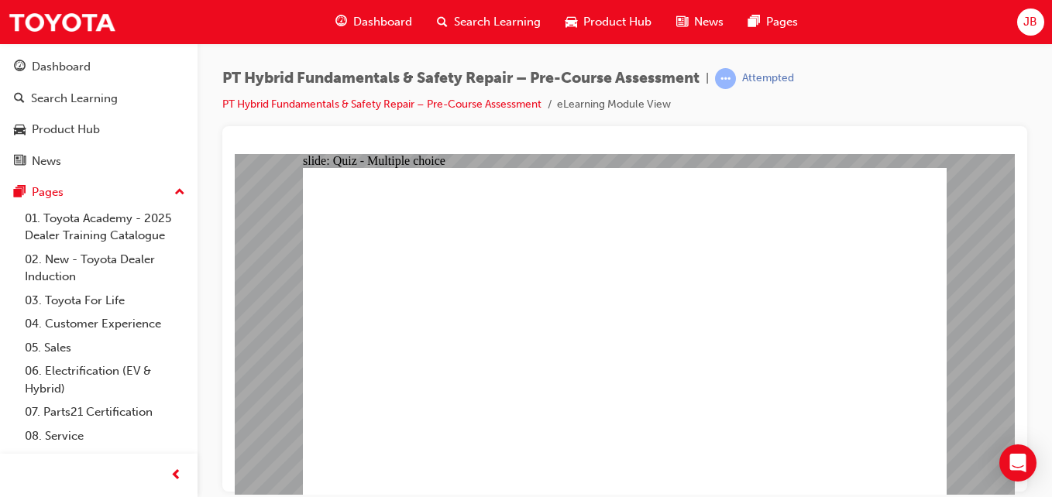
click at [349, 105] on link "PT Hybrid Fundamentals & Safety Repair – Pre-Course Assessment" at bounding box center [381, 104] width 319 height 13
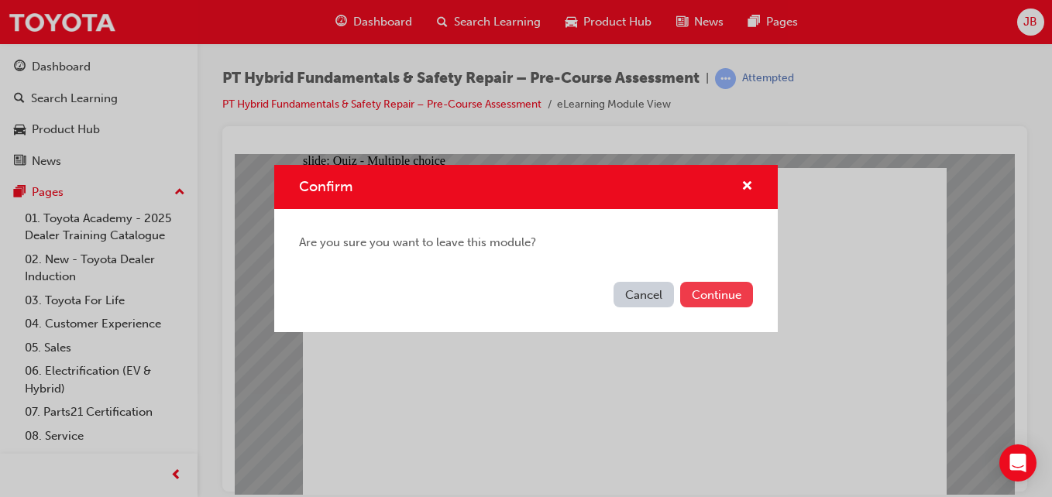
click at [714, 291] on button "Continue" at bounding box center [716, 295] width 73 height 26
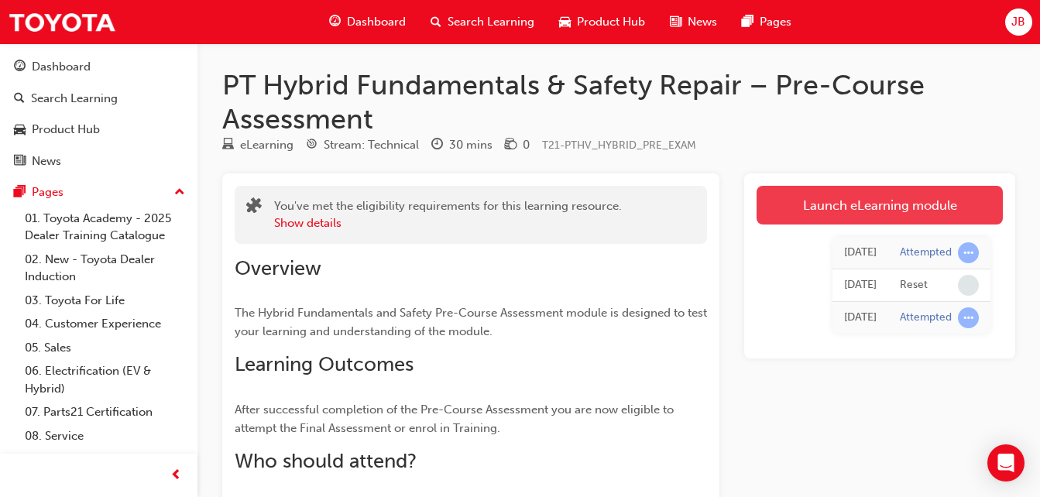
click at [853, 198] on link "Launch eLearning module" at bounding box center [880, 205] width 246 height 39
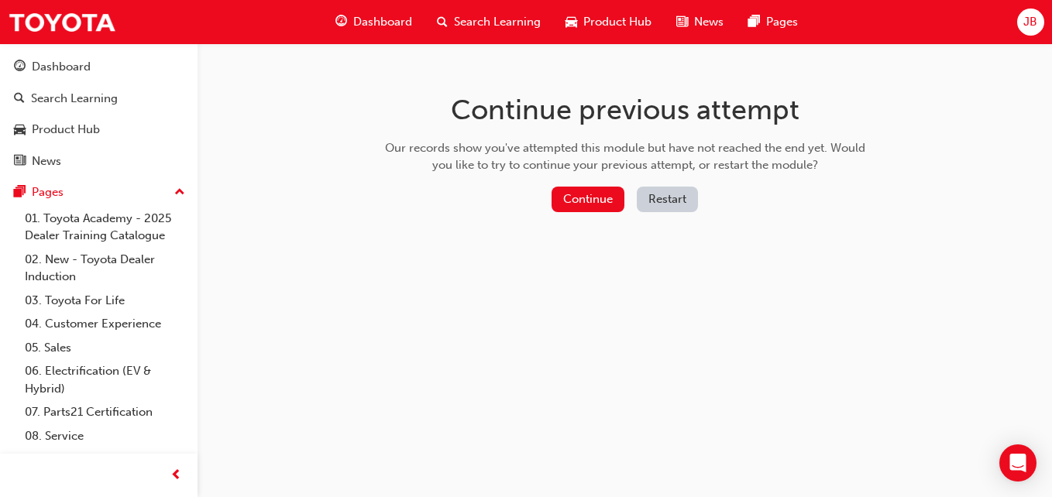
click at [656, 195] on button "Restart" at bounding box center [667, 200] width 61 height 26
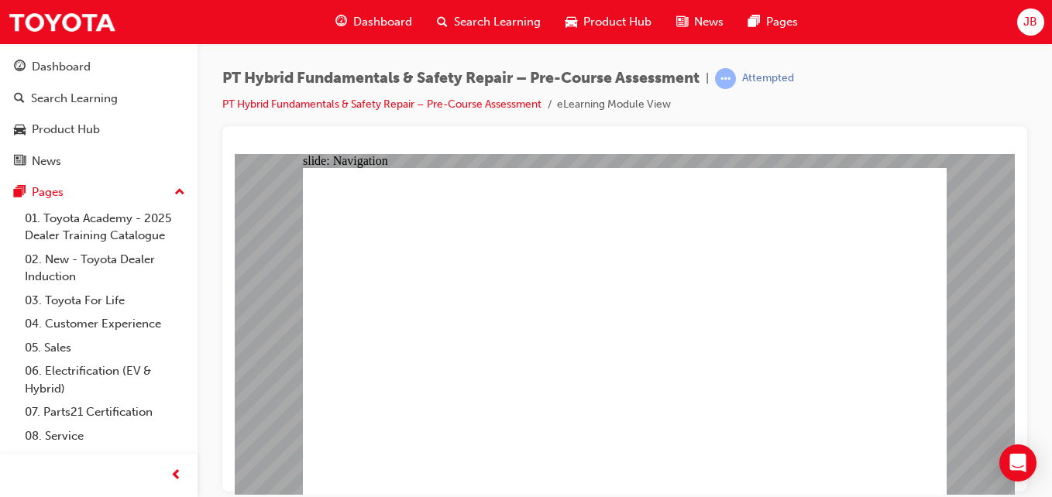
radio input "true"
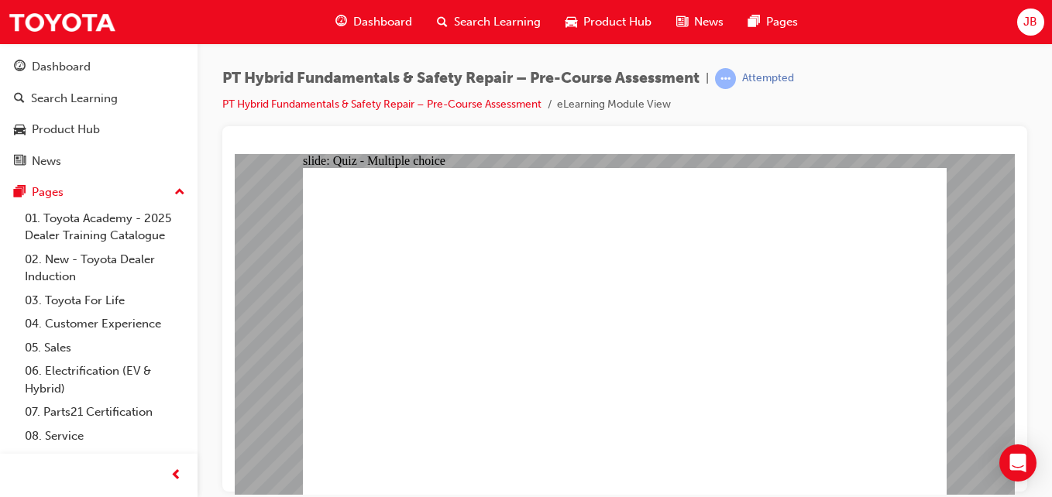
radio input "true"
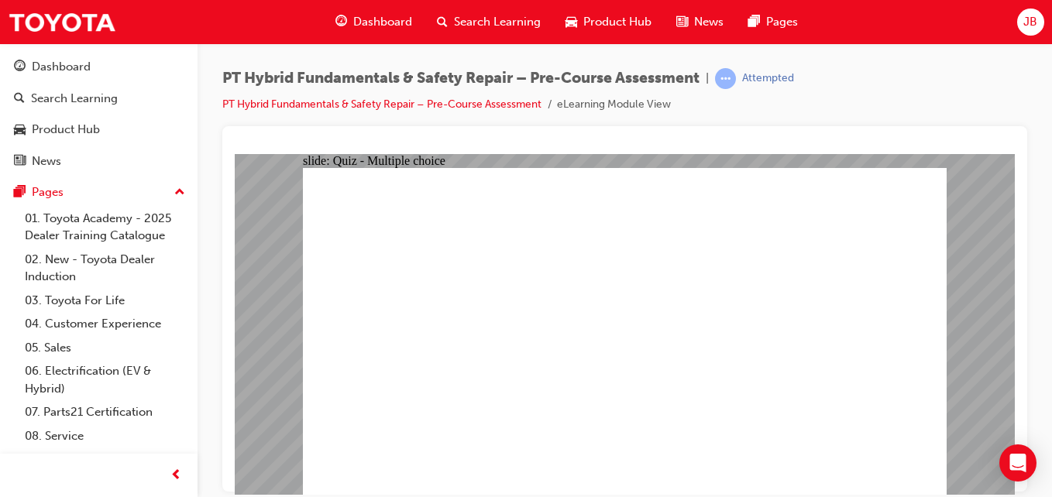
radio input "true"
checkbox input "true"
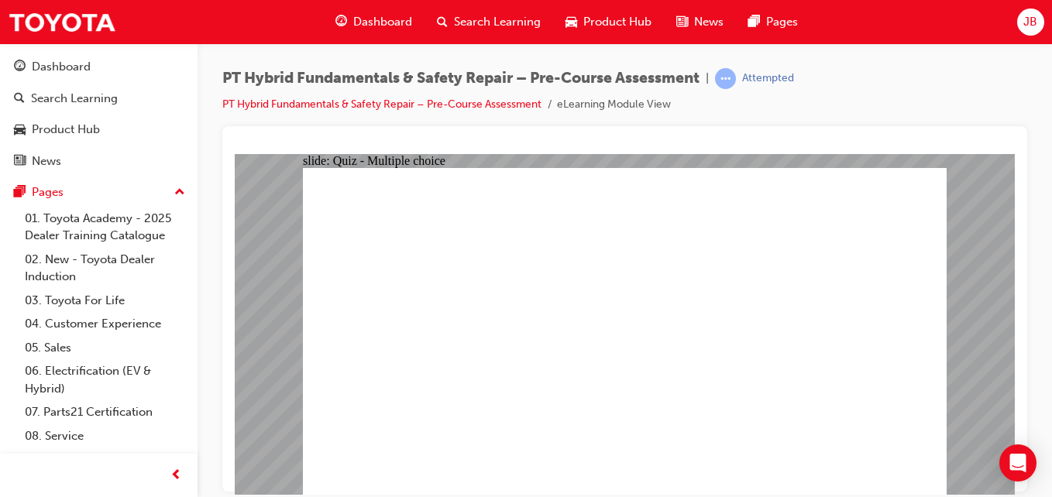
checkbox input "true"
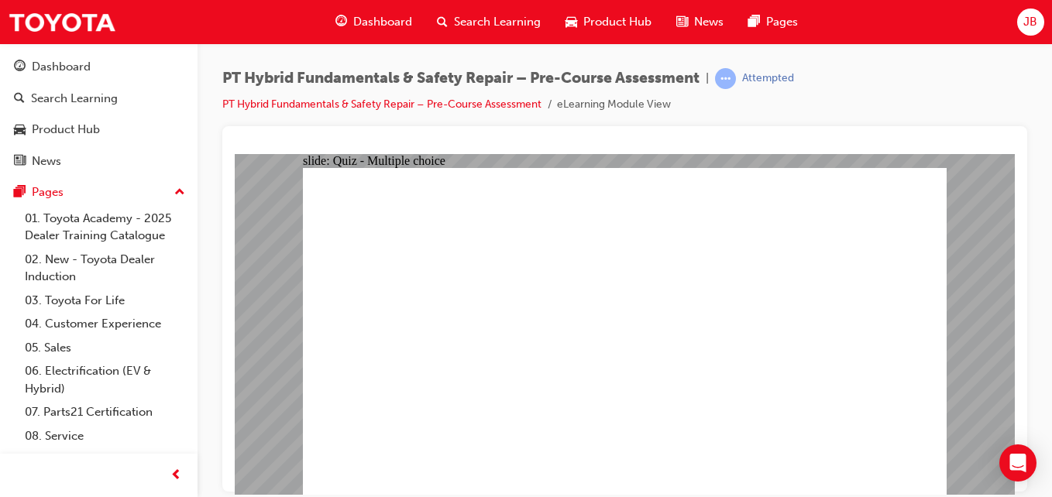
radio input "true"
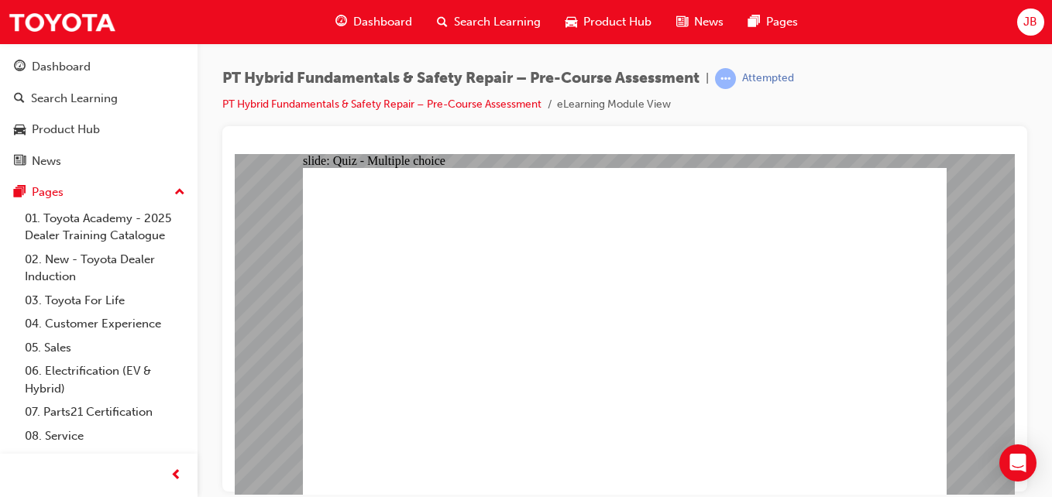
radio input "true"
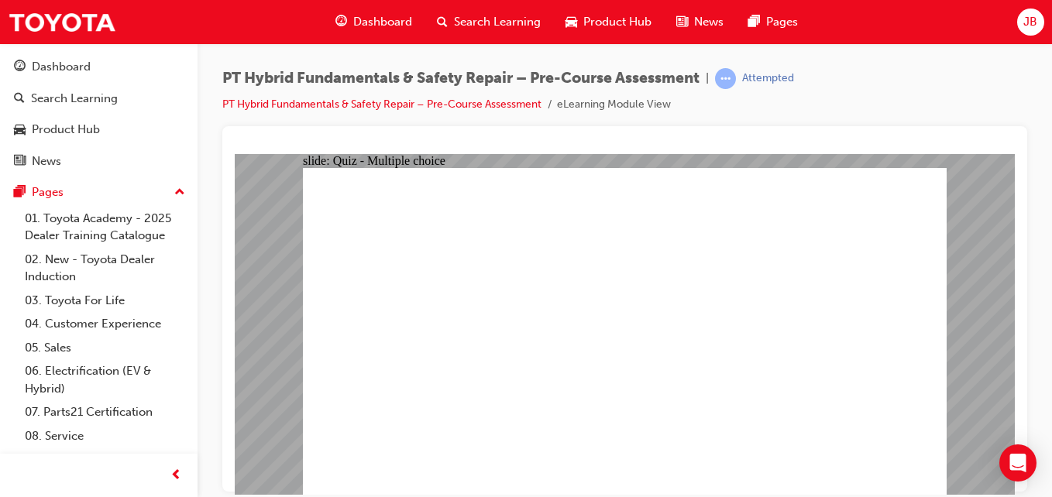
radio input "true"
drag, startPoint x: 883, startPoint y: 454, endPoint x: 634, endPoint y: 446, distance: 248.8
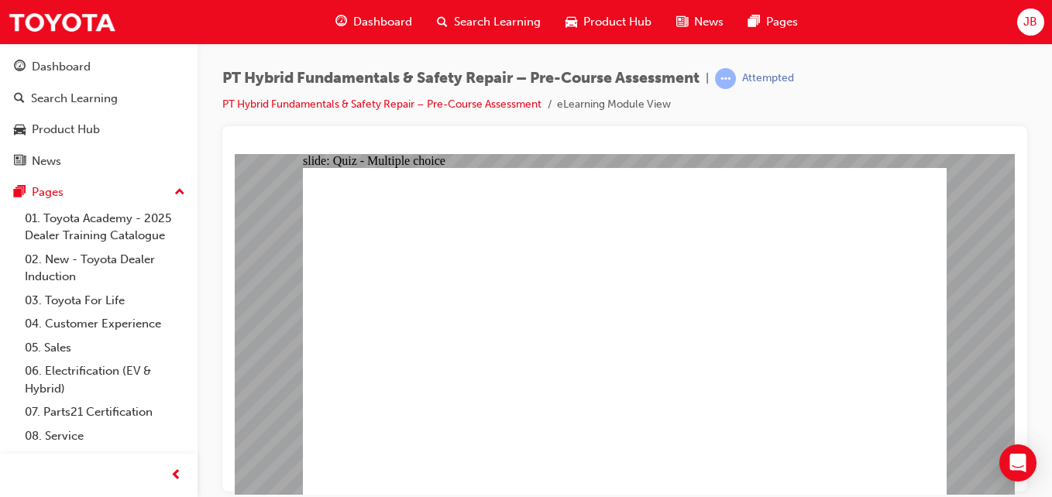
click at [501, 98] on link "PT Hybrid Fundamentals & Safety Repair – Pre-Course Assessment" at bounding box center [381, 104] width 319 height 13
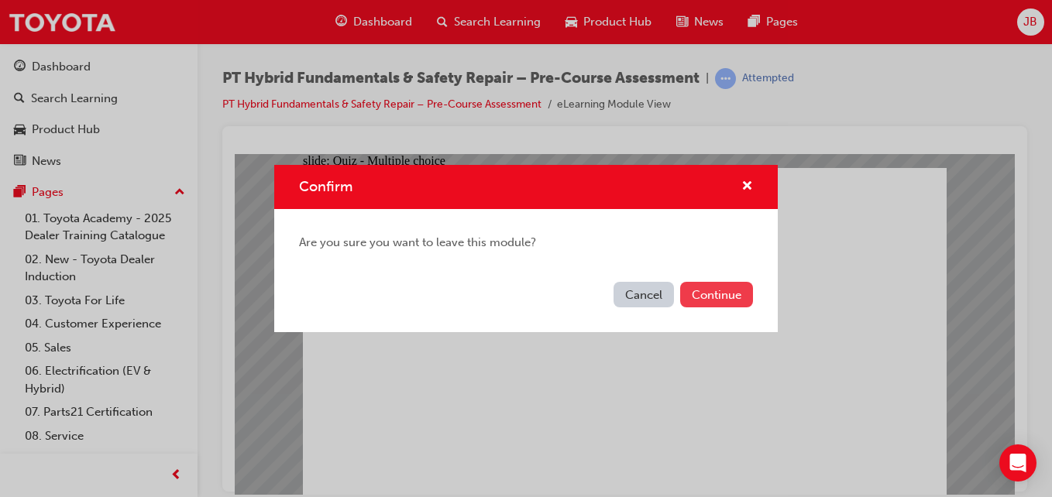
click at [703, 287] on button "Continue" at bounding box center [716, 295] width 73 height 26
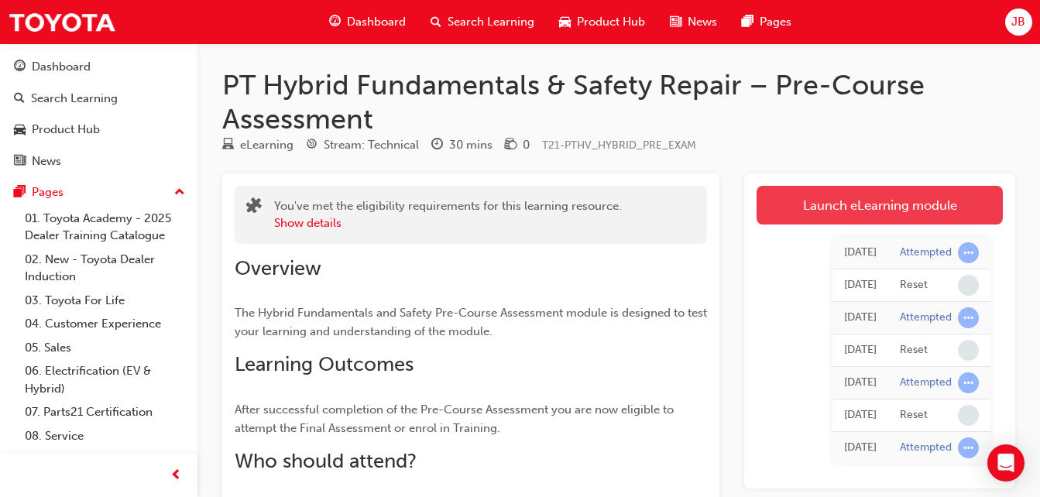
click at [806, 200] on link "Launch eLearning module" at bounding box center [880, 205] width 246 height 39
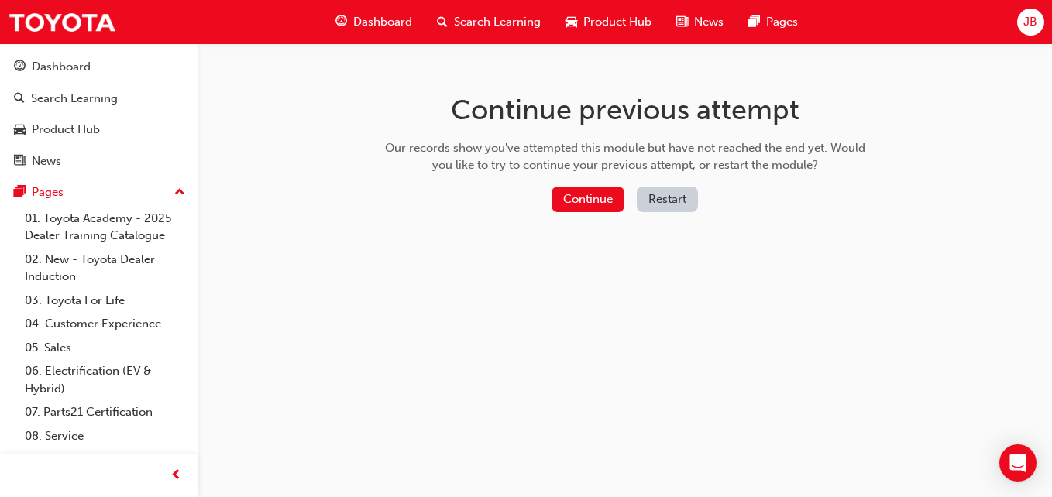
click at [654, 198] on button "Restart" at bounding box center [667, 200] width 61 height 26
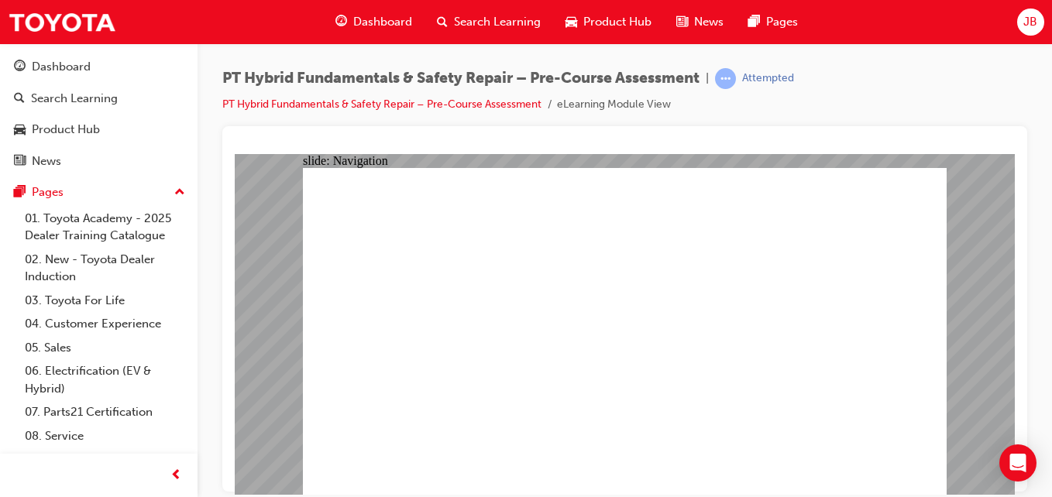
radio input "true"
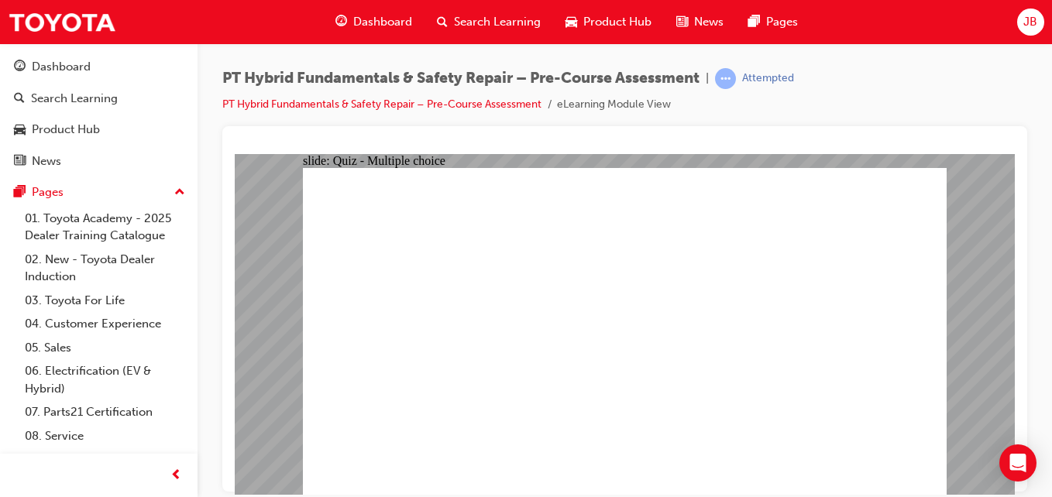
radio input "true"
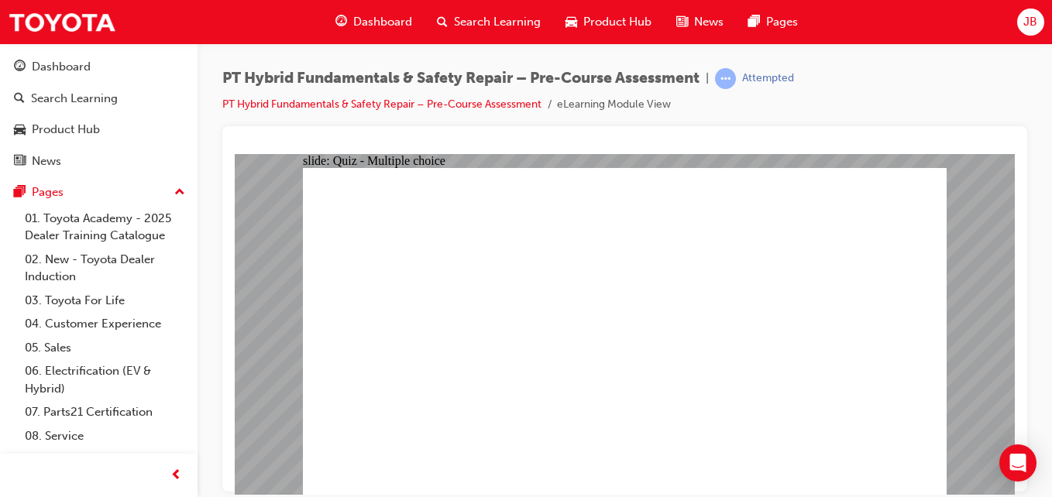
radio input "true"
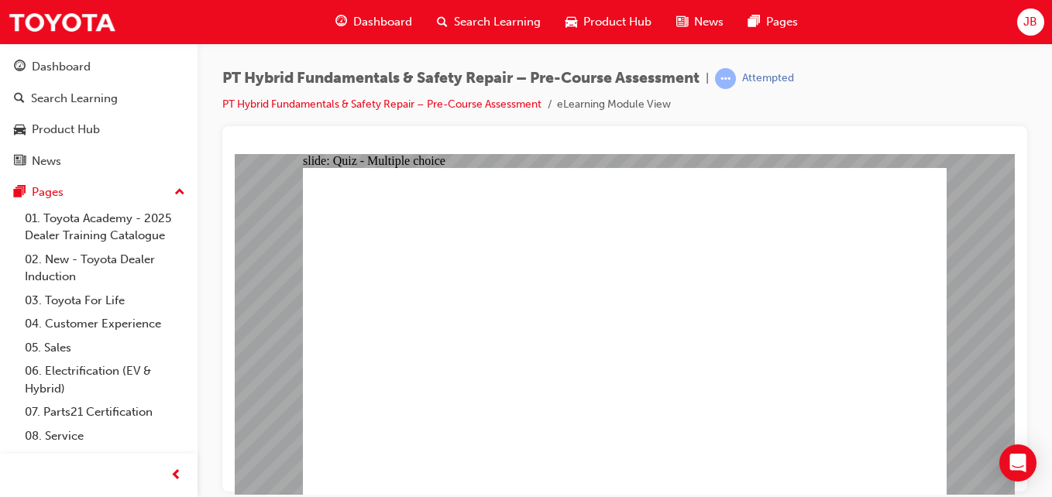
checkbox input "true"
checkbox input "false"
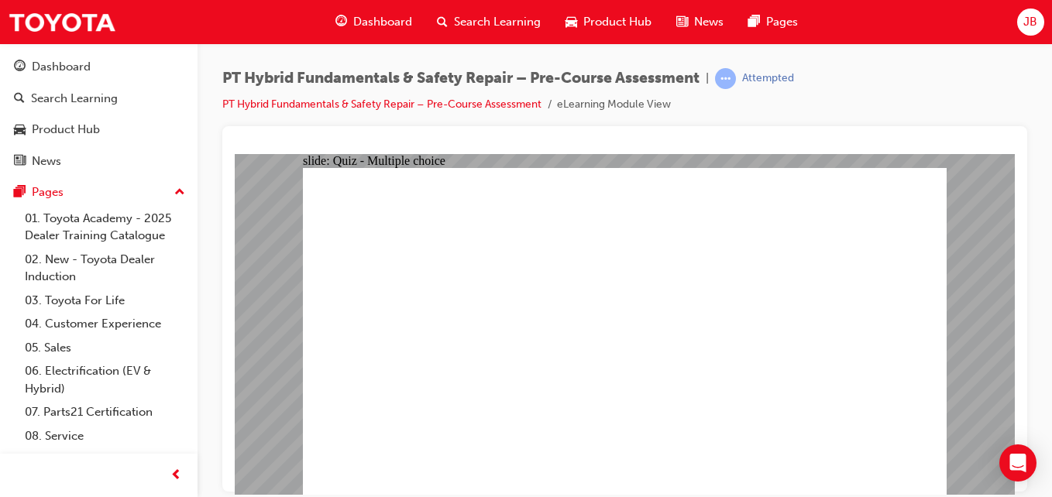
checkbox input "true"
drag, startPoint x: 454, startPoint y: 386, endPoint x: 476, endPoint y: 380, distance: 22.4
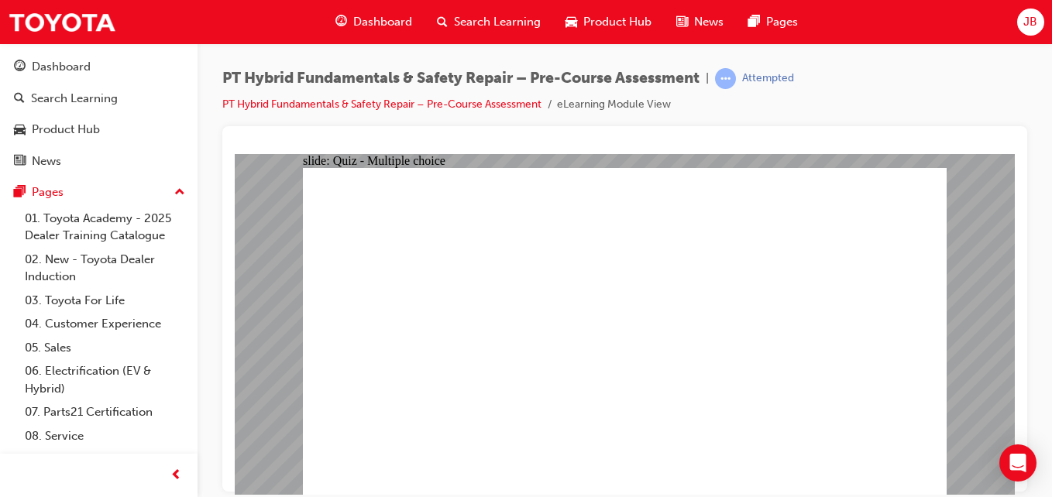
checkbox input "true"
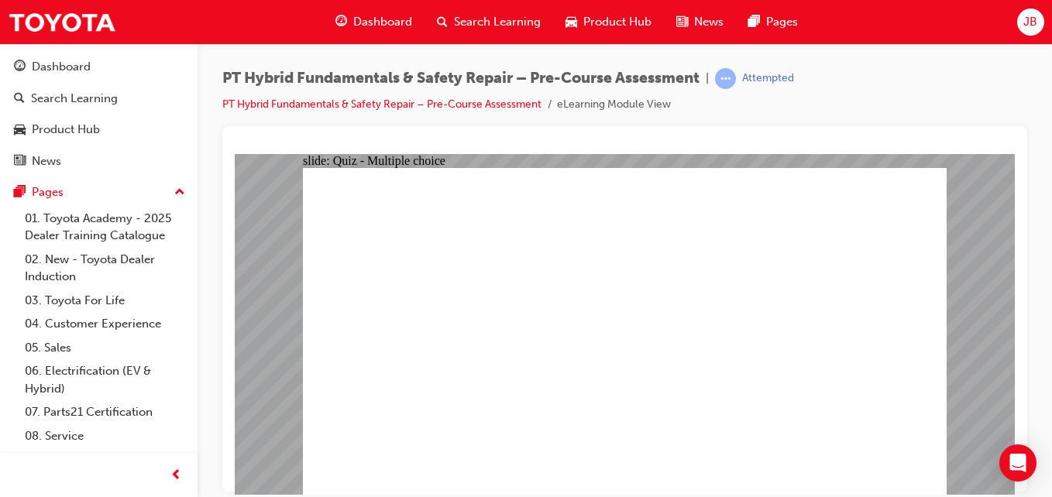
radio input "true"
radio input "false"
radio input "true"
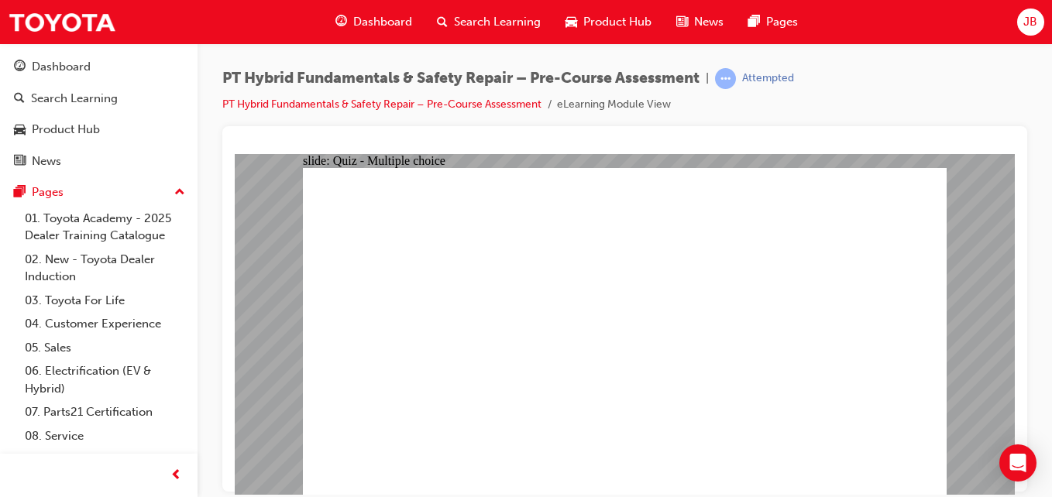
radio input "false"
radio input "true"
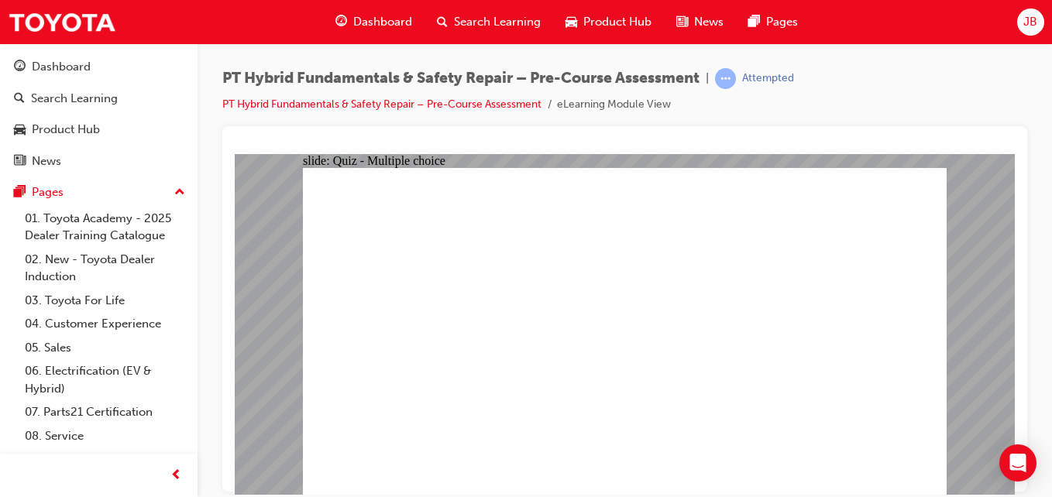
radio input "true"
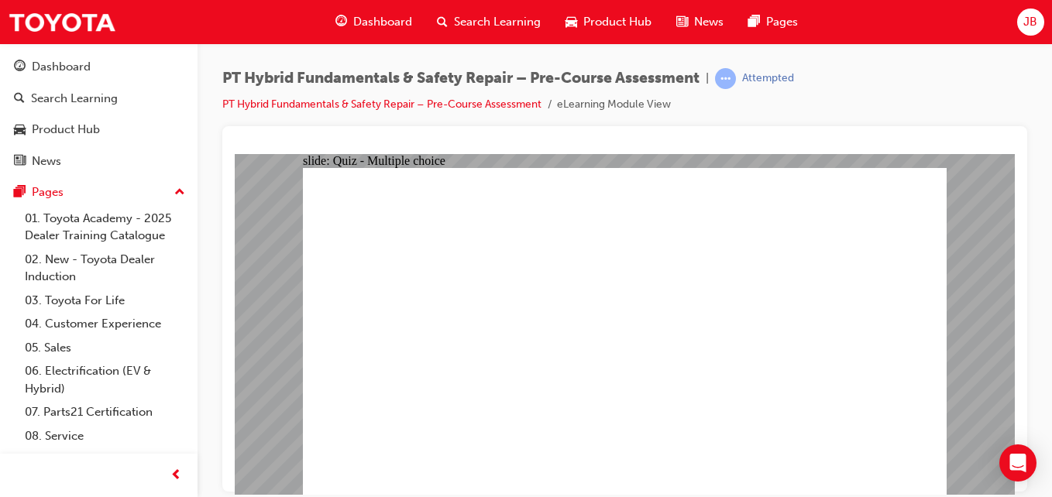
radio input "true"
click at [471, 106] on link "PT Hybrid Fundamentals & Safety Repair – Pre-Course Assessment" at bounding box center [381, 104] width 319 height 13
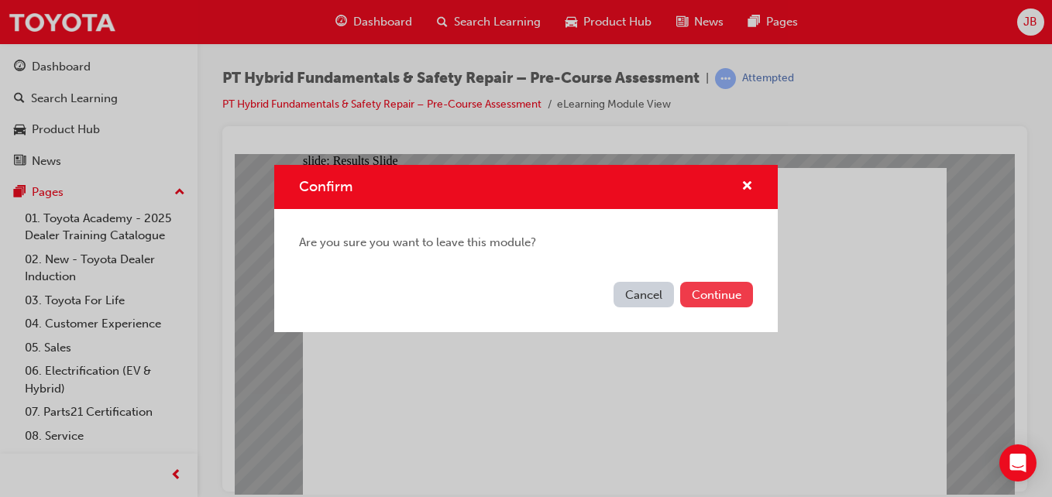
click at [713, 291] on button "Continue" at bounding box center [716, 295] width 73 height 26
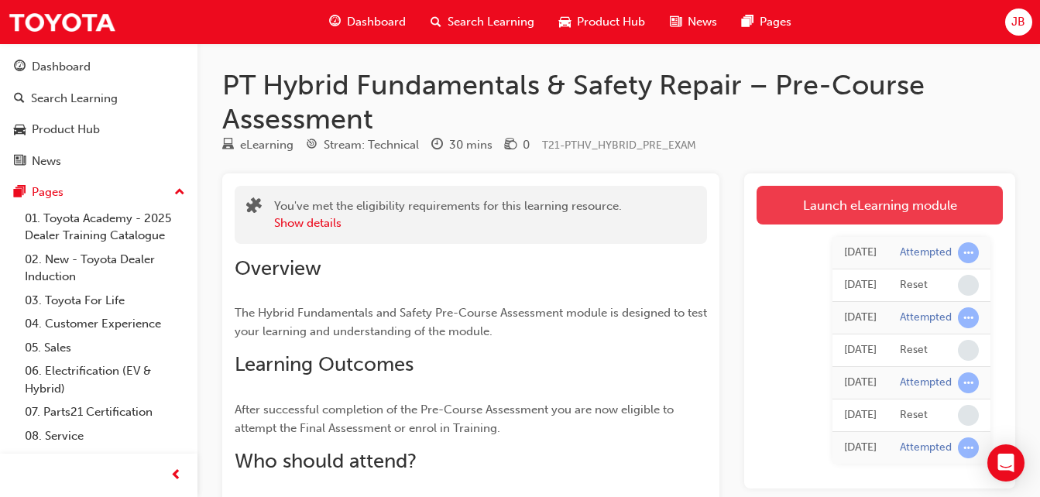
click at [841, 211] on link "Launch eLearning module" at bounding box center [880, 205] width 246 height 39
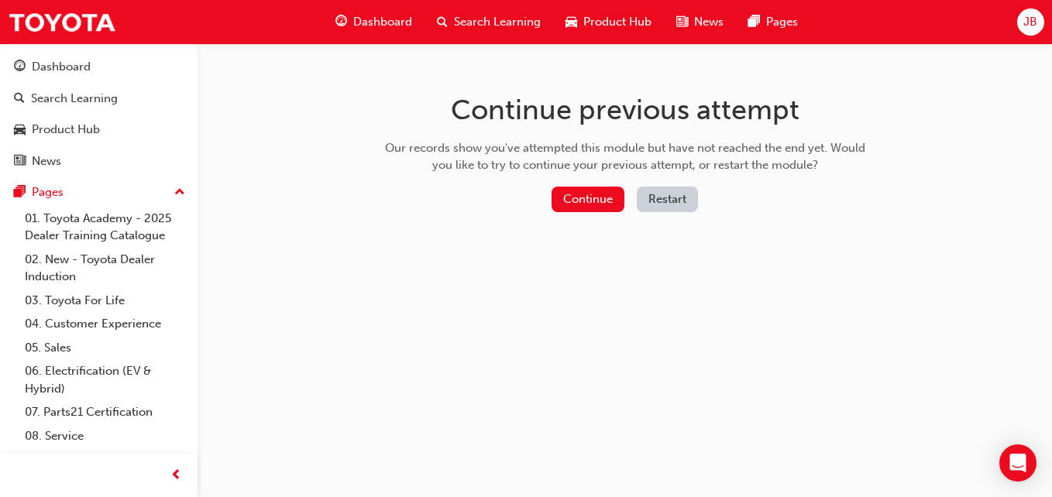
click at [665, 196] on button "Restart" at bounding box center [667, 200] width 61 height 26
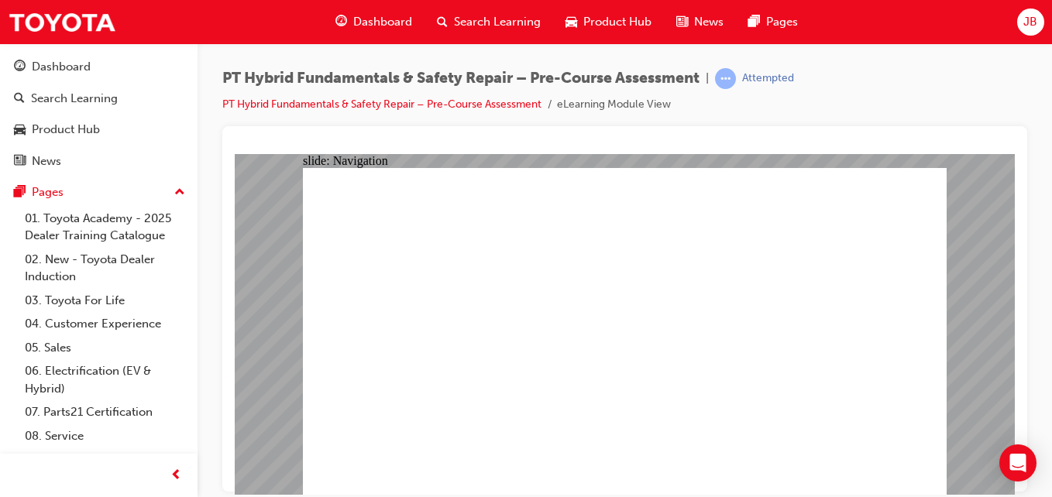
drag, startPoint x: 641, startPoint y: 373, endPoint x: 641, endPoint y: 364, distance: 8.5
drag, startPoint x: 641, startPoint y: 364, endPoint x: 615, endPoint y: 412, distance: 54.8
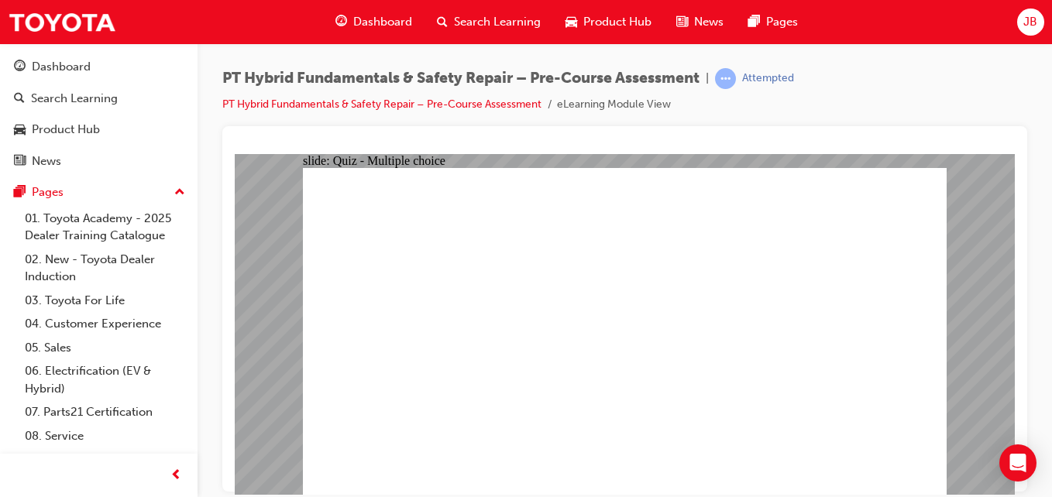
radio input "true"
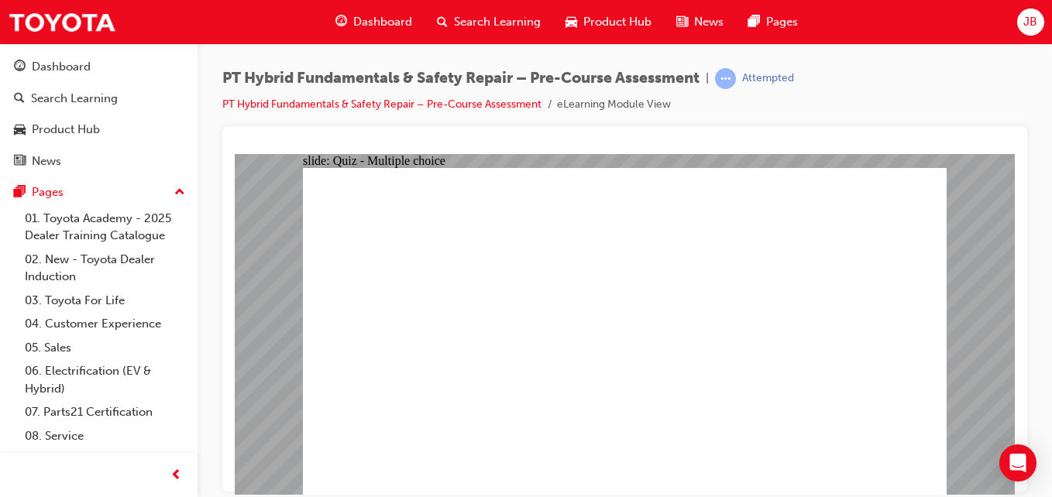
radio input "true"
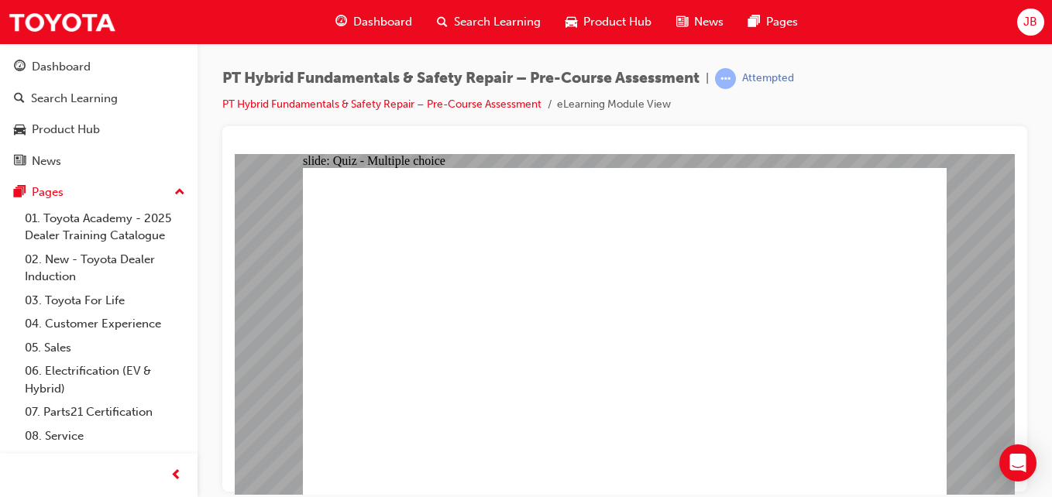
checkbox input "true"
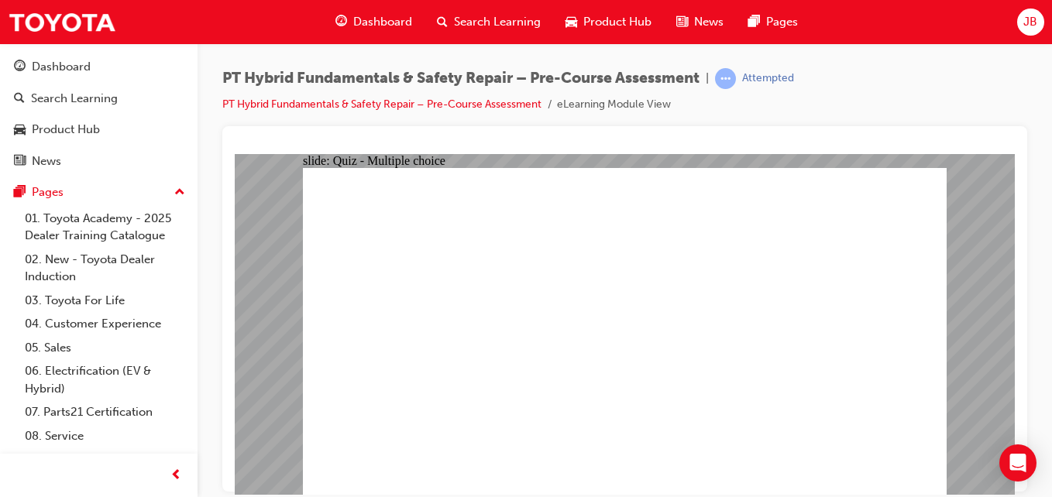
drag, startPoint x: 886, startPoint y: 356, endPoint x: 451, endPoint y: 289, distance: 440.4
checkbox input "true"
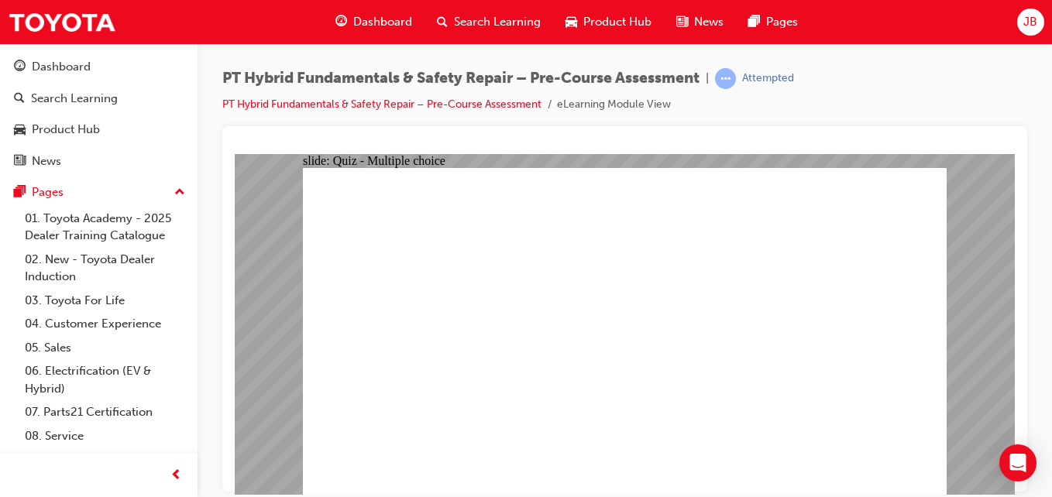
checkbox input "true"
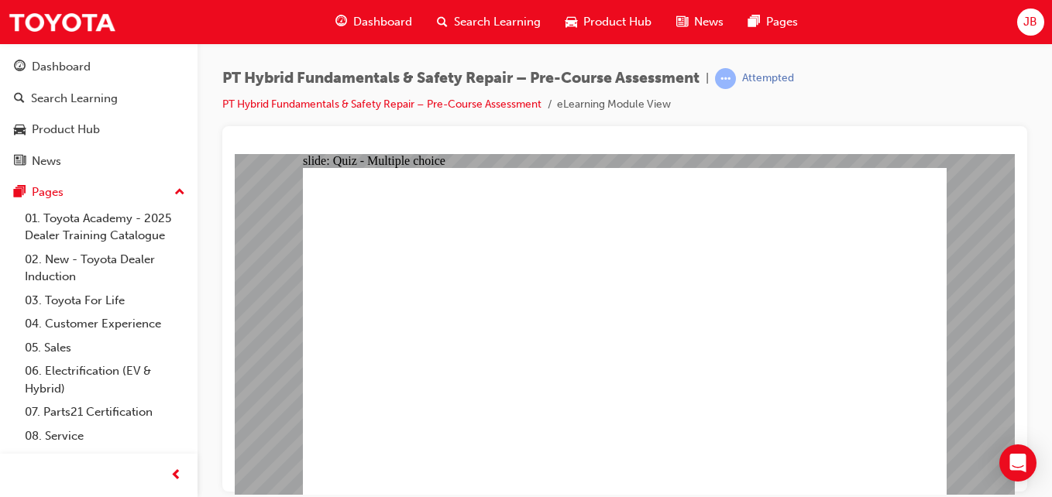
radio input "true"
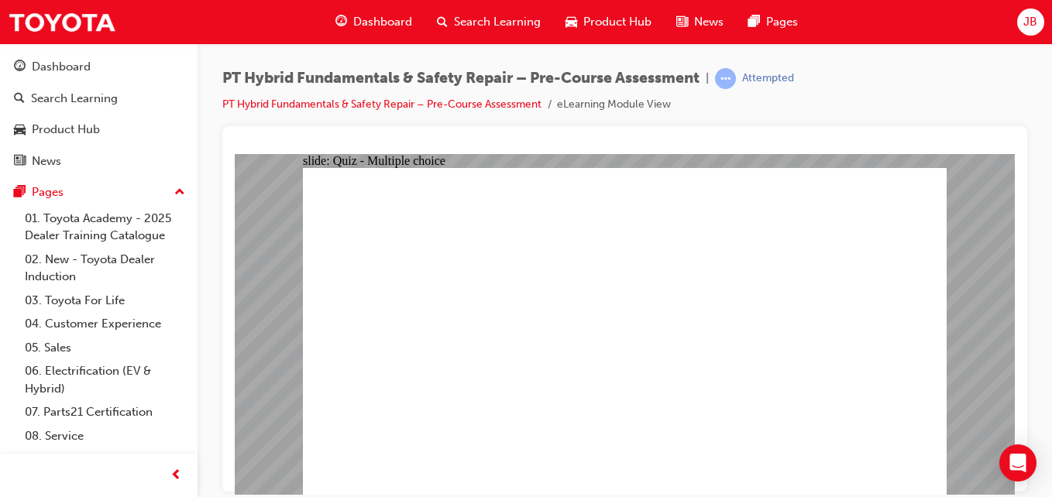
radio input "true"
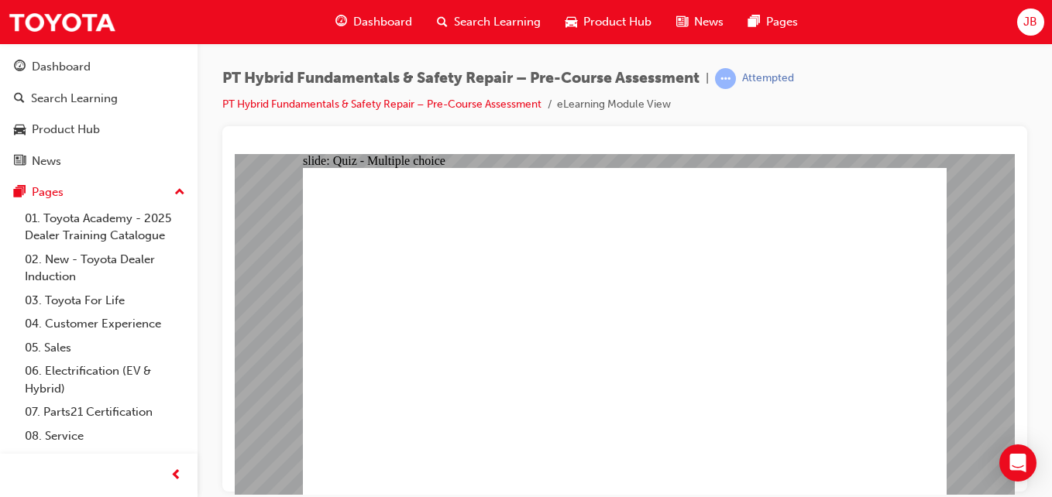
click at [482, 104] on link "PT Hybrid Fundamentals & Safety Repair – Pre-Course Assessment" at bounding box center [381, 104] width 319 height 13
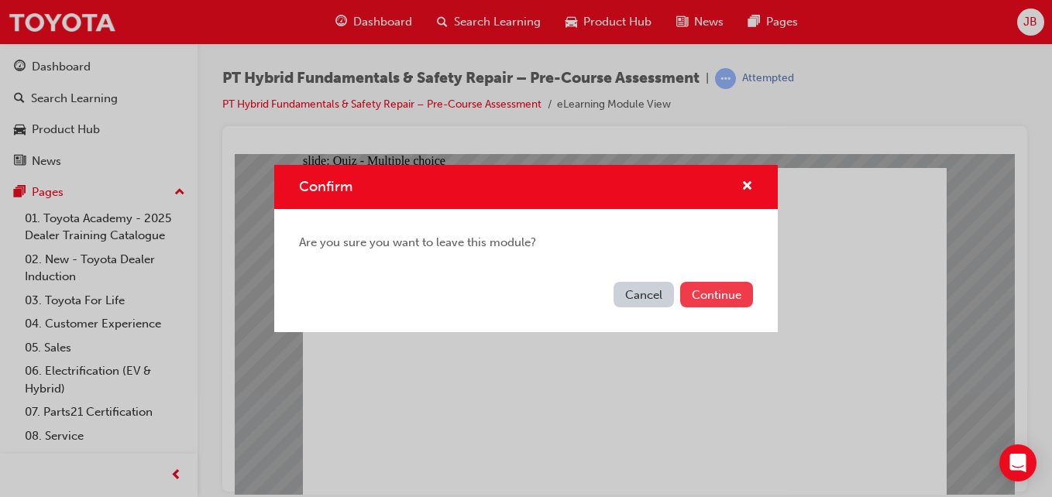
click at [717, 300] on button "Continue" at bounding box center [716, 295] width 73 height 26
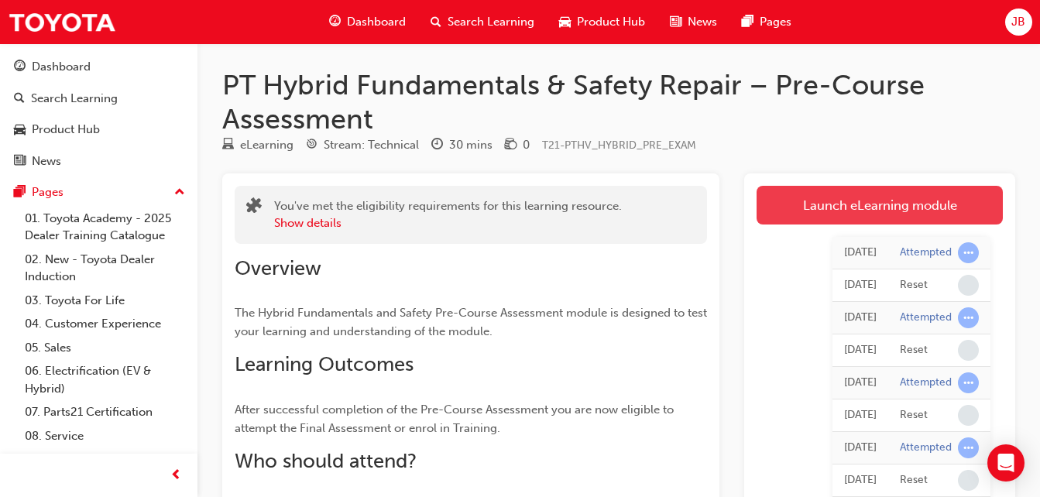
click at [806, 211] on link "Launch eLearning module" at bounding box center [880, 205] width 246 height 39
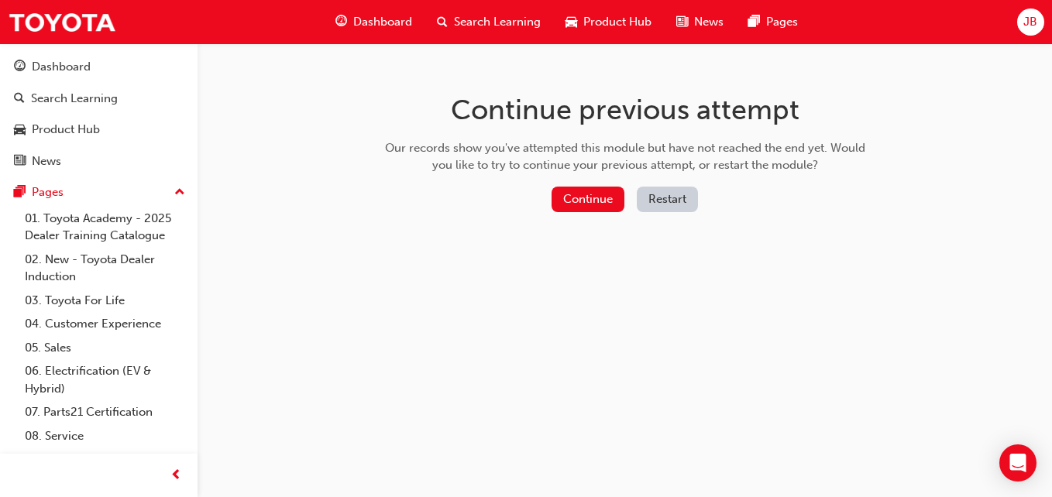
click at [676, 201] on button "Restart" at bounding box center [667, 200] width 61 height 26
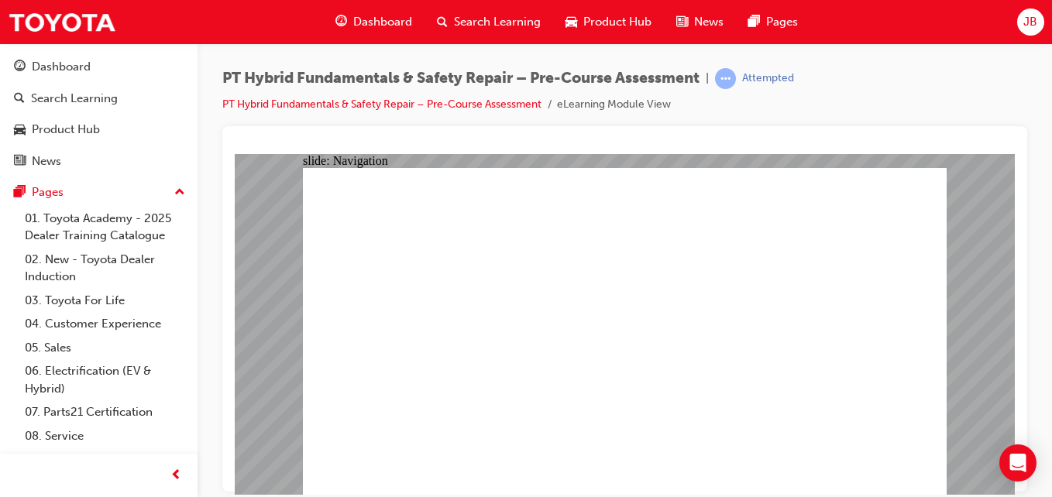
radio input "true"
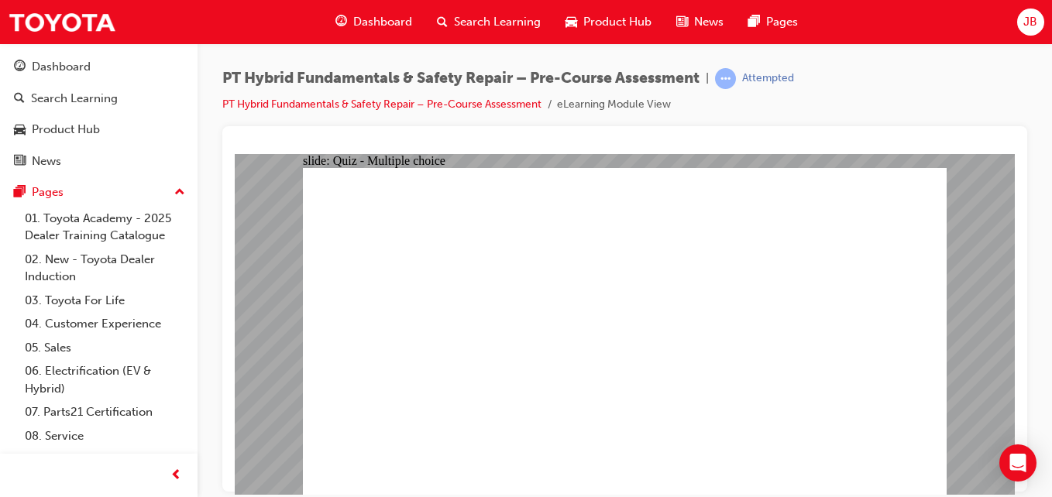
radio input "true"
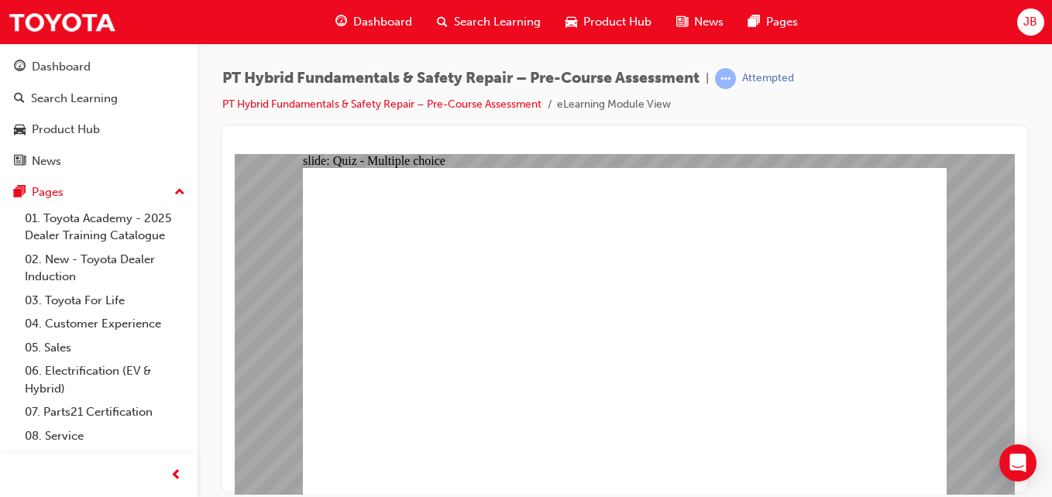
radio input "true"
checkbox input "true"
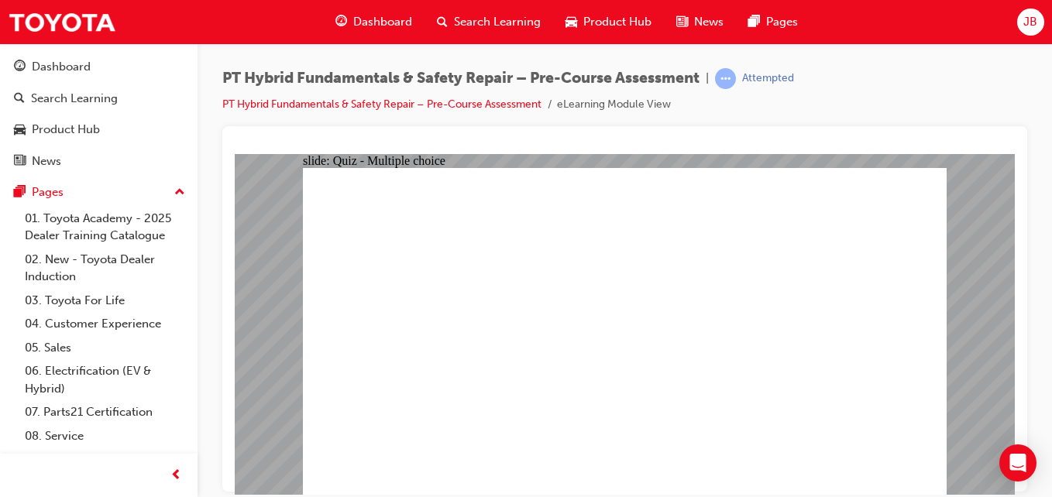
checkbox input "true"
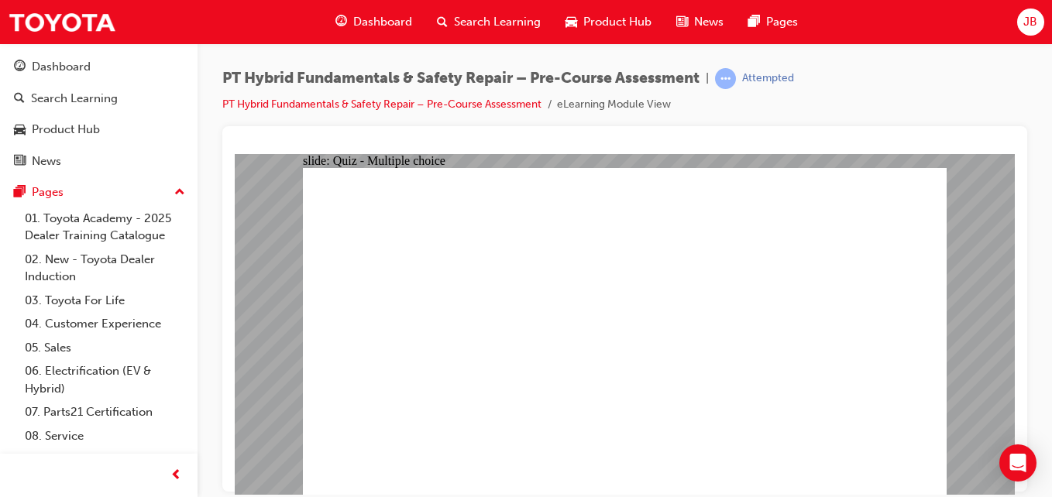
checkbox input "true"
radio input "true"
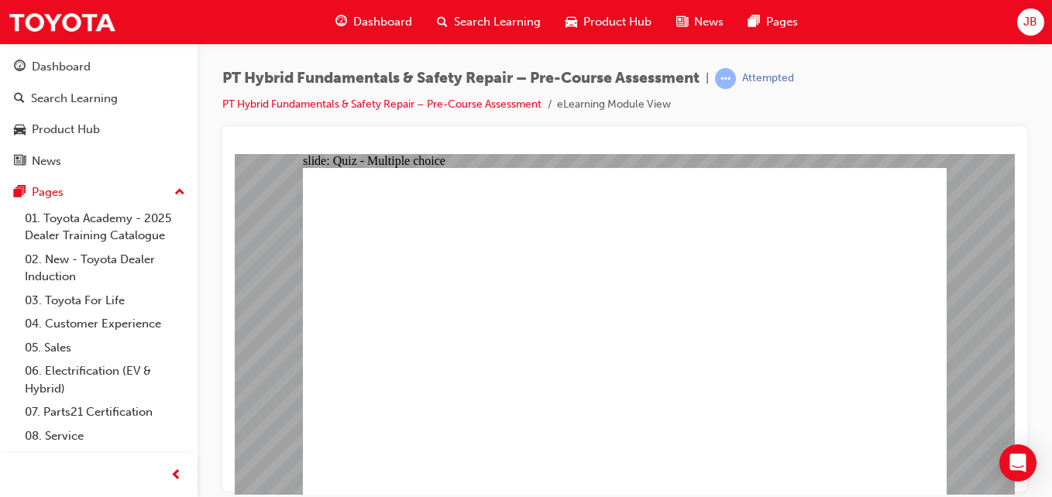
radio input "true"
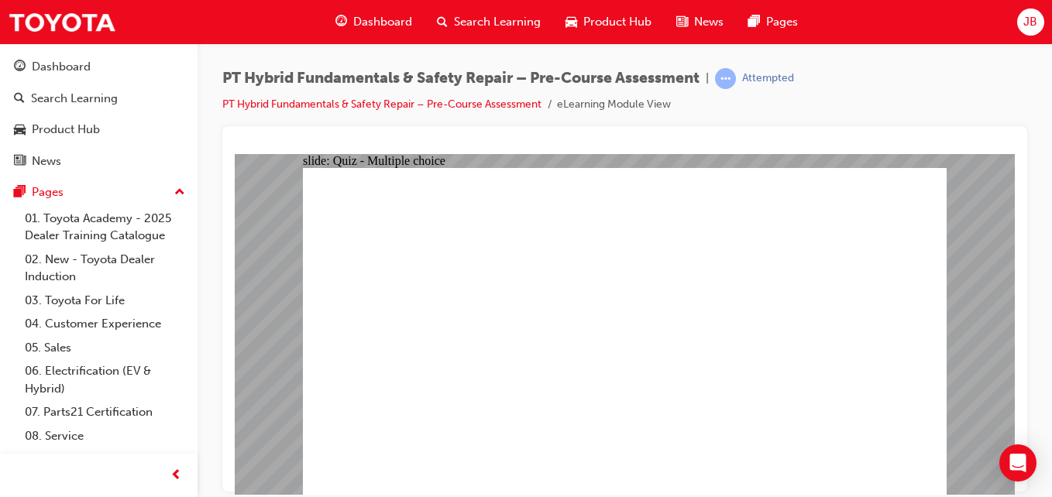
radio input "true"
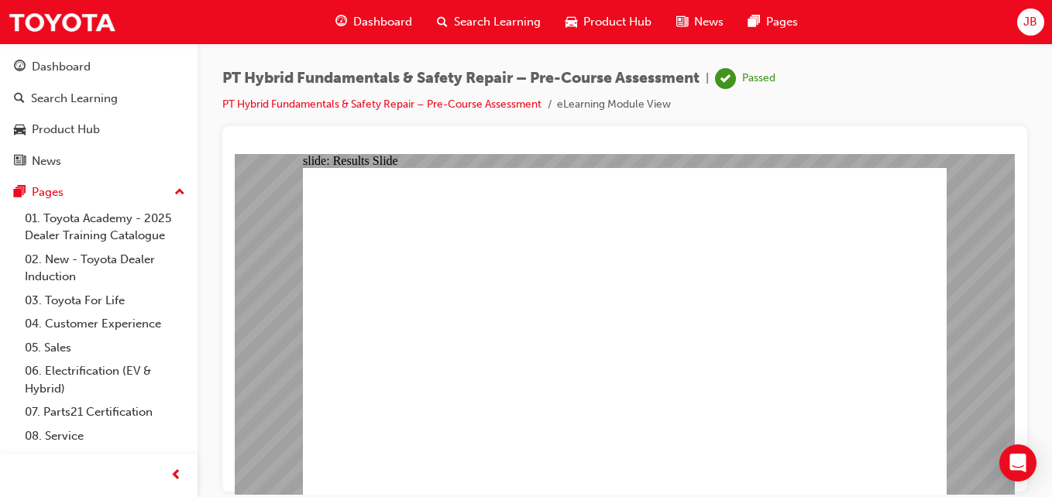
drag, startPoint x: 614, startPoint y: 411, endPoint x: 628, endPoint y: 425, distance: 18.6
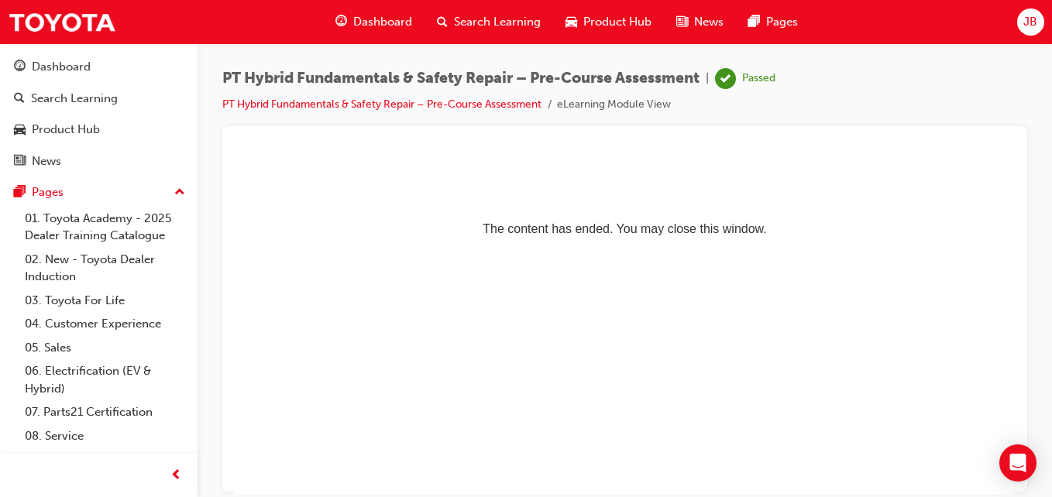
click at [380, 13] on span "Dashboard" at bounding box center [382, 22] width 59 height 18
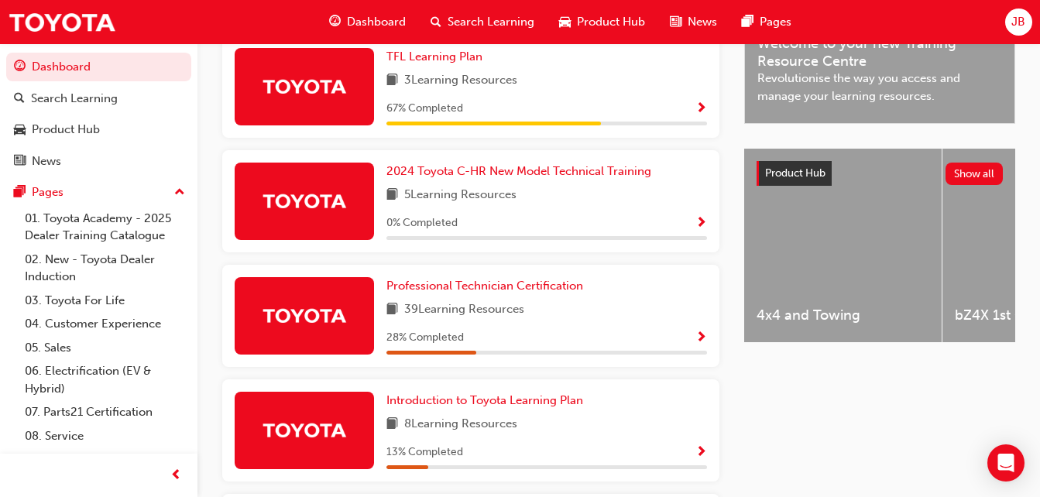
scroll to position [506, 0]
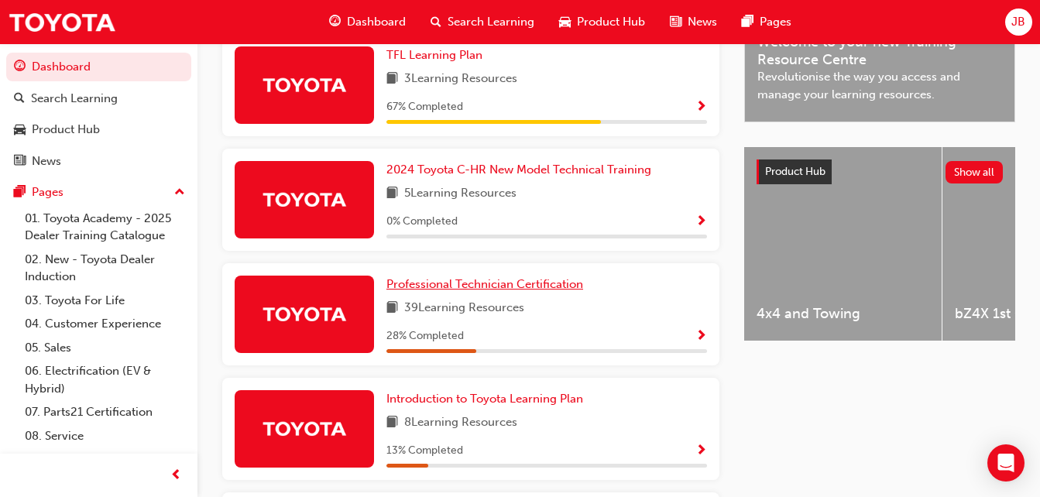
click at [521, 291] on span "Professional Technician Certification" at bounding box center [485, 284] width 197 height 14
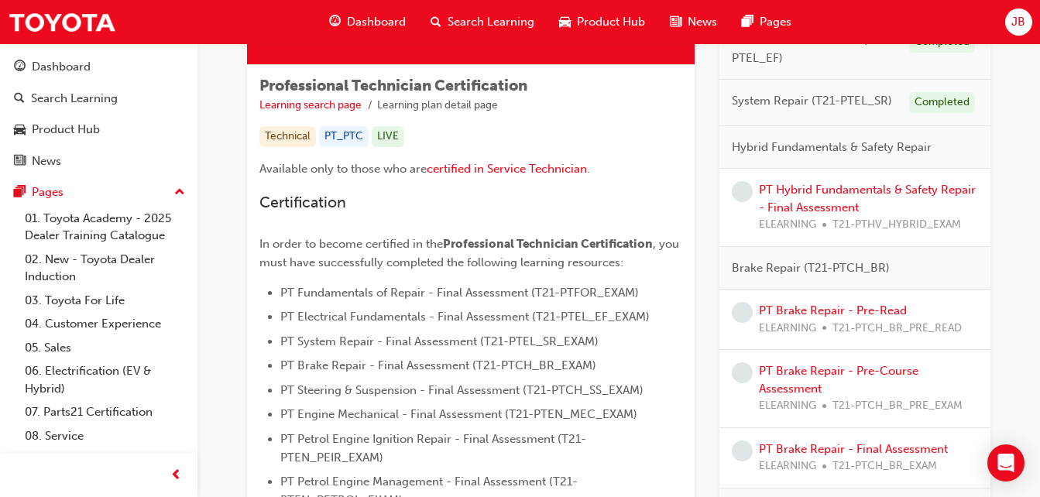
scroll to position [249, 0]
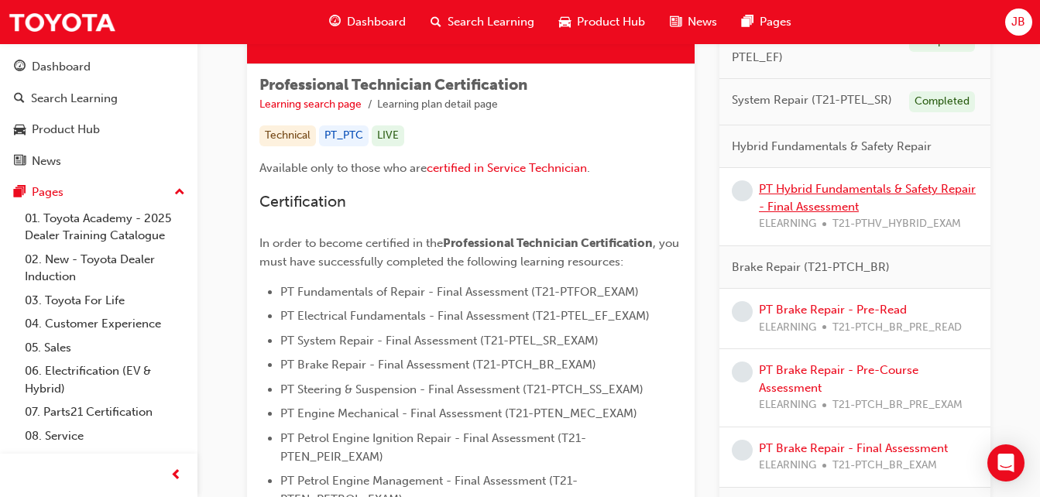
click at [816, 187] on link "PT Hybrid Fundamentals & Safety Repair - Final Assessment" at bounding box center [867, 198] width 217 height 32
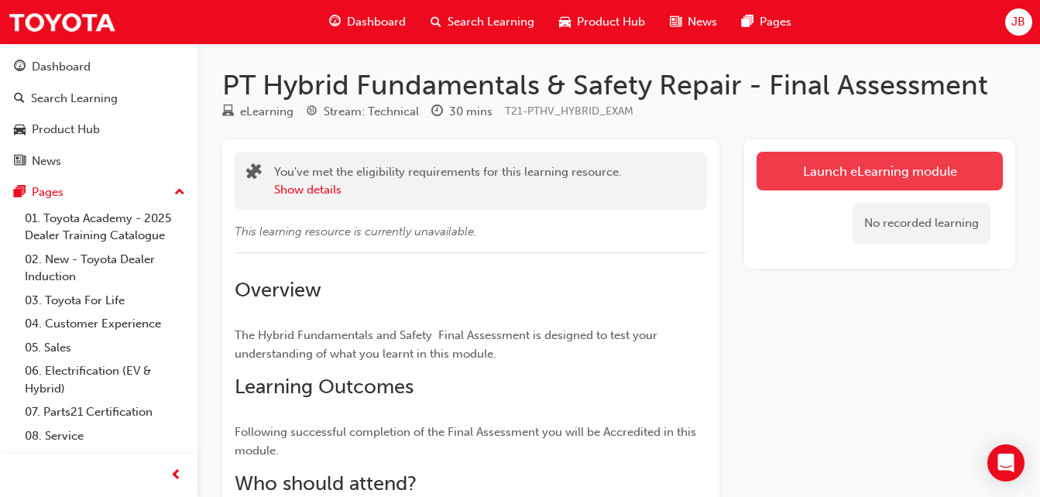
click at [875, 170] on link "Launch eLearning module" at bounding box center [880, 171] width 246 height 39
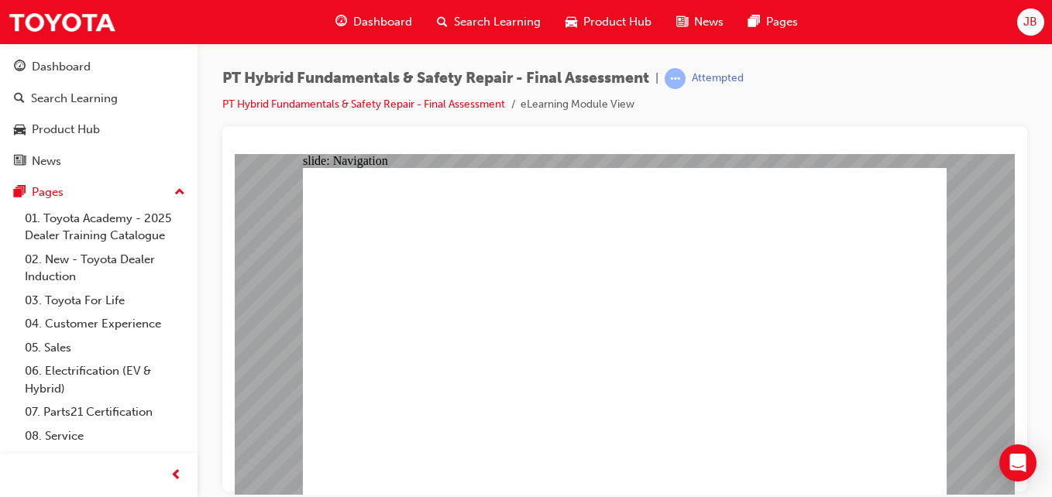
checkbox input "true"
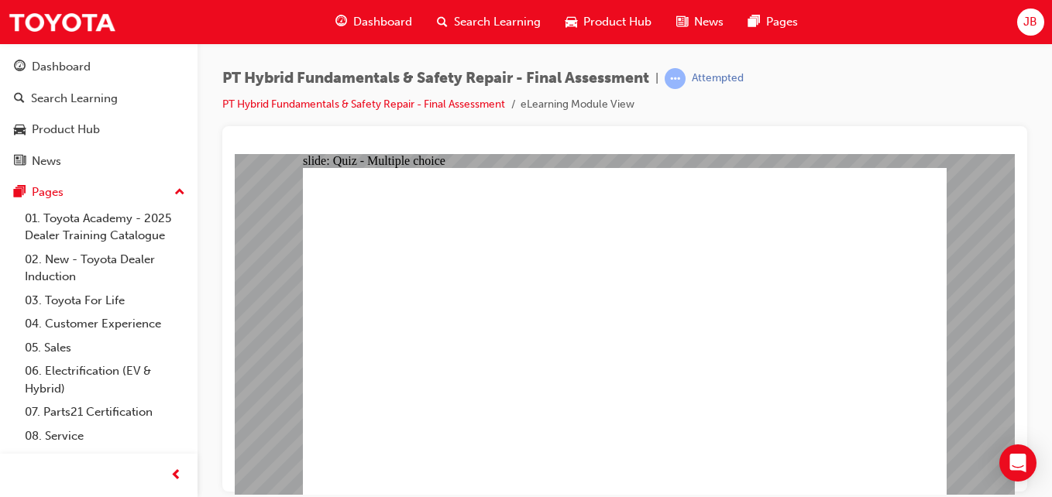
radio input "true"
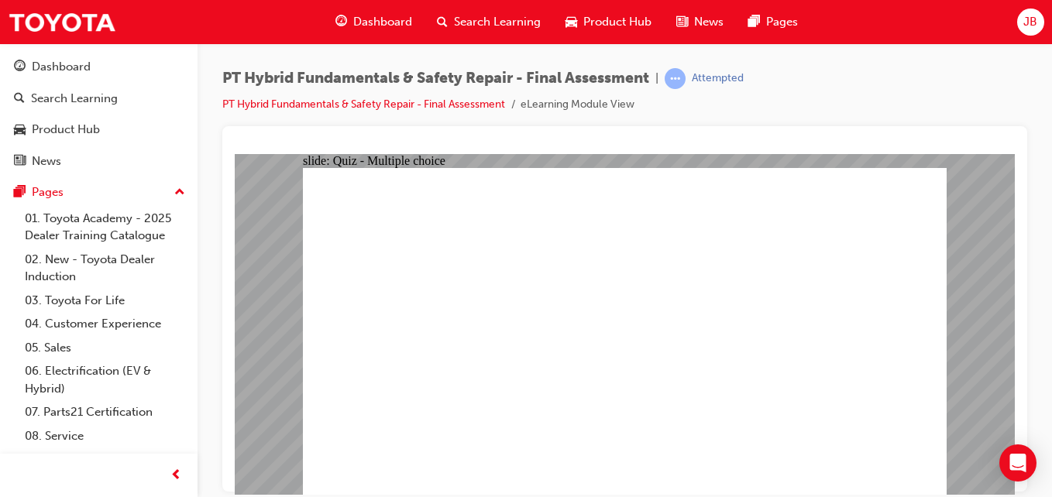
radio input "true"
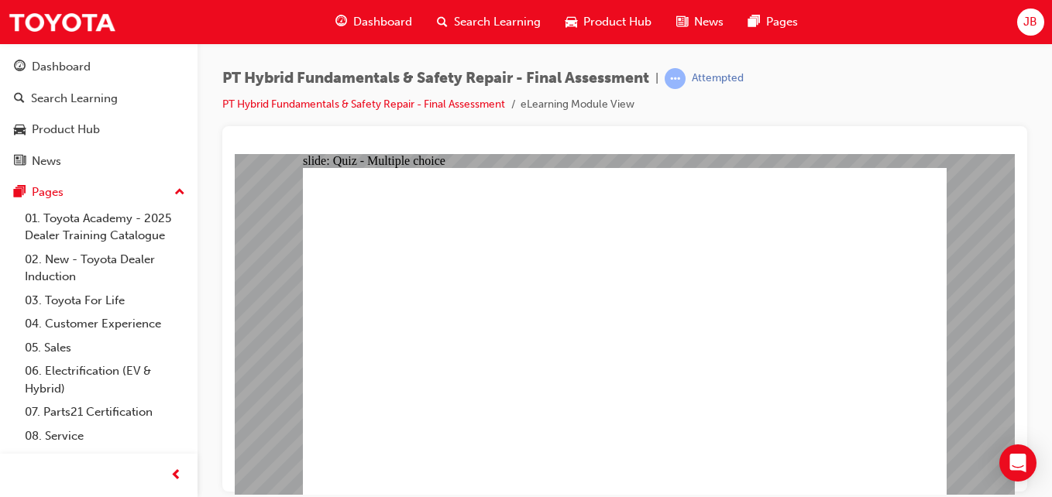
checkbox input "true"
click at [487, 103] on link "PT Hybrid Fundamentals & Safety Repair - Final Assessment" at bounding box center [363, 104] width 283 height 13
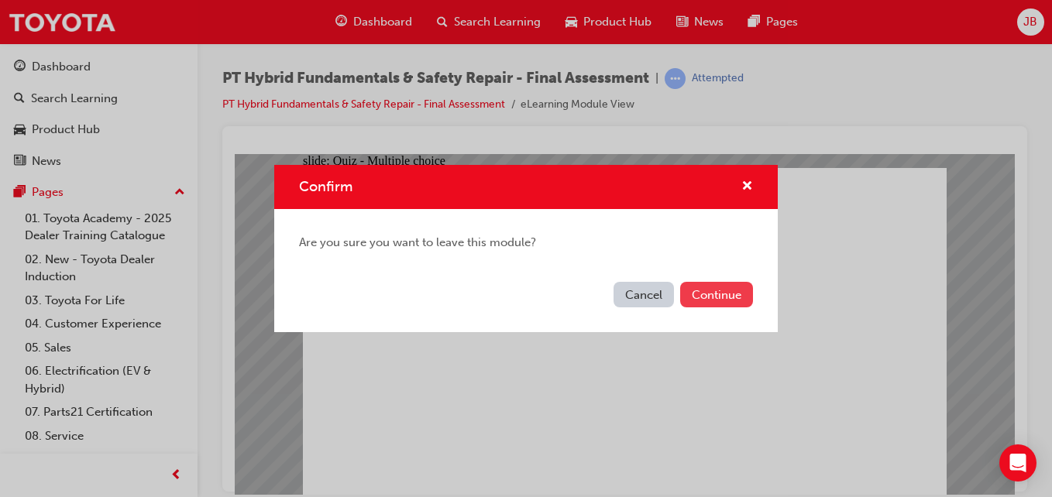
click at [717, 306] on button "Continue" at bounding box center [716, 295] width 73 height 26
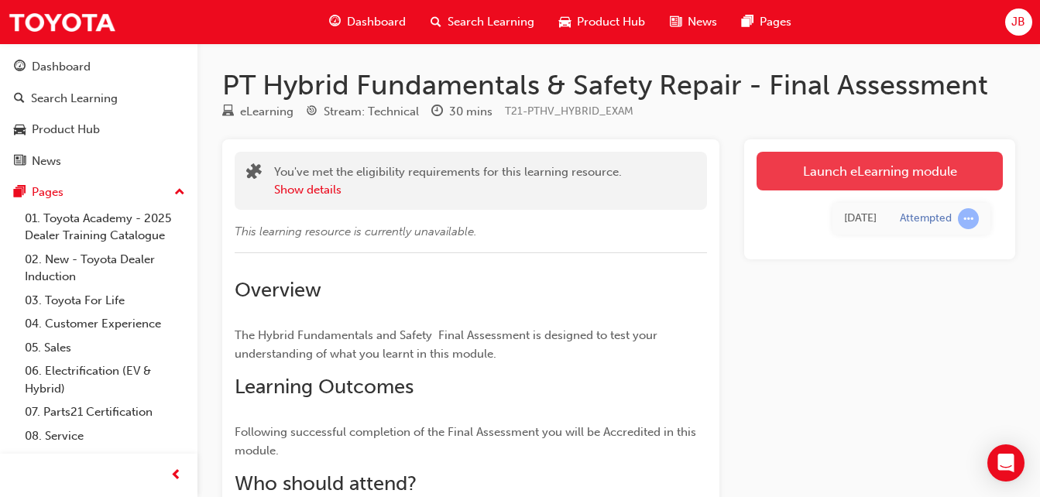
click at [807, 180] on link "Launch eLearning module" at bounding box center [880, 171] width 246 height 39
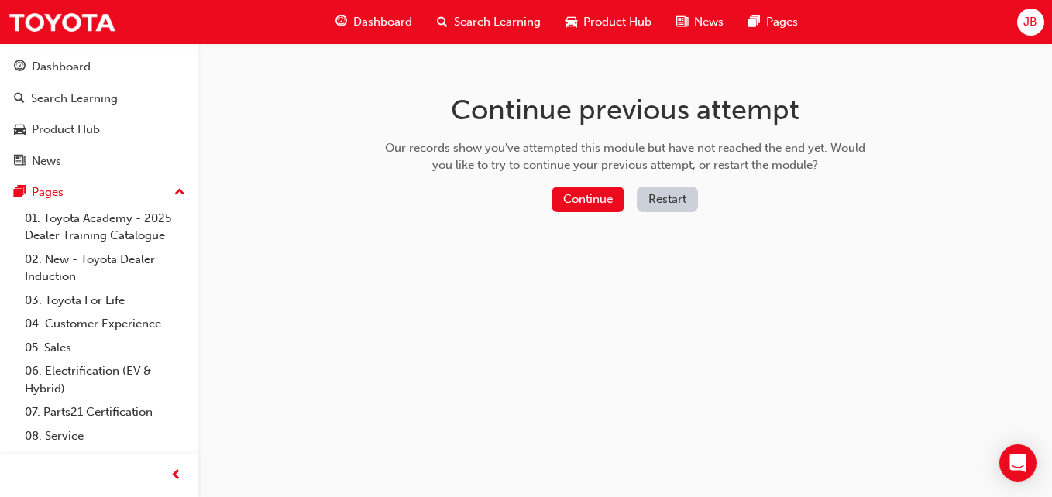
click at [679, 194] on button "Restart" at bounding box center [667, 200] width 61 height 26
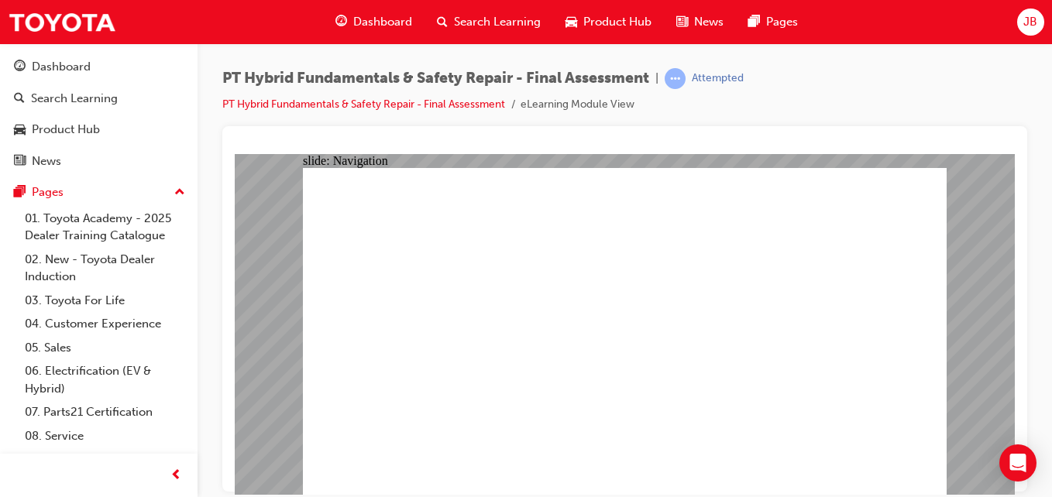
drag, startPoint x: 469, startPoint y: 478, endPoint x: 463, endPoint y: 462, distance: 16.7
checkbox input "true"
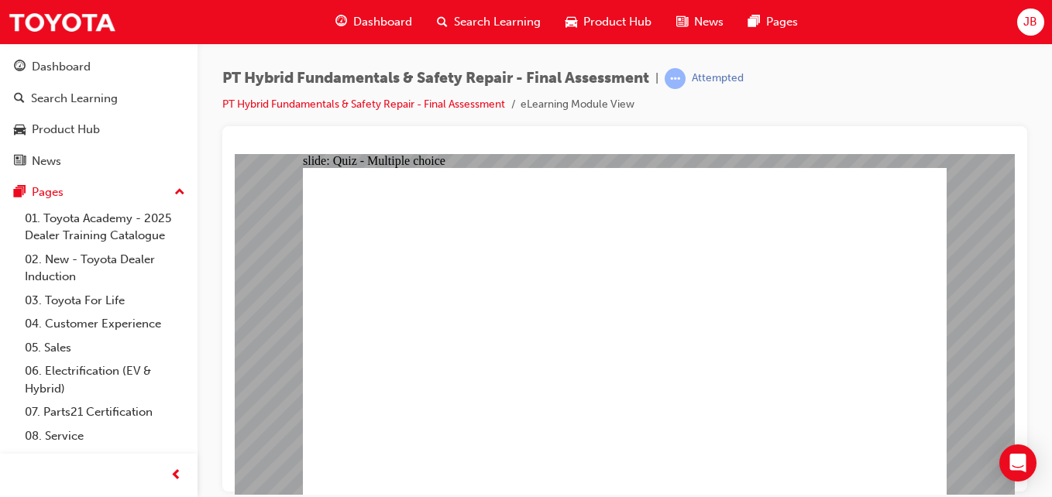
checkbox input "true"
radio input "true"
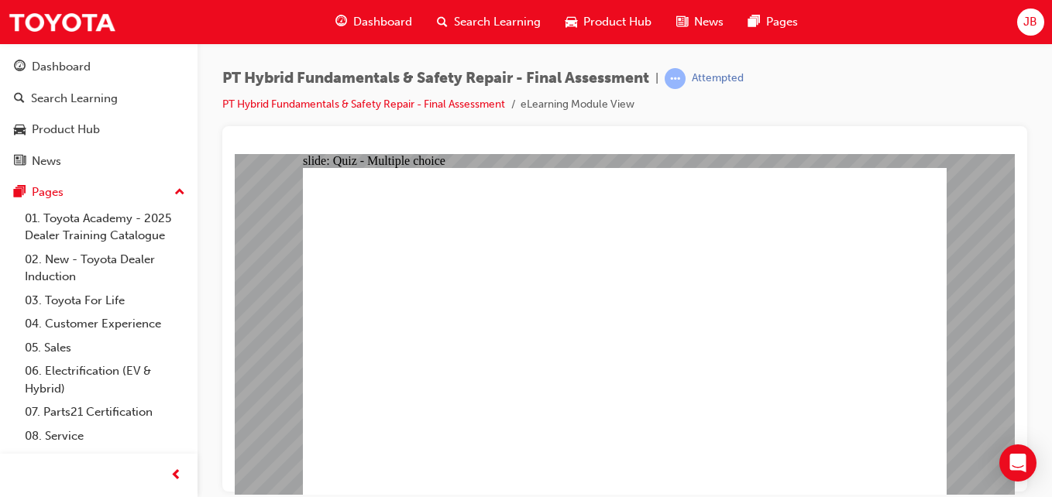
radio input "true"
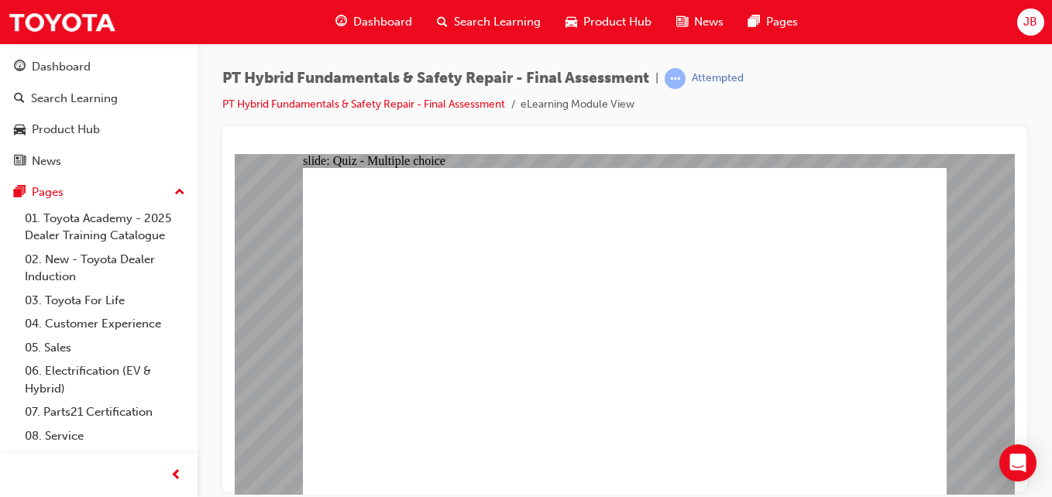
checkbox input "true"
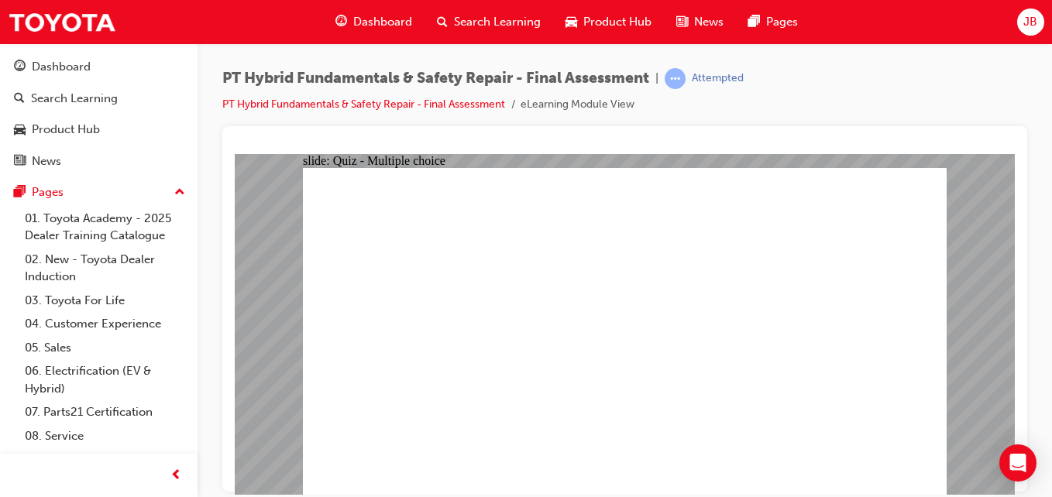
radio input "true"
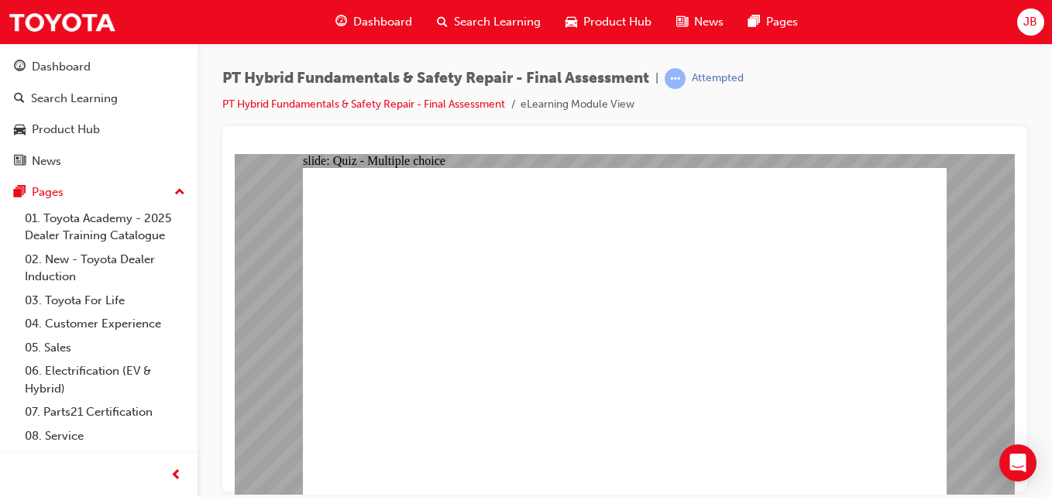
radio input "true"
checkbox input "true"
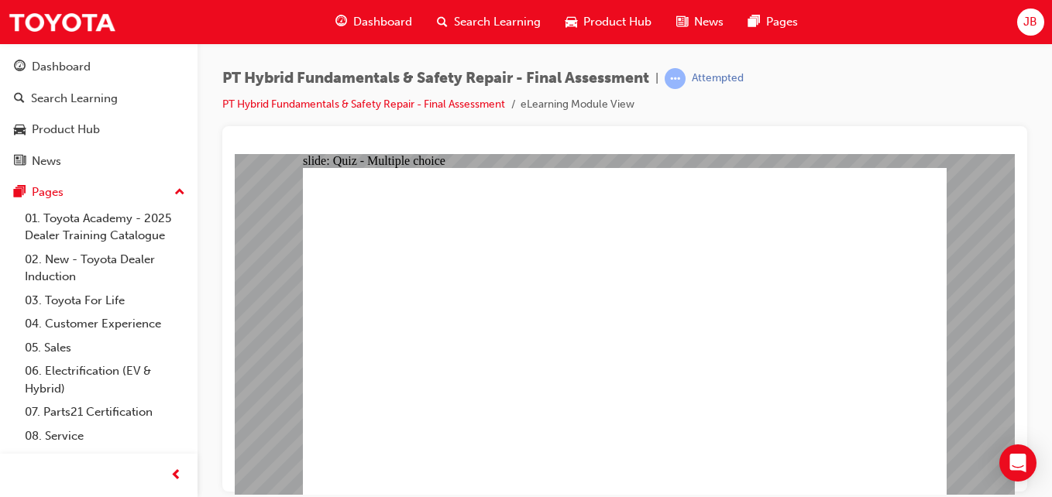
checkbox input "true"
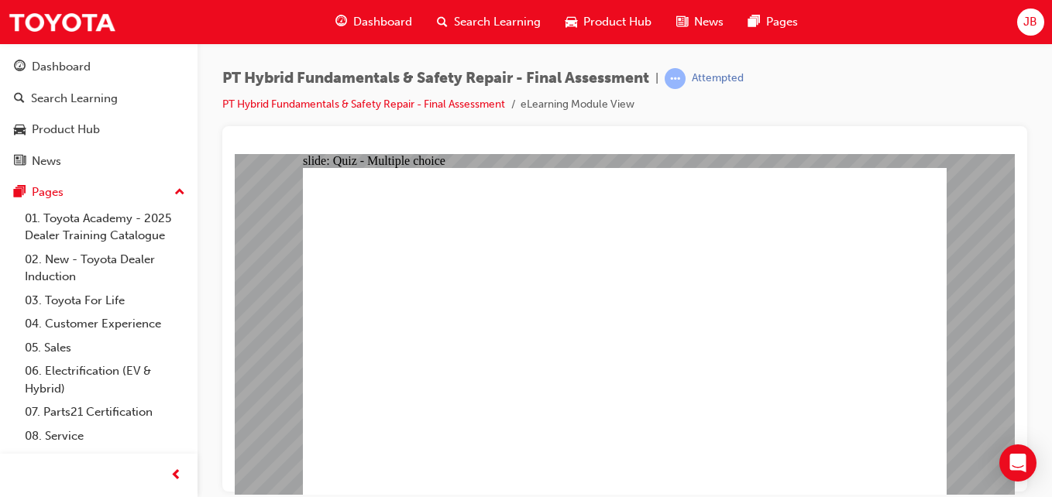
checkbox input "true"
radio input "true"
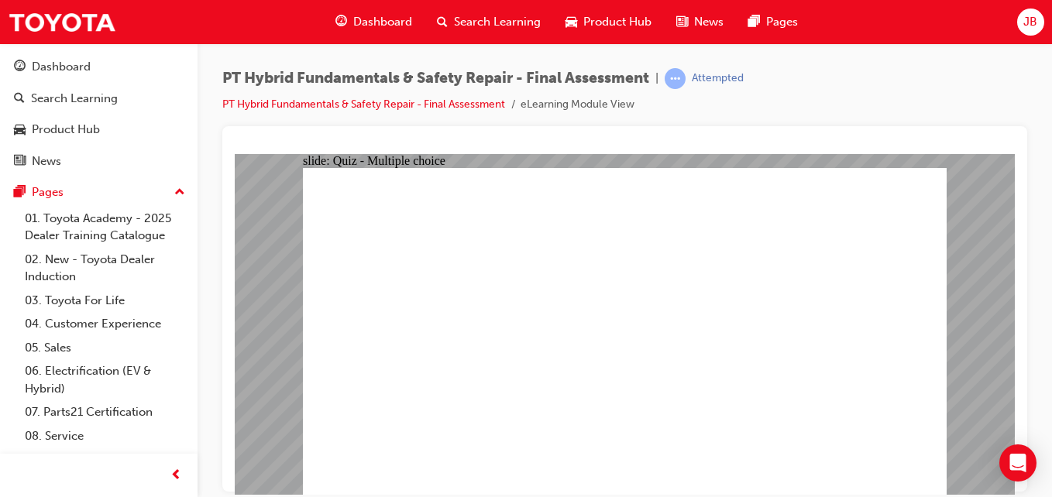
radio input "true"
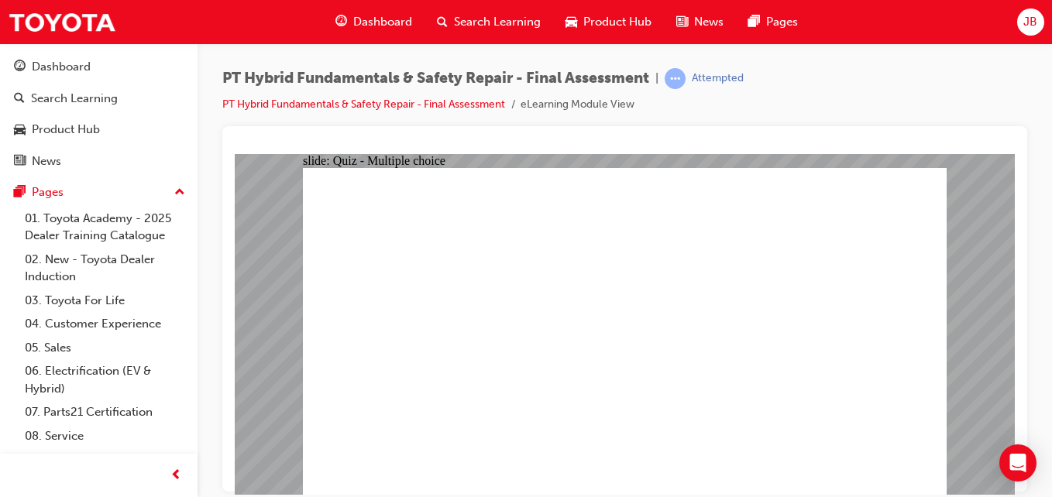
radio input "true"
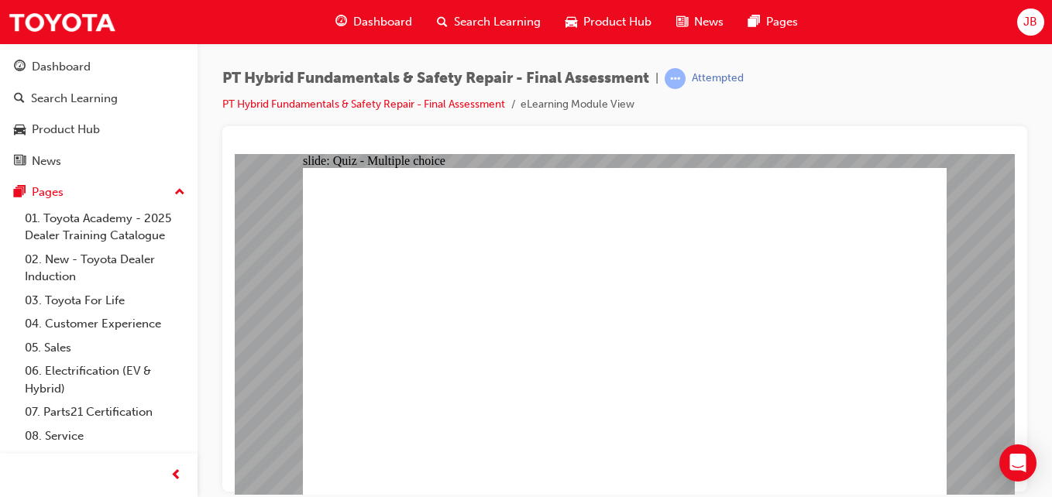
radio input "true"
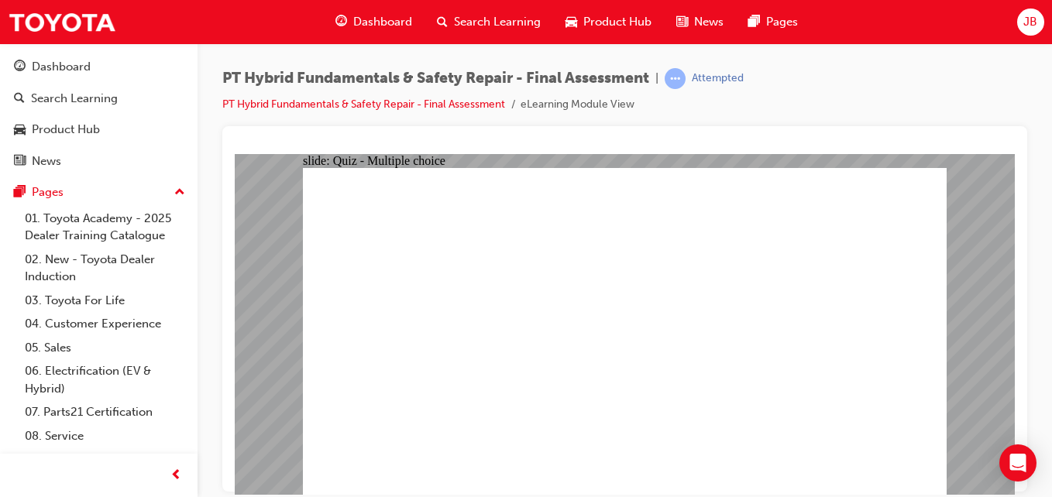
radio input "true"
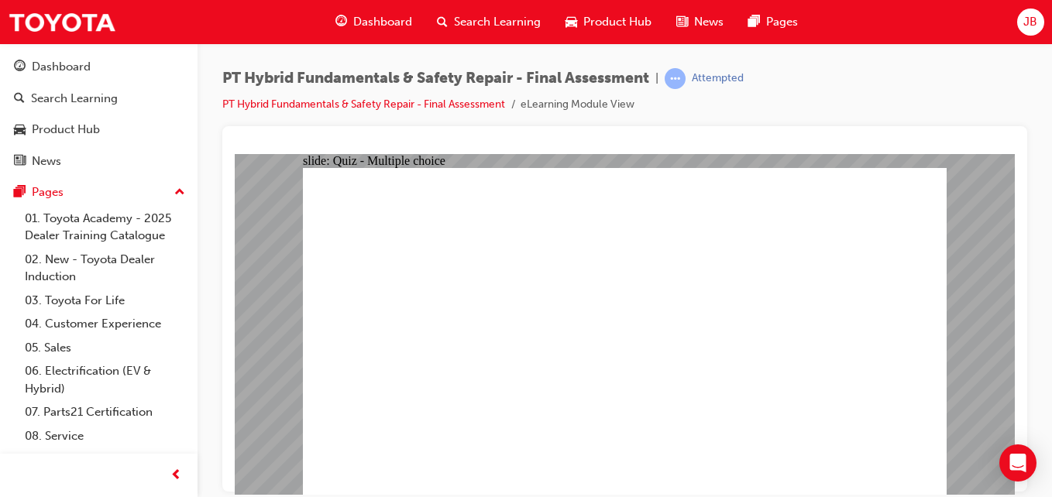
radio input "true"
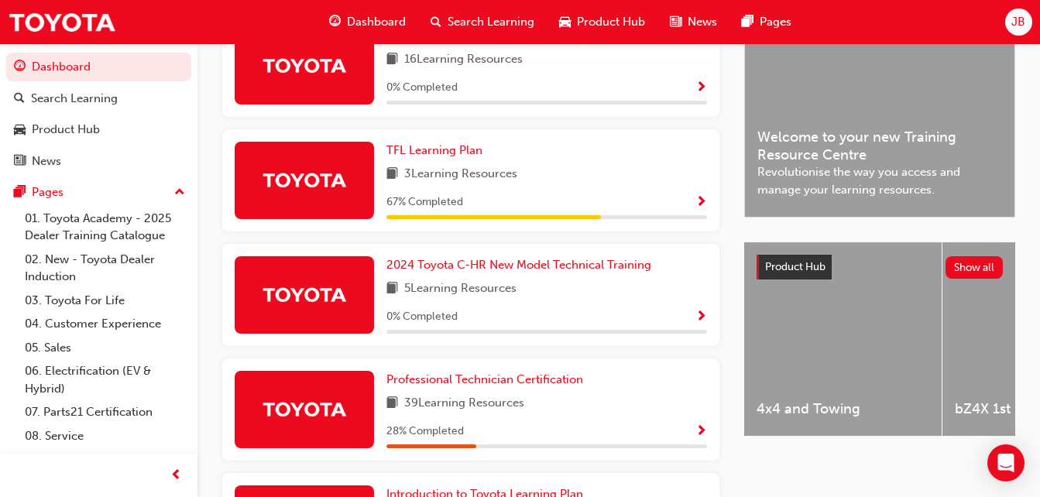
scroll to position [411, 0]
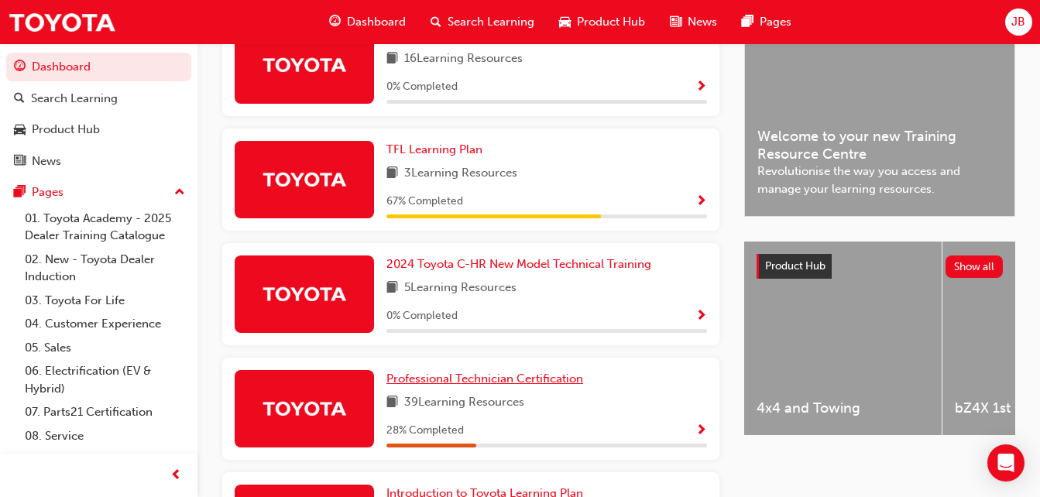
click at [525, 381] on span "Professional Technician Certification" at bounding box center [485, 379] width 197 height 14
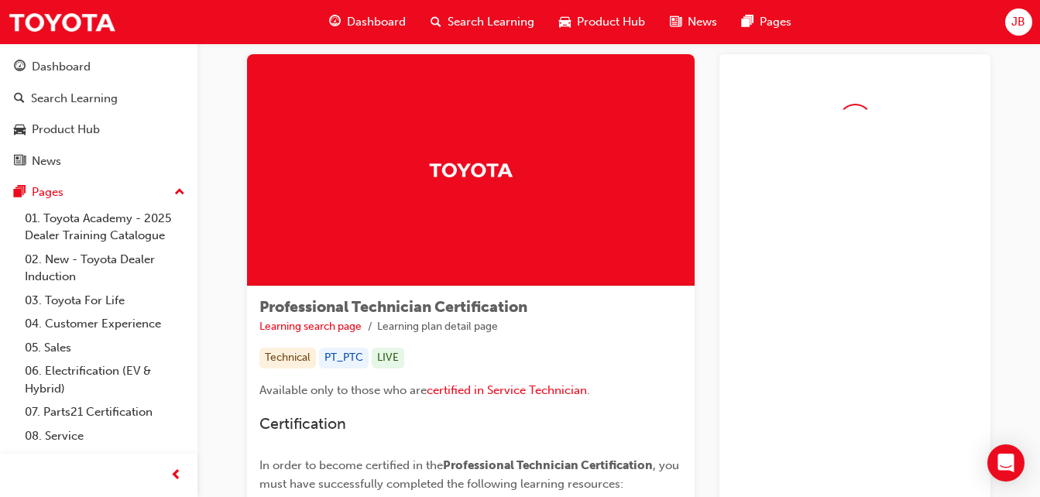
scroll to position [29, 0]
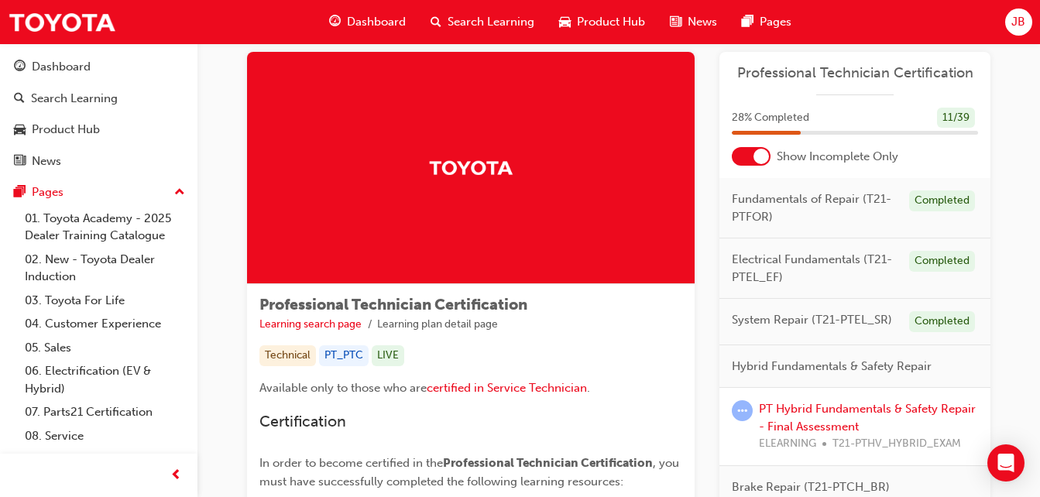
click at [758, 152] on div at bounding box center [761, 156] width 15 height 15
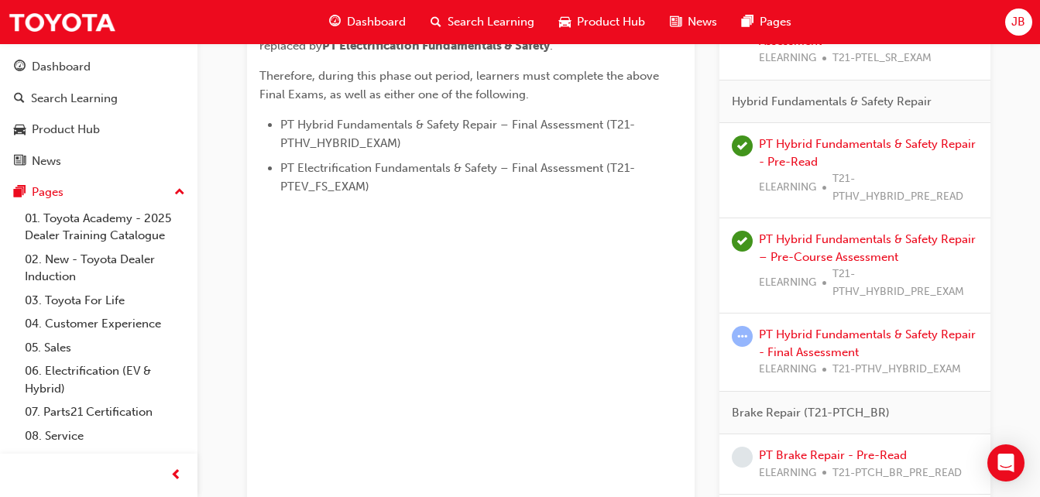
scroll to position [940, 0]
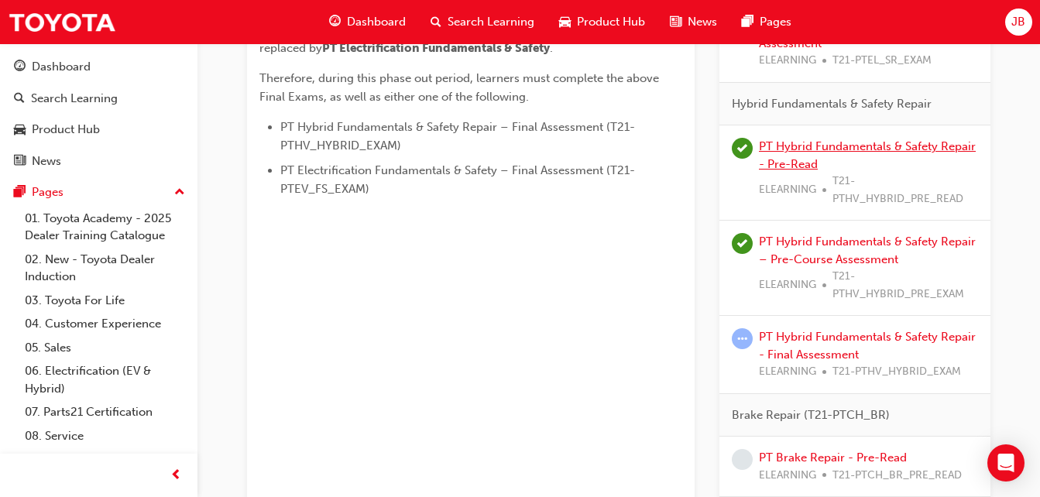
click at [806, 158] on link "PT Hybrid Fundamentals & Safety Repair - Pre-Read" at bounding box center [867, 155] width 217 height 32
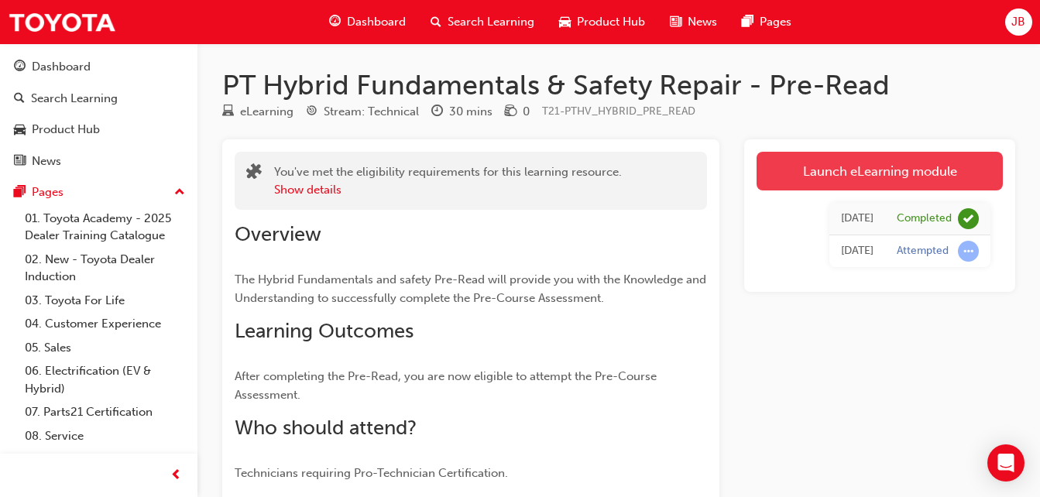
click at [879, 158] on link "Launch eLearning module" at bounding box center [880, 171] width 246 height 39
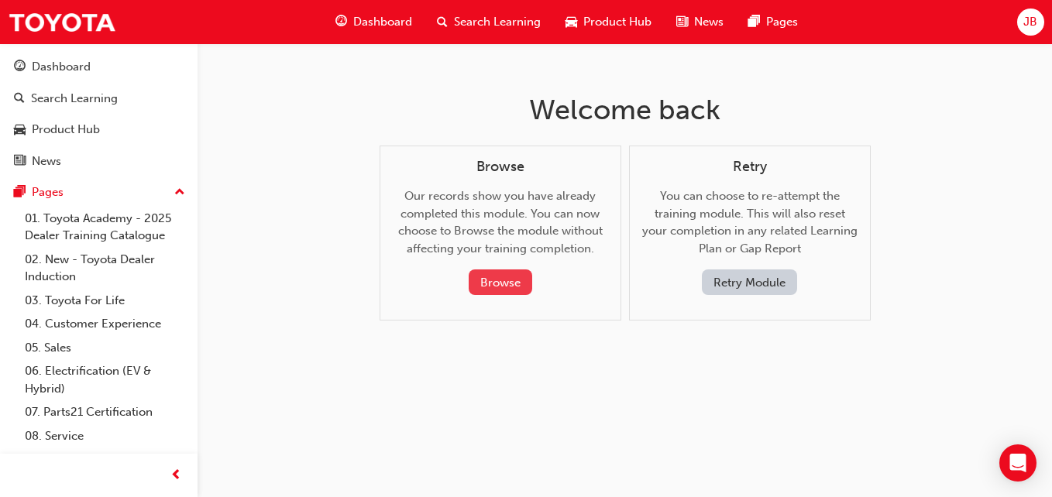
click at [513, 284] on button "Browse" at bounding box center [501, 283] width 64 height 26
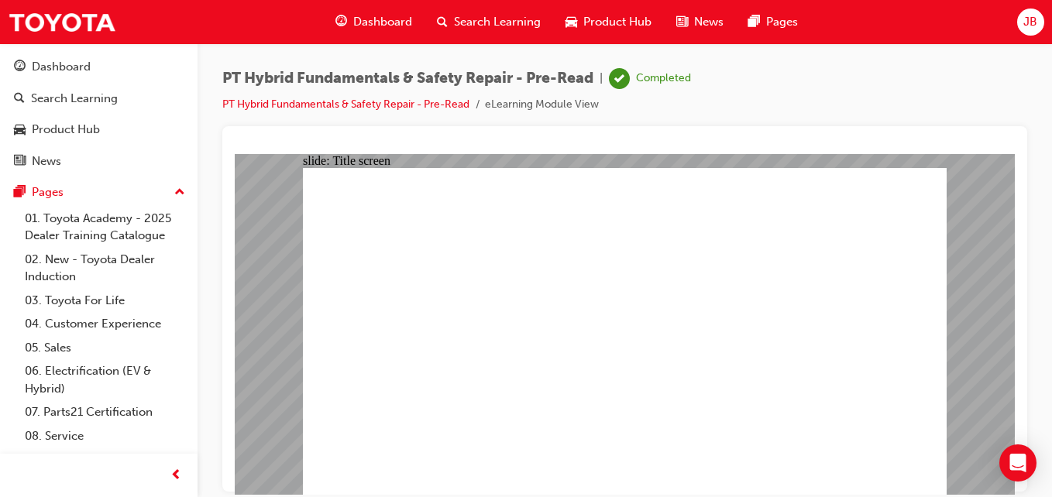
click at [995, 140] on div at bounding box center [625, 146] width 780 height 15
click at [983, 203] on div "slide: PDF BACK I have read this document BACK I have read this document" at bounding box center [625, 323] width 780 height 341
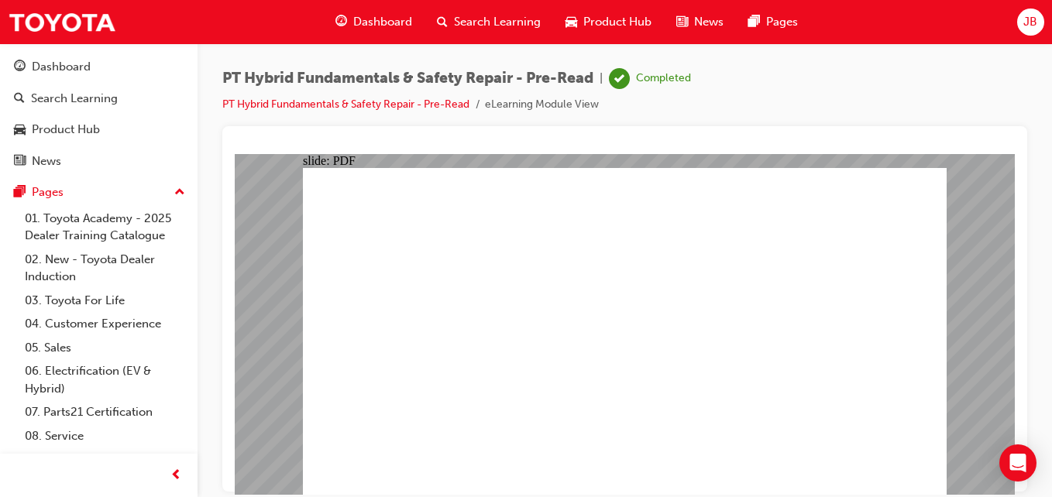
click at [1002, 177] on div "slide: PDF BACK I have read this document BACK I have read this document" at bounding box center [625, 323] width 780 height 341
